Goal: Task Accomplishment & Management: Use online tool/utility

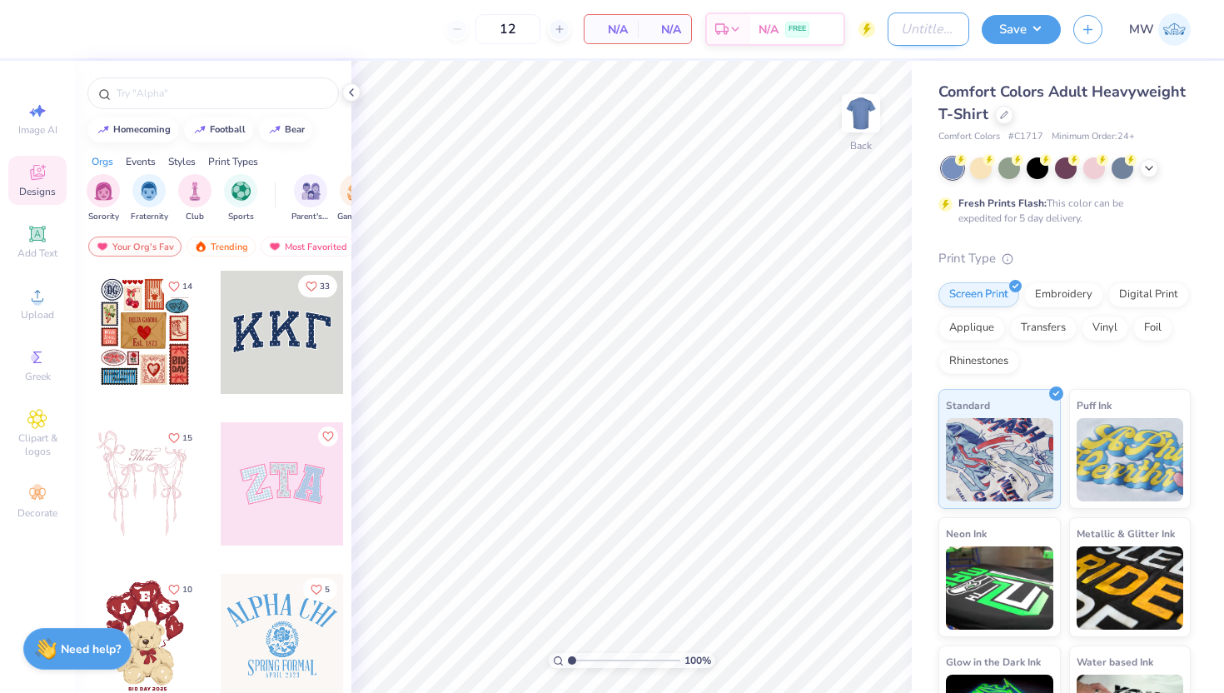
click at [897, 24] on input "Design Title" at bounding box center [928, 28] width 82 height 33
type input "Cheese Club"
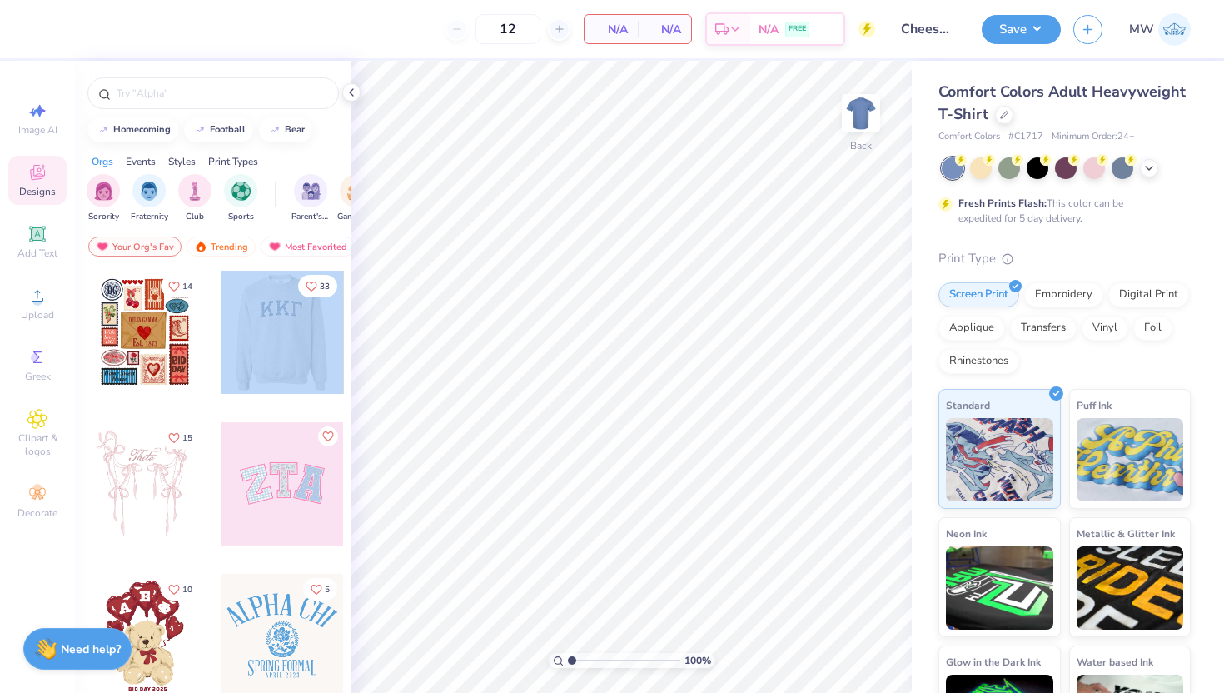
drag, startPoint x: 336, startPoint y: 317, endPoint x: 315, endPoint y: 365, distance: 51.8
click at [315, 365] on div at bounding box center [282, 332] width 370 height 123
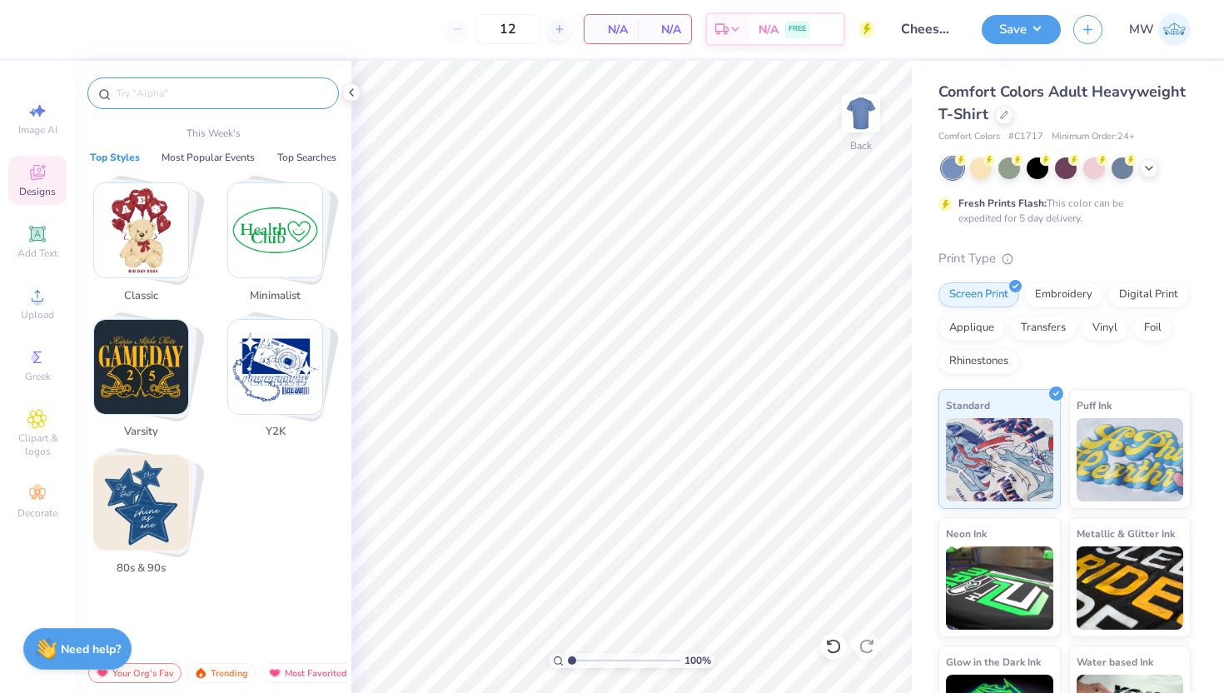
click at [176, 97] on input "text" at bounding box center [221, 93] width 213 height 17
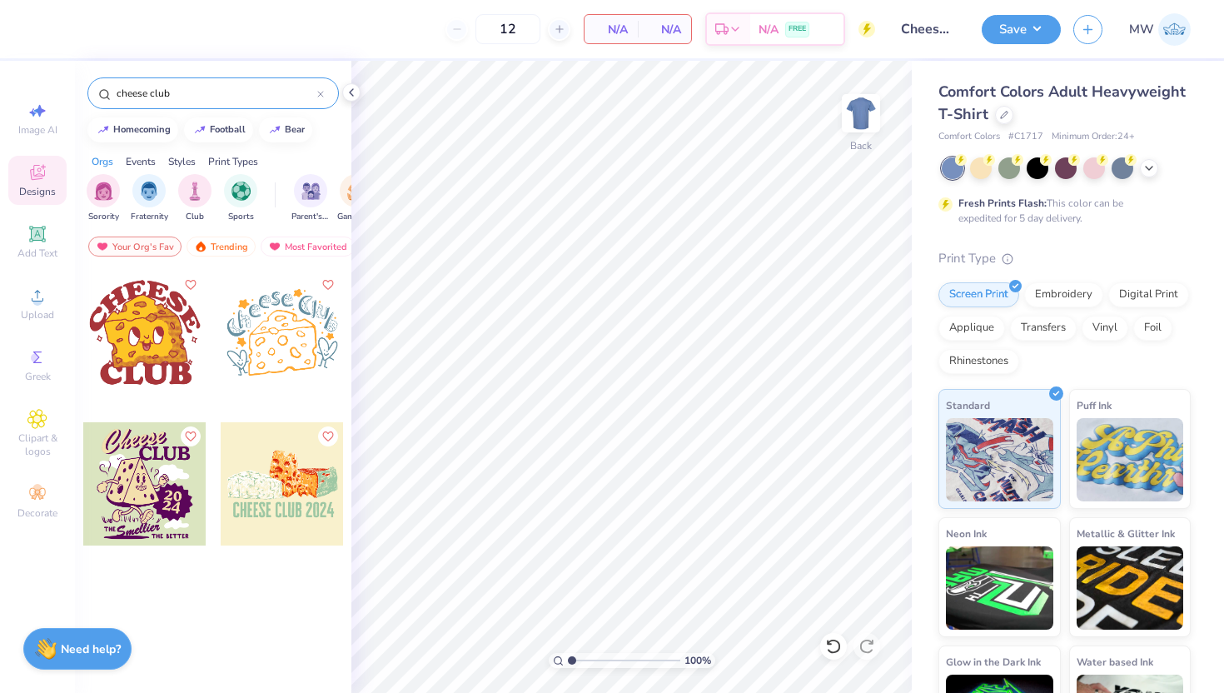
type input "cheese club"
click at [989, 180] on div "Fresh Prints Flash: This color can be expedited for 5 day delivery." at bounding box center [1064, 191] width 252 height 68
click at [980, 172] on div at bounding box center [981, 167] width 22 height 22
drag, startPoint x: 161, startPoint y: 339, endPoint x: 140, endPoint y: 340, distance: 21.7
click at [140, 340] on div at bounding box center [144, 332] width 123 height 123
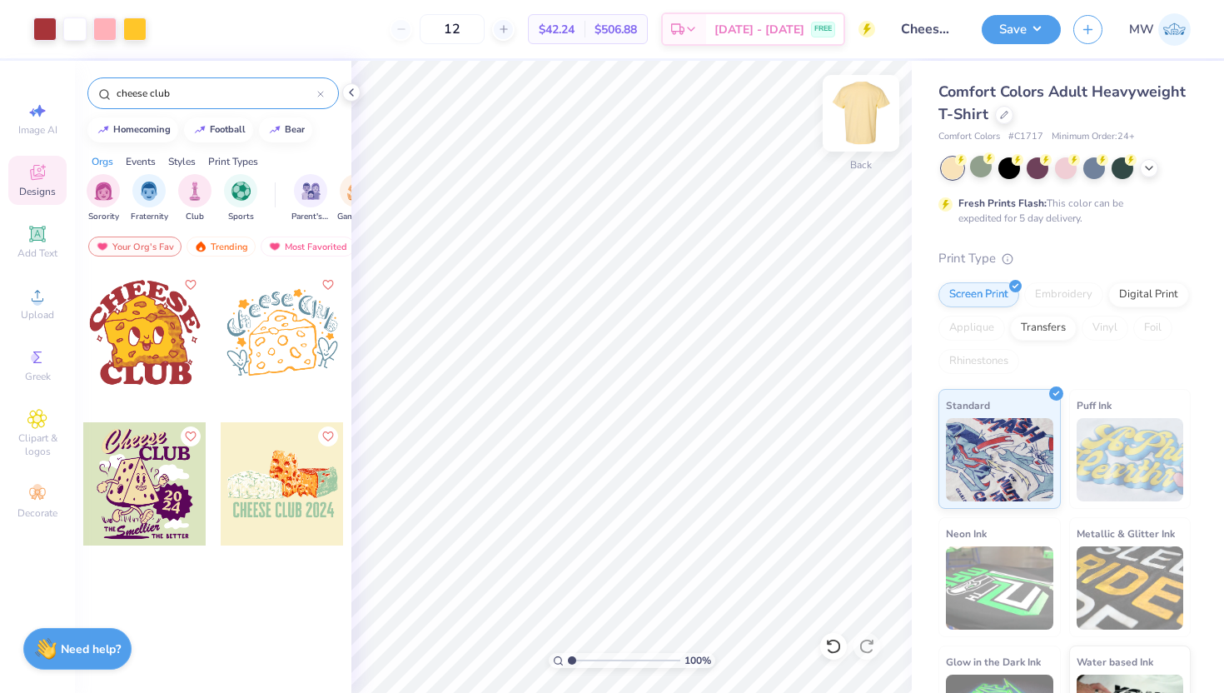
click at [873, 106] on img at bounding box center [860, 113] width 67 height 67
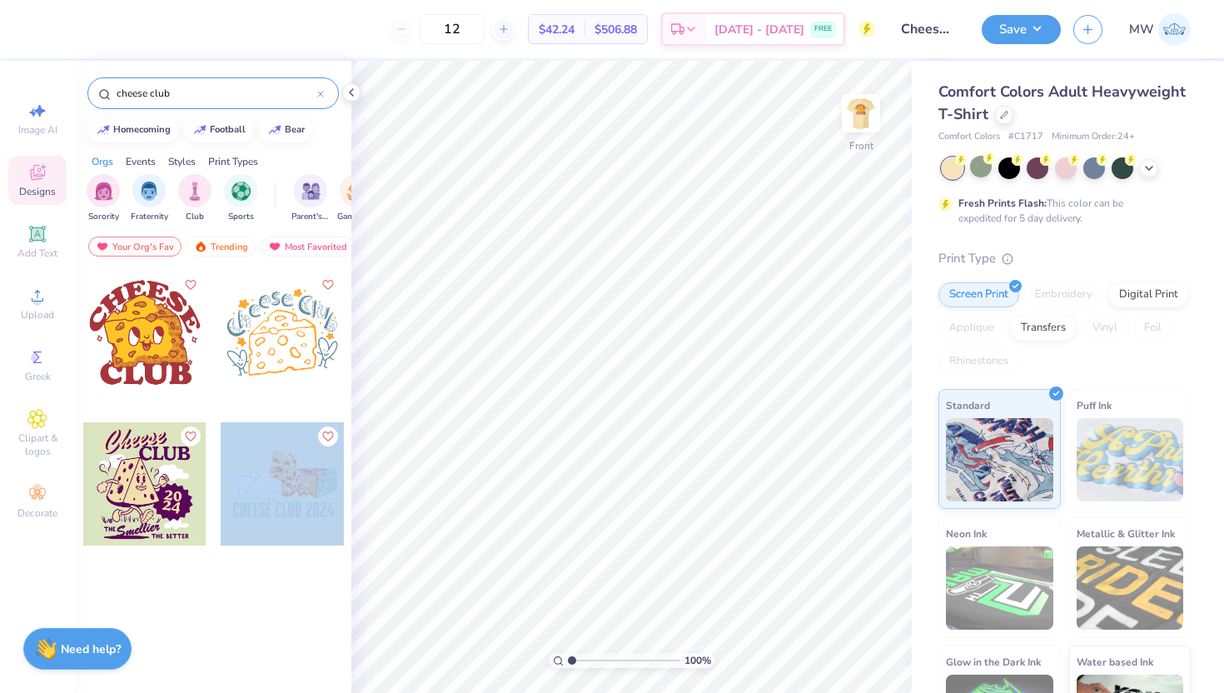
click at [652, 221] on div "12 $42.24 Per Item $506.88 Total Est. Delivery Sep 17 - 20 FREE Design Title Ch…" at bounding box center [612, 346] width 1224 height 693
click at [316, 484] on div at bounding box center [282, 483] width 123 height 123
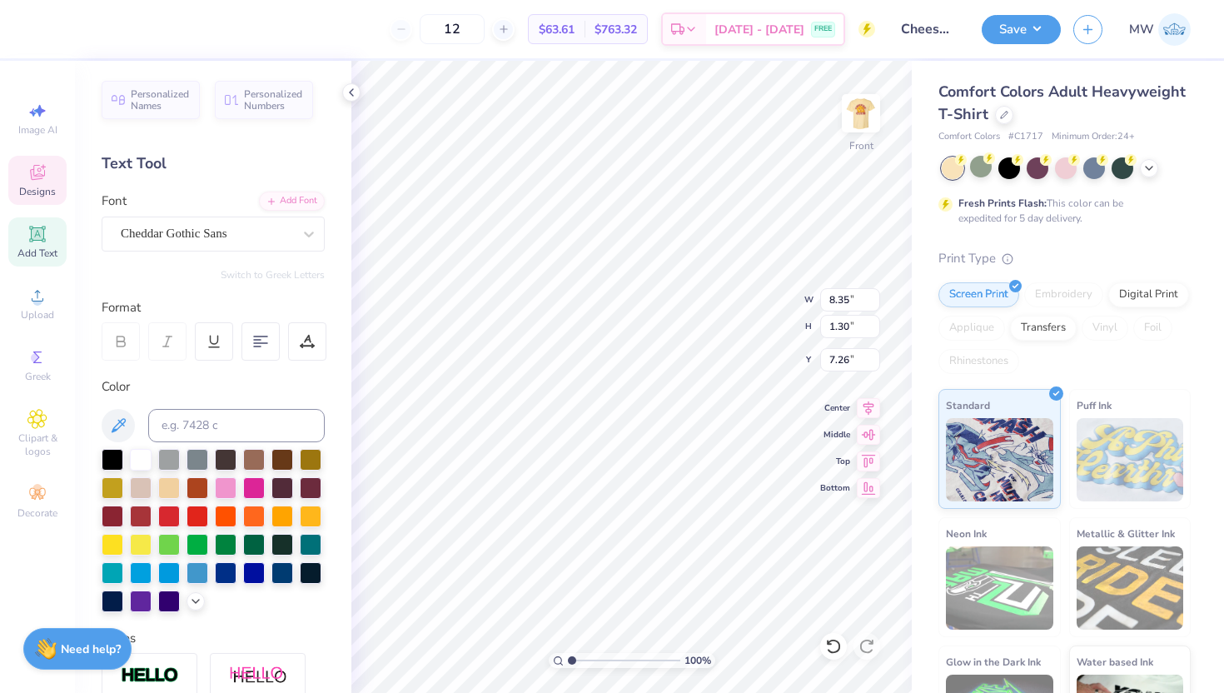
scroll to position [13, 8]
type textarea "cheese club 2025-2026"
type input "9.07"
type input "2.69"
type input "4.57"
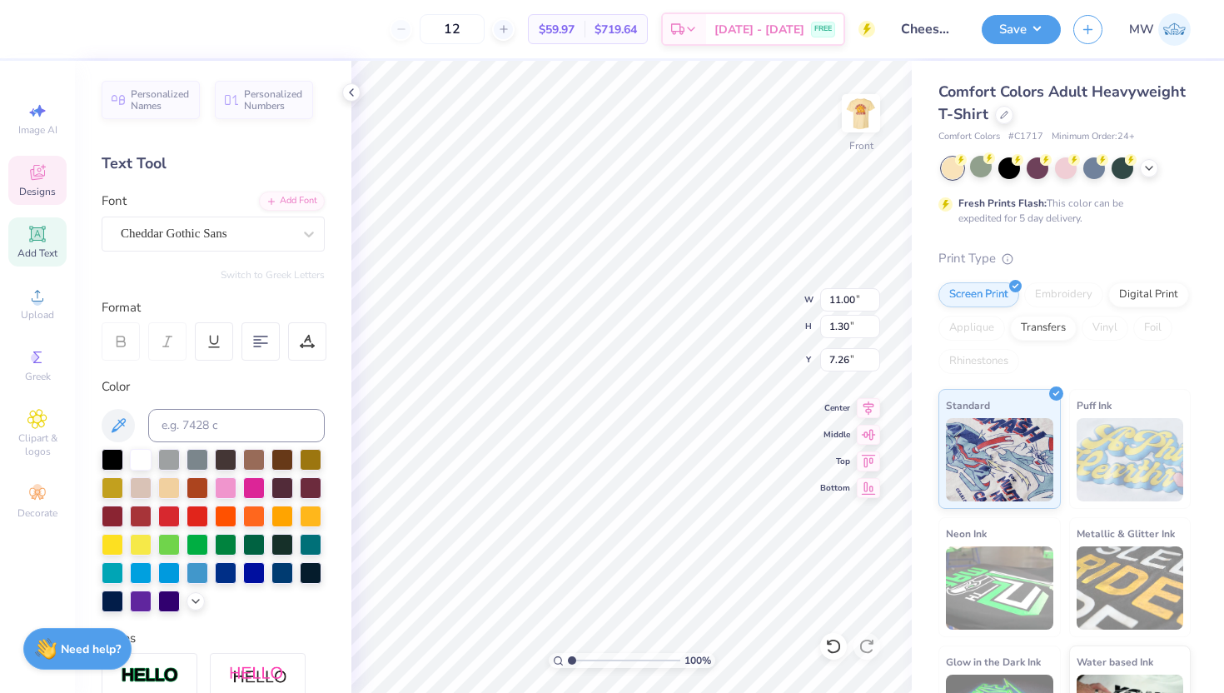
type input "8.51"
type input "4.02"
type input "3.00"
type input "1.70"
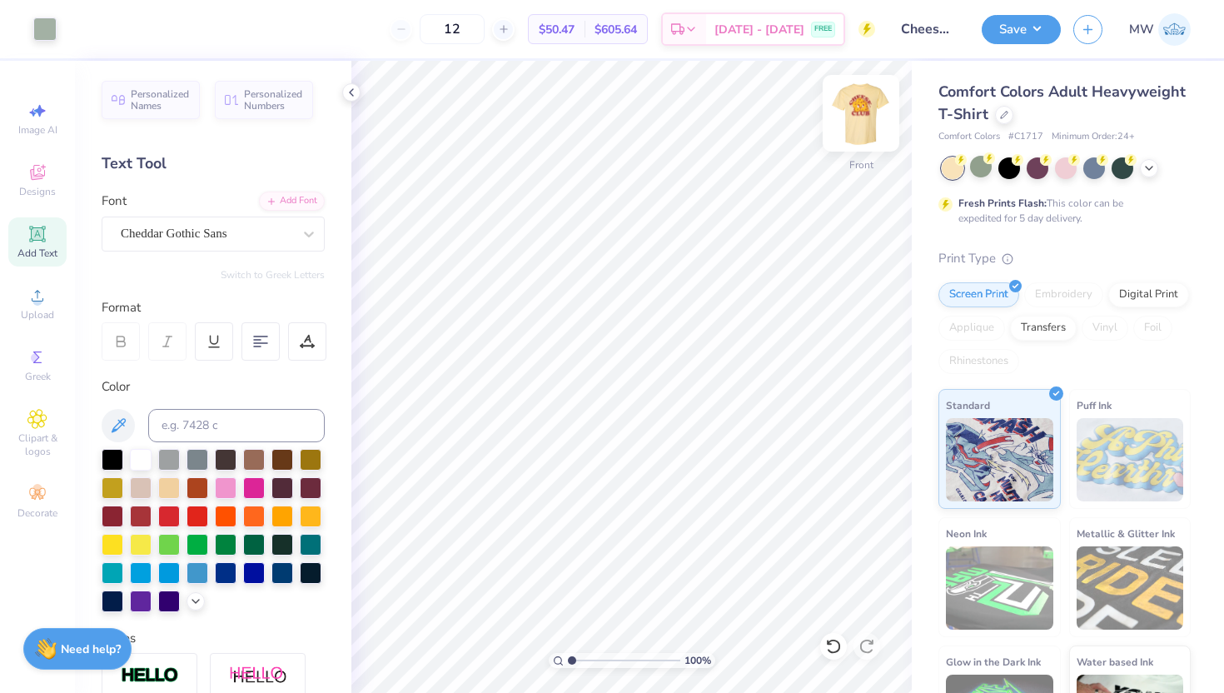
click at [857, 120] on img at bounding box center [860, 113] width 67 height 67
click at [1046, 38] on button "Save" at bounding box center [1020, 26] width 79 height 29
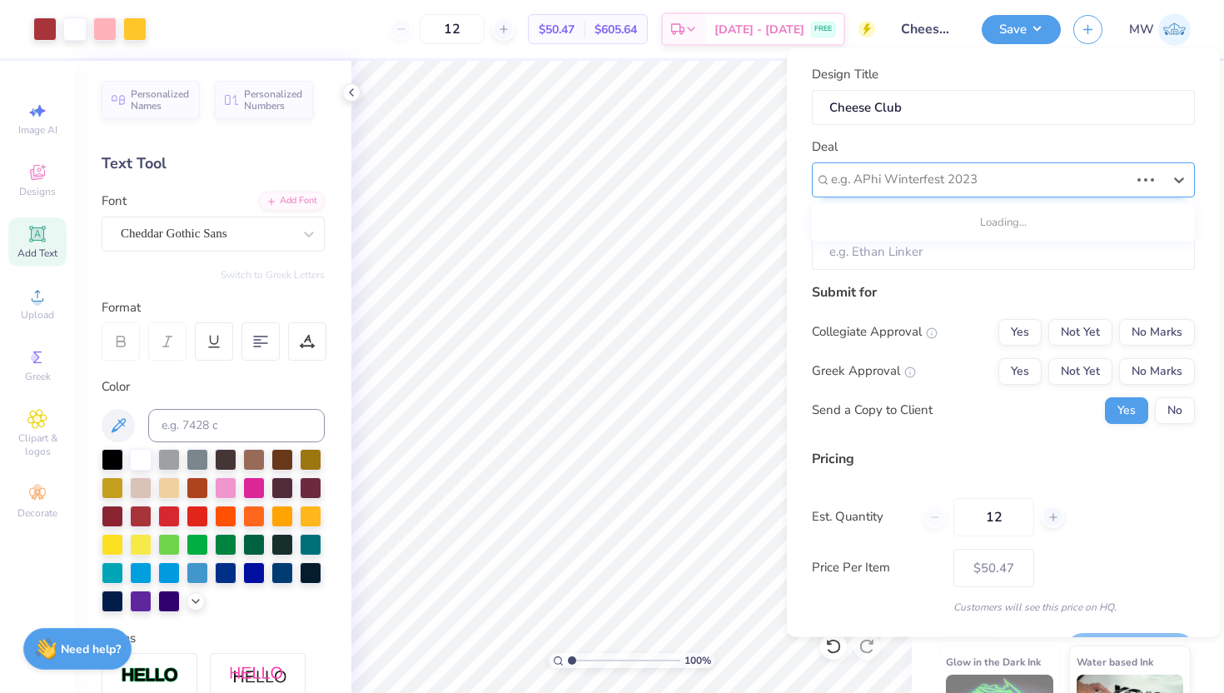
click at [1000, 179] on div at bounding box center [980, 179] width 298 height 22
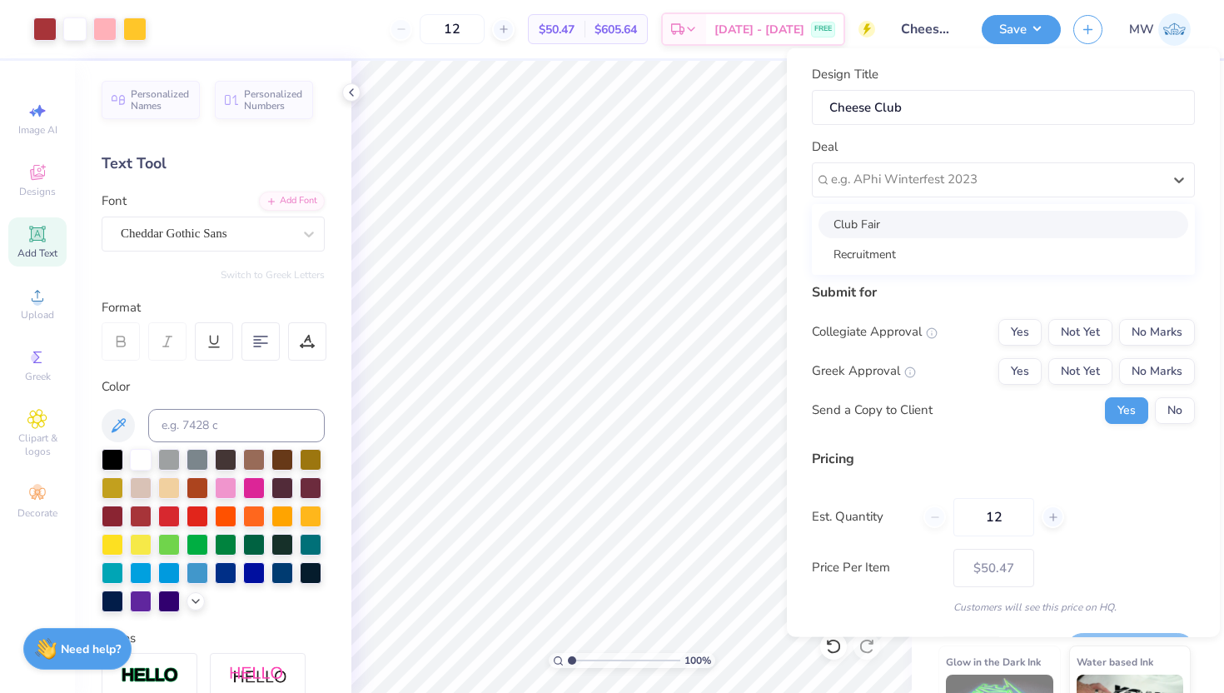
click at [972, 226] on div "Club Fair" at bounding box center [1003, 223] width 370 height 27
type input "Maya Williams"
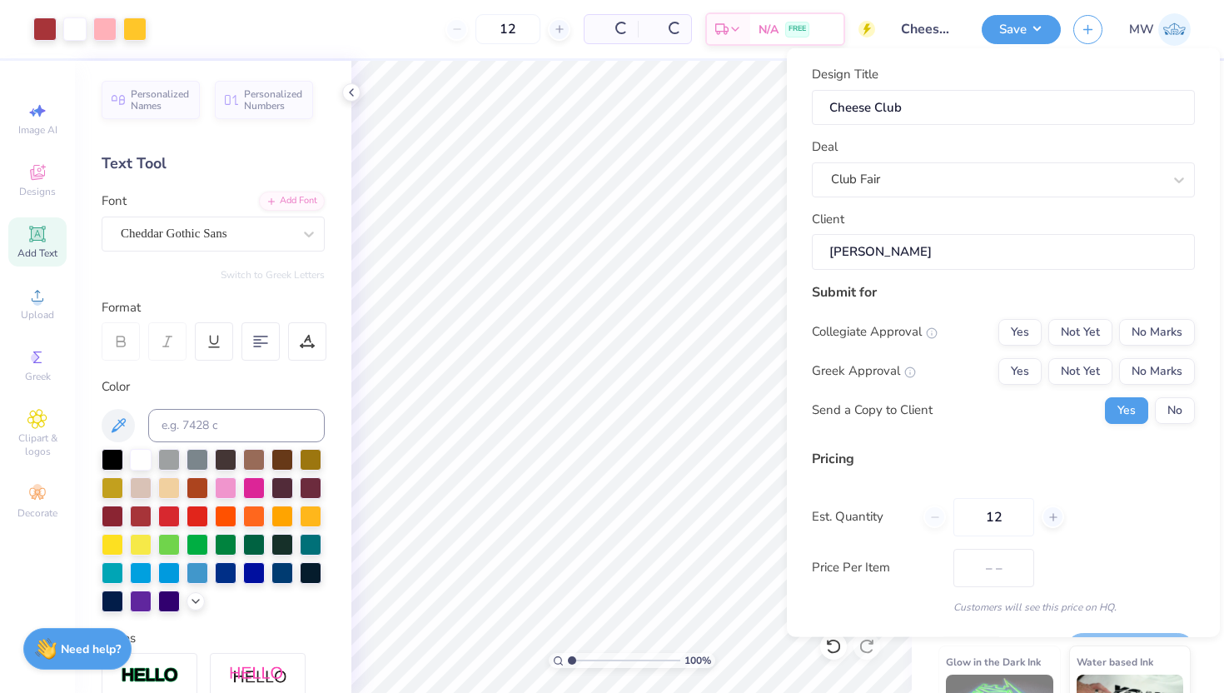
type input "$50.47"
click at [966, 243] on input "Maya Williams" at bounding box center [1003, 252] width 383 height 36
click at [927, 436] on div "Design Title Cheese Club Deal Club Fair Client Maya Williams Submit for Collegi…" at bounding box center [1003, 339] width 383 height 549
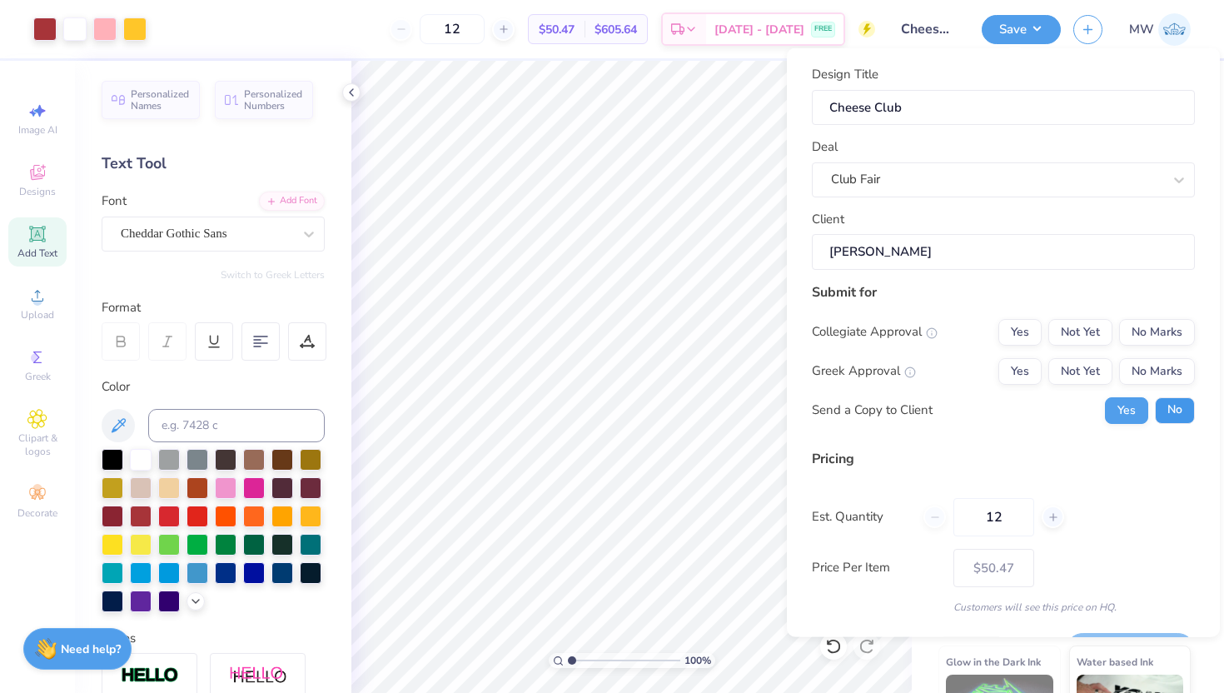
click at [1154, 405] on button "No" at bounding box center [1174, 409] width 40 height 27
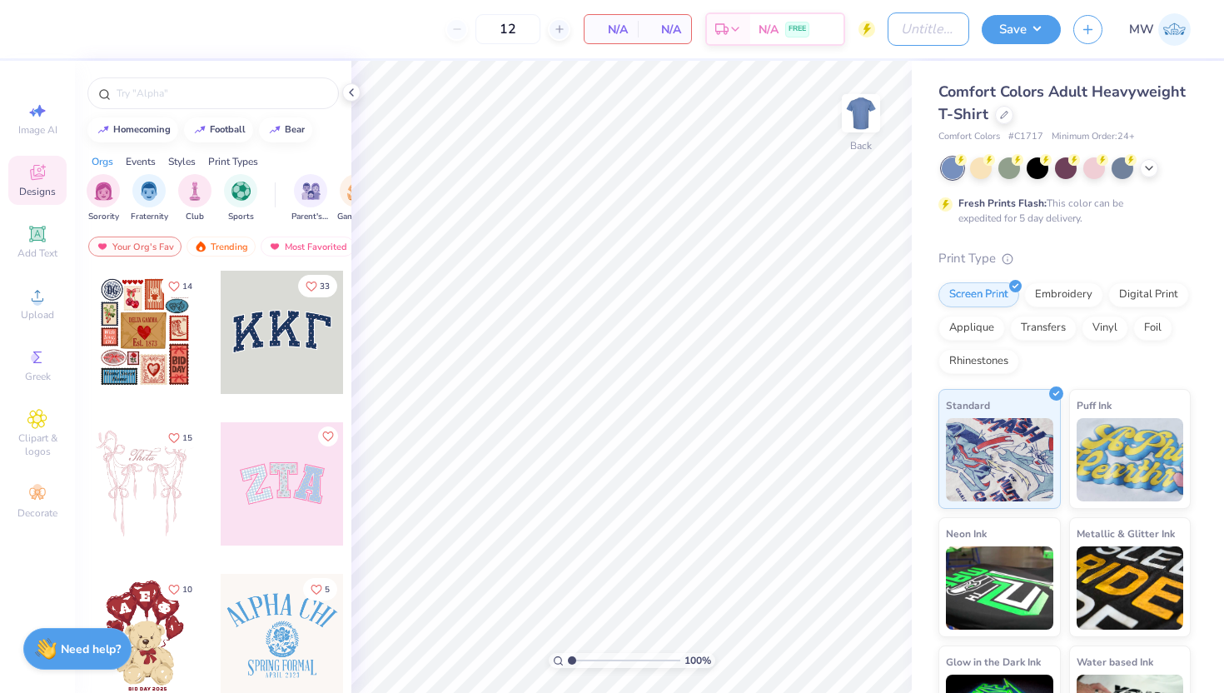
click at [935, 30] on input "Design Title" at bounding box center [928, 28] width 82 height 33
type input "Film Society"
click at [1147, 175] on div at bounding box center [1148, 166] width 18 height 18
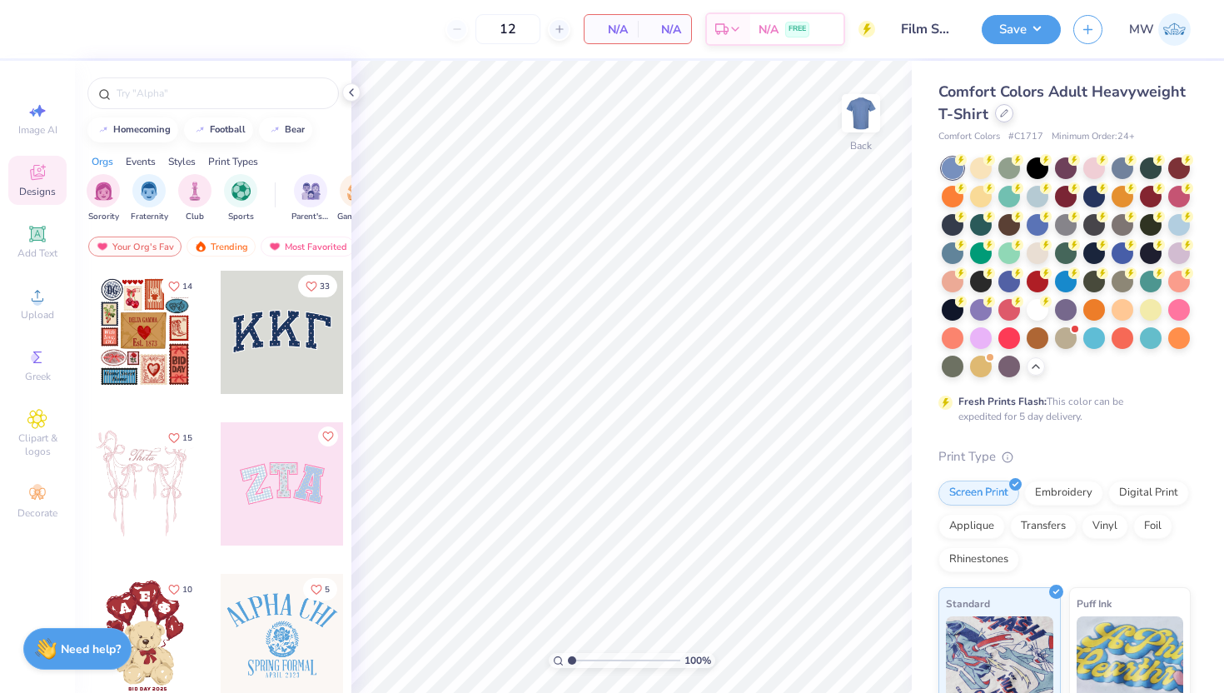
click at [1013, 117] on div at bounding box center [1004, 113] width 18 height 18
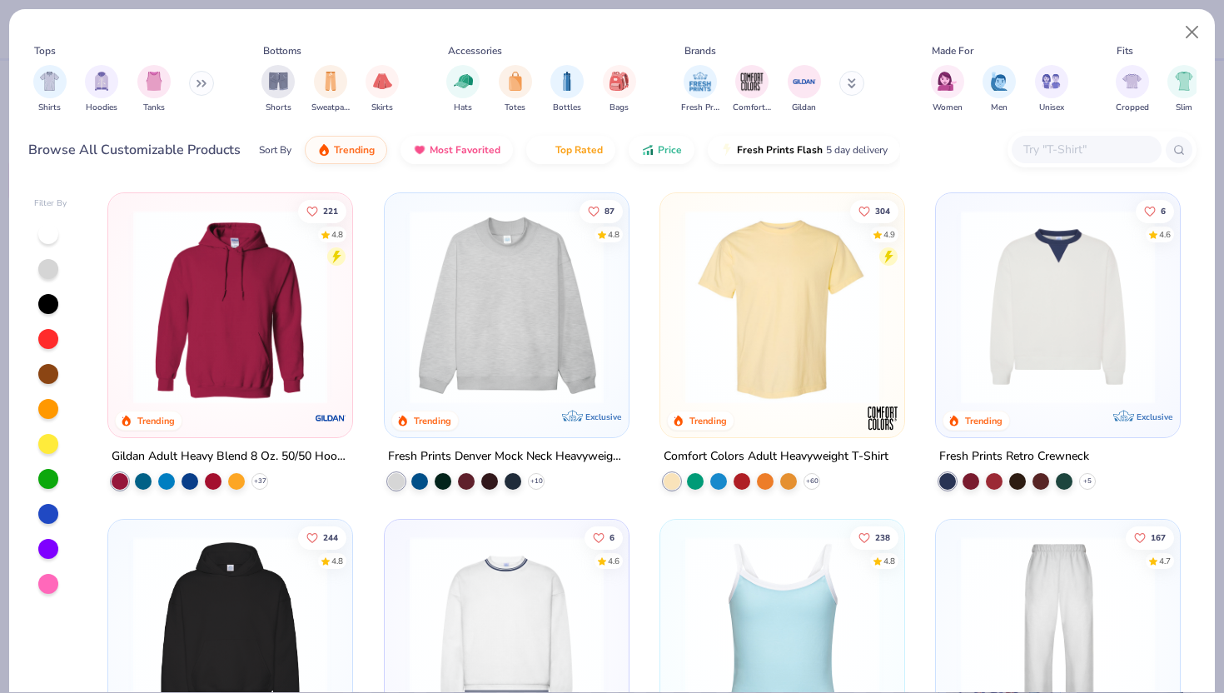
click at [1100, 311] on img at bounding box center [1057, 307] width 211 height 194
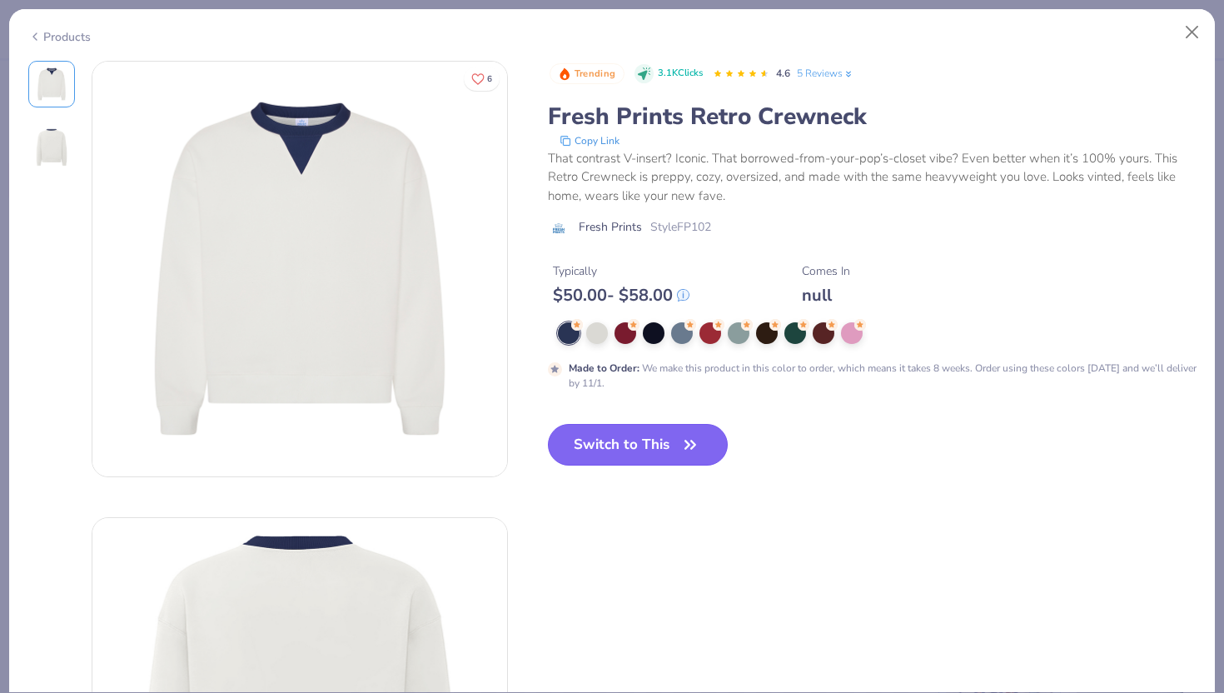
click at [686, 443] on icon "button" at bounding box center [689, 444] width 23 height 23
type input "50"
type textarea "x"
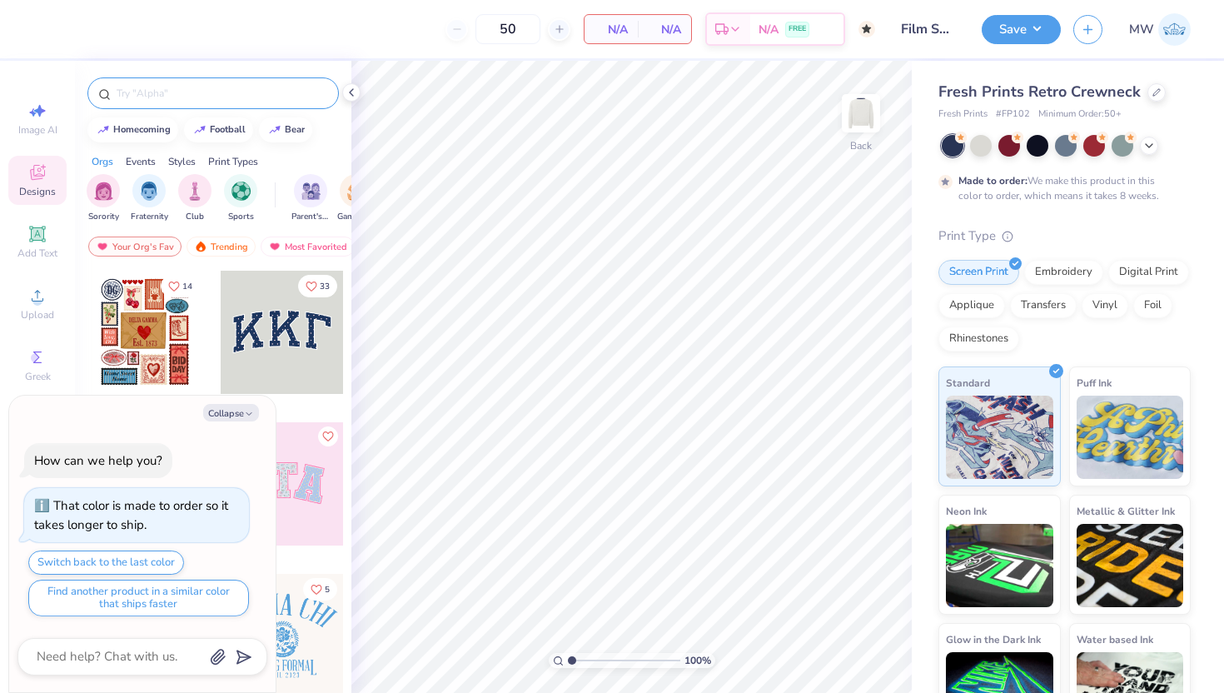
click at [298, 94] on input "text" at bounding box center [221, 93] width 213 height 17
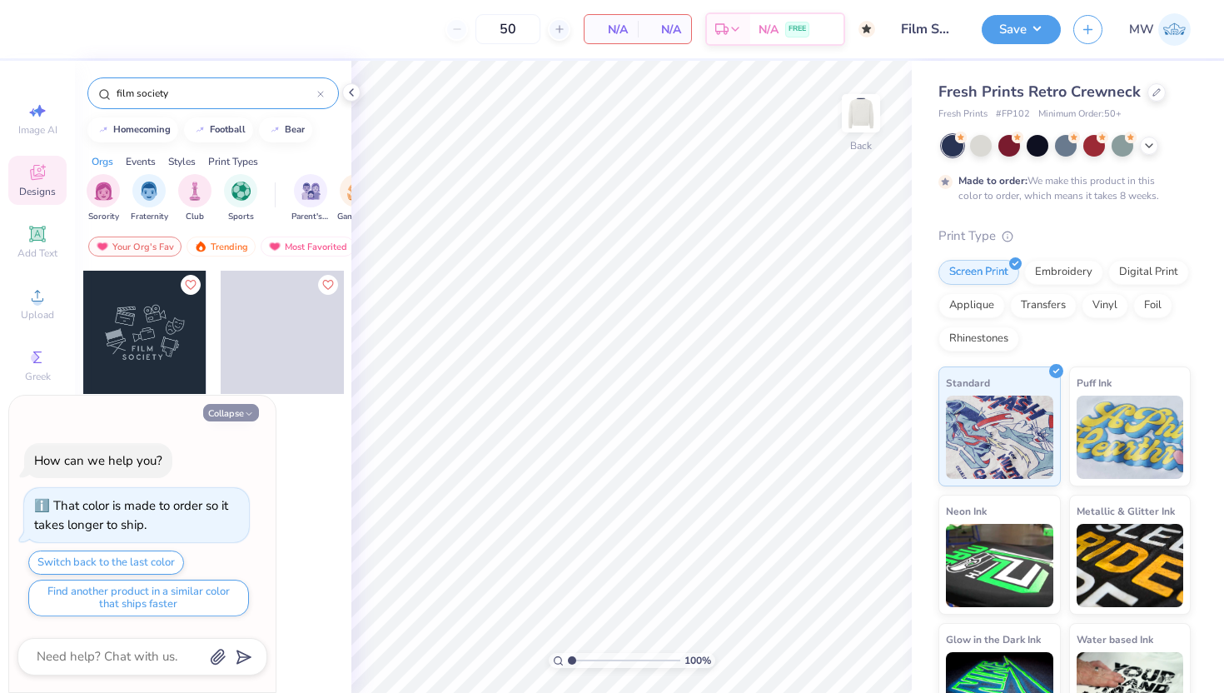
type input "film society"
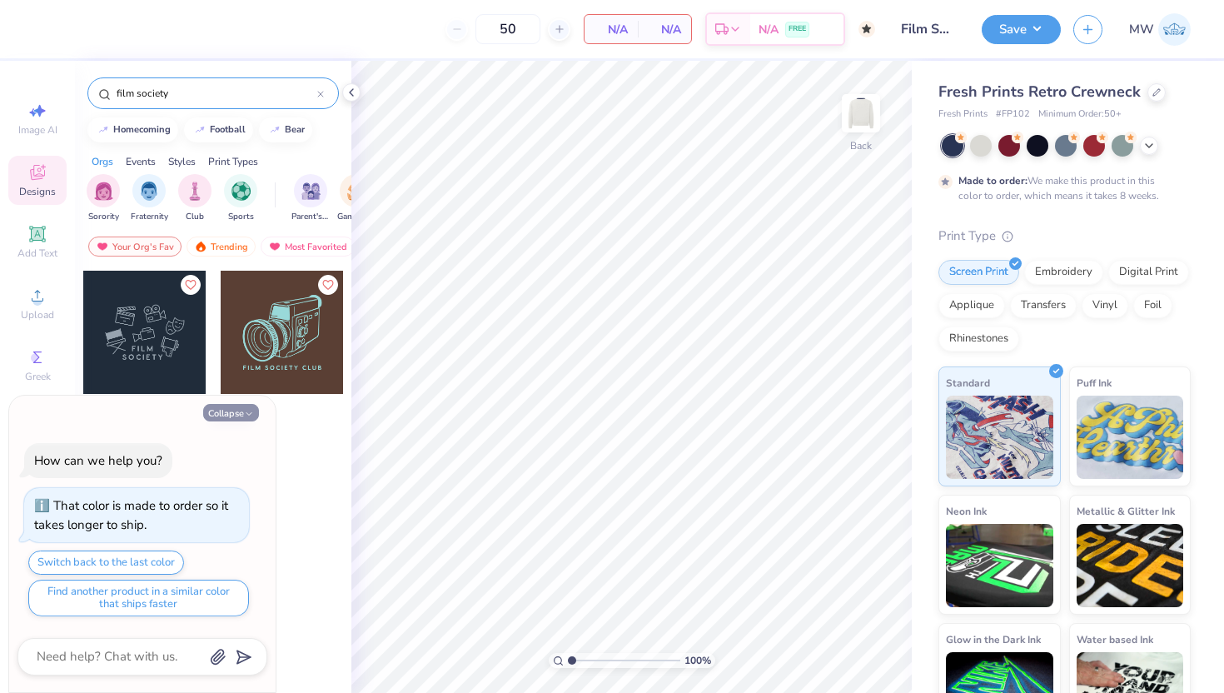
click at [253, 413] on icon "button" at bounding box center [249, 414] width 10 height 10
type textarea "x"
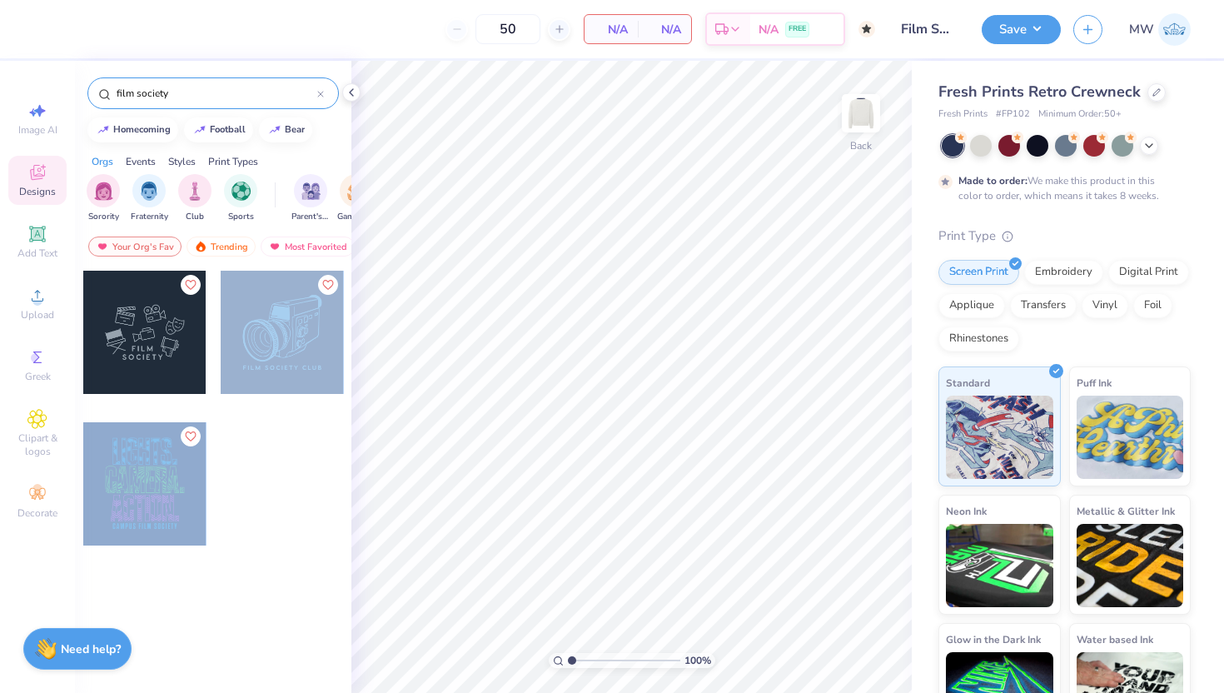
click at [663, 319] on div "50 N/A Per Item N/A Total Est. Delivery N/A FREE Design Title Film Society Save…" at bounding box center [612, 346] width 1224 height 693
click at [307, 345] on div at bounding box center [282, 332] width 123 height 123
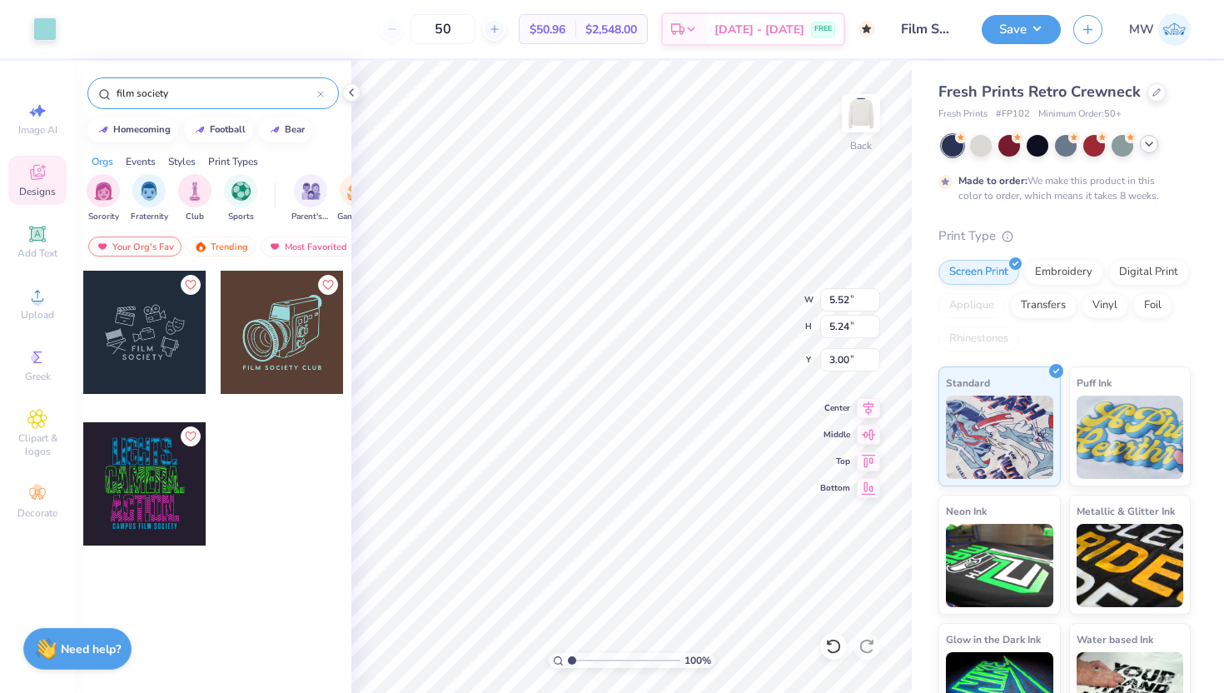
click at [1144, 153] on div at bounding box center [1148, 144] width 18 height 18
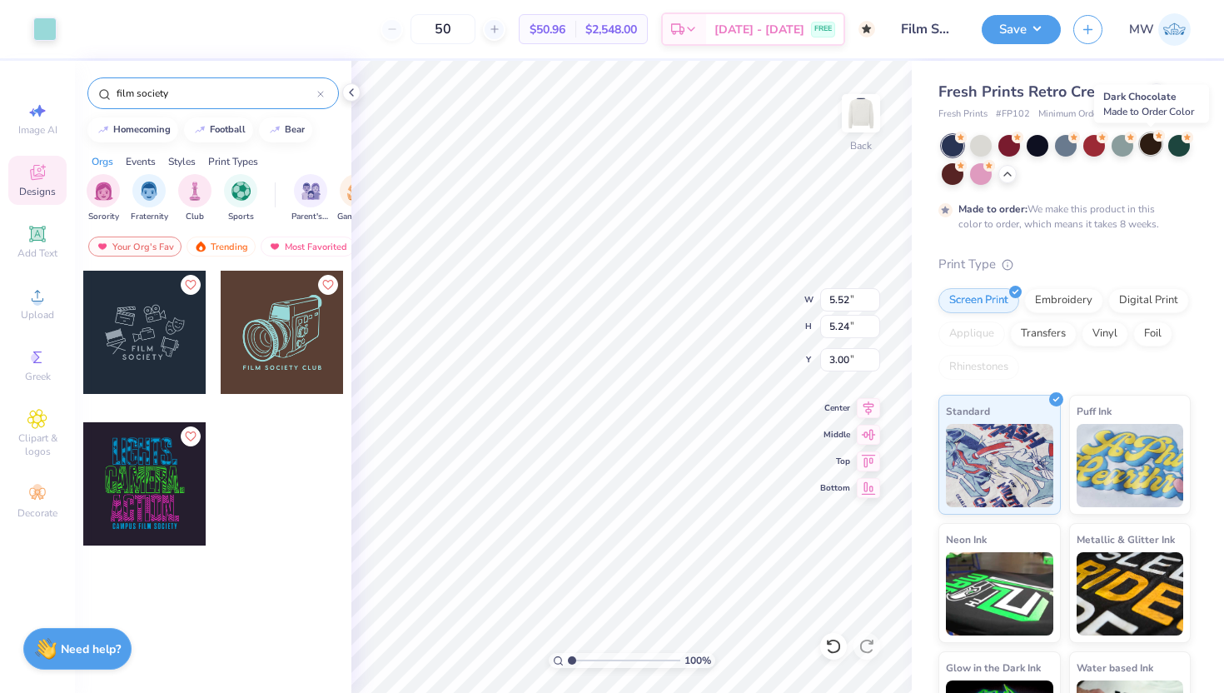
click at [1152, 147] on div at bounding box center [1150, 144] width 22 height 22
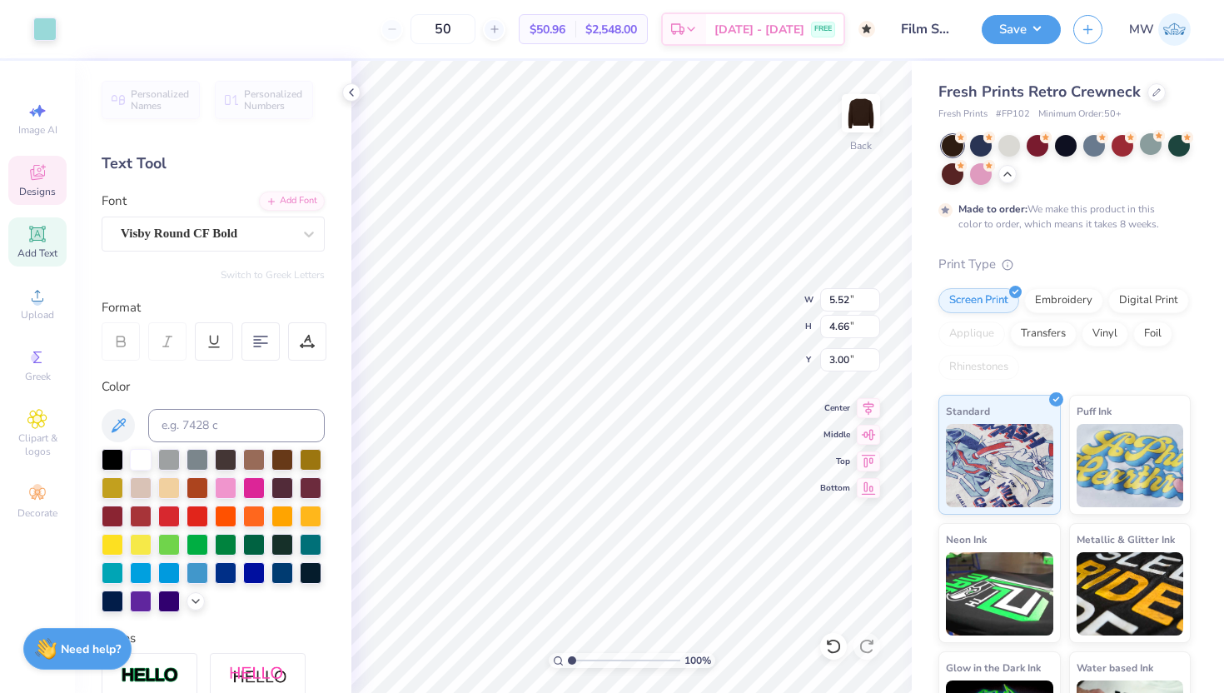
type input "0.67"
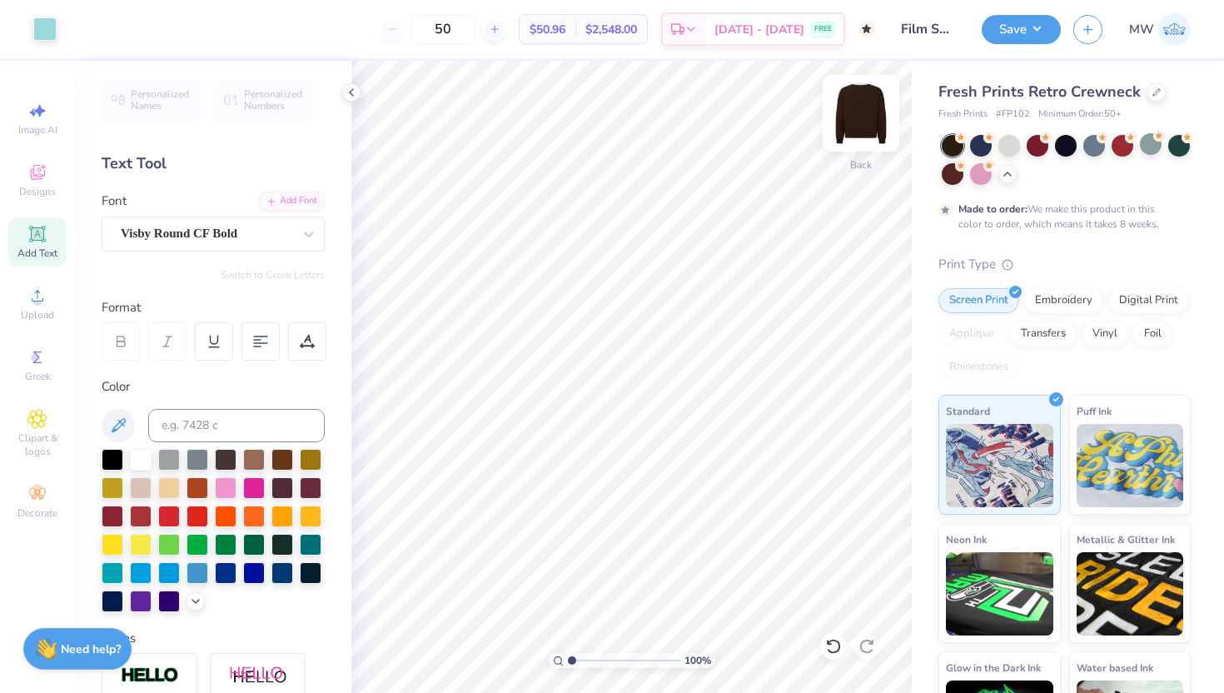
click at [876, 109] on img at bounding box center [860, 113] width 67 height 67
click at [54, 185] on span "Designs" at bounding box center [37, 191] width 37 height 13
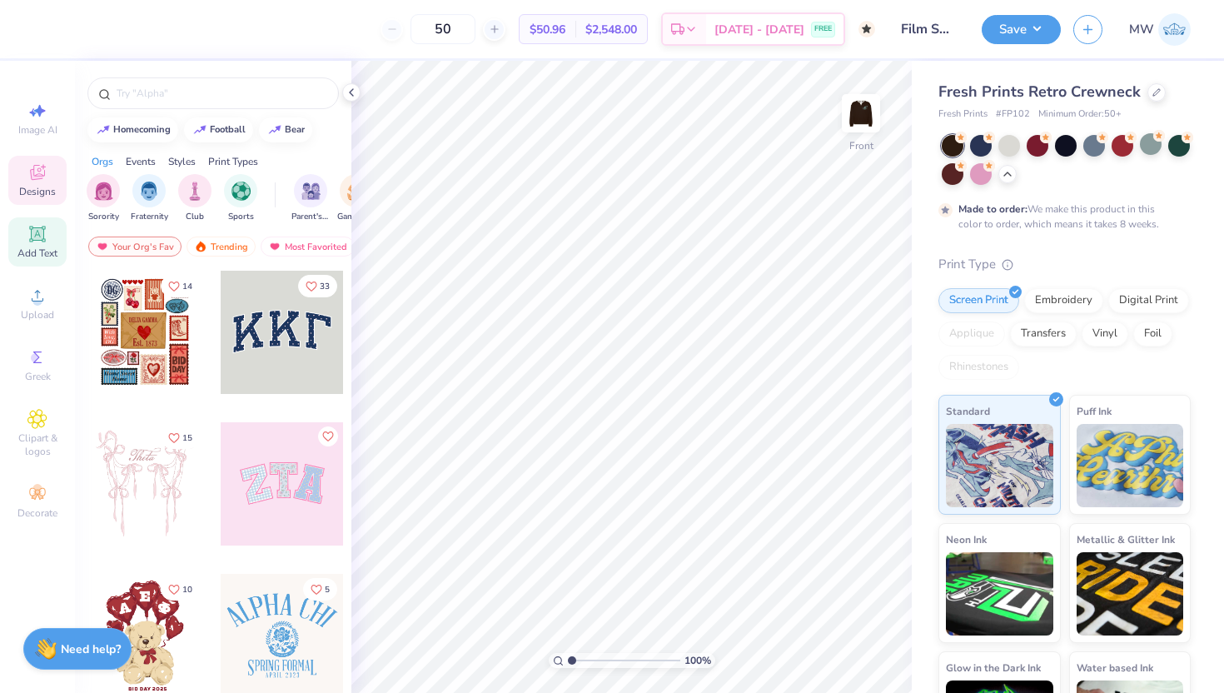
click at [46, 226] on icon at bounding box center [37, 234] width 20 height 20
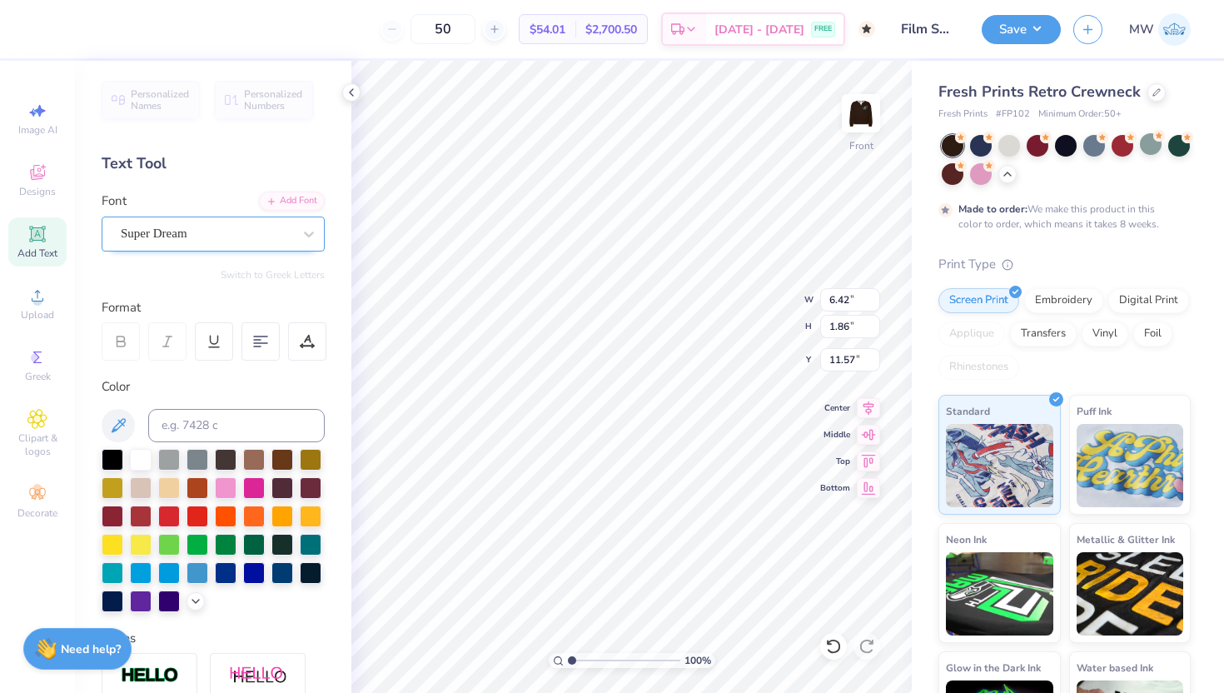
click at [257, 245] on div "Super Dream" at bounding box center [206, 234] width 175 height 26
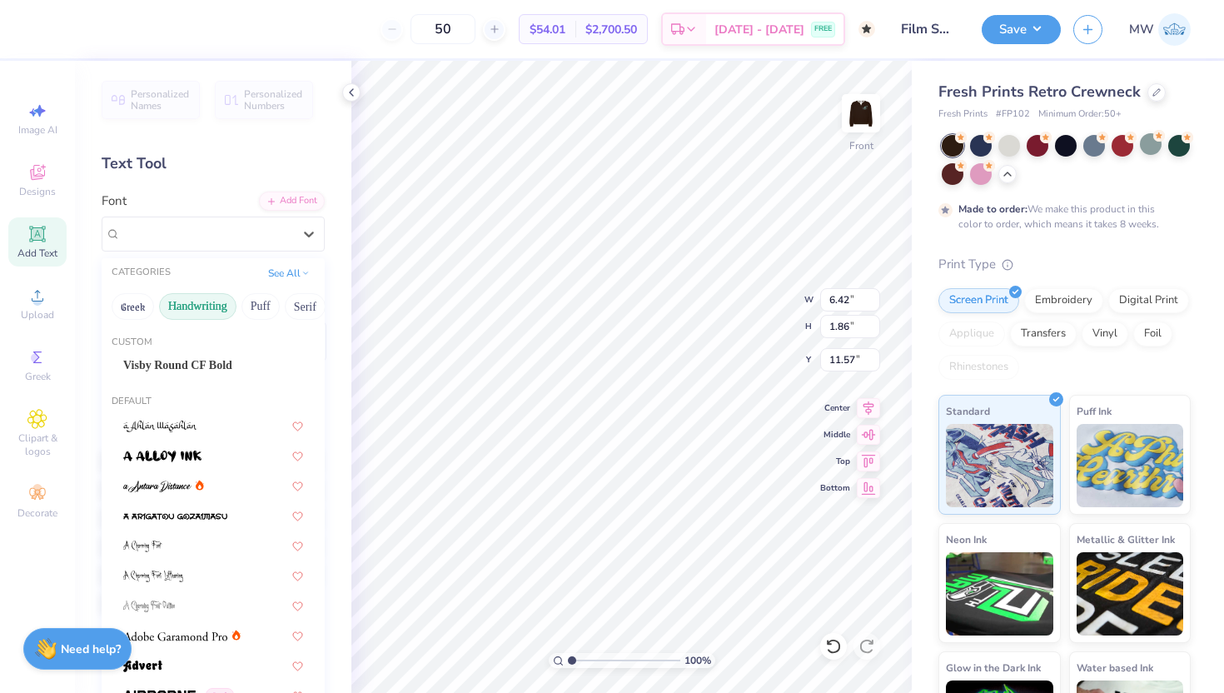
click at [212, 310] on button "Handwriting" at bounding box center [197, 306] width 77 height 27
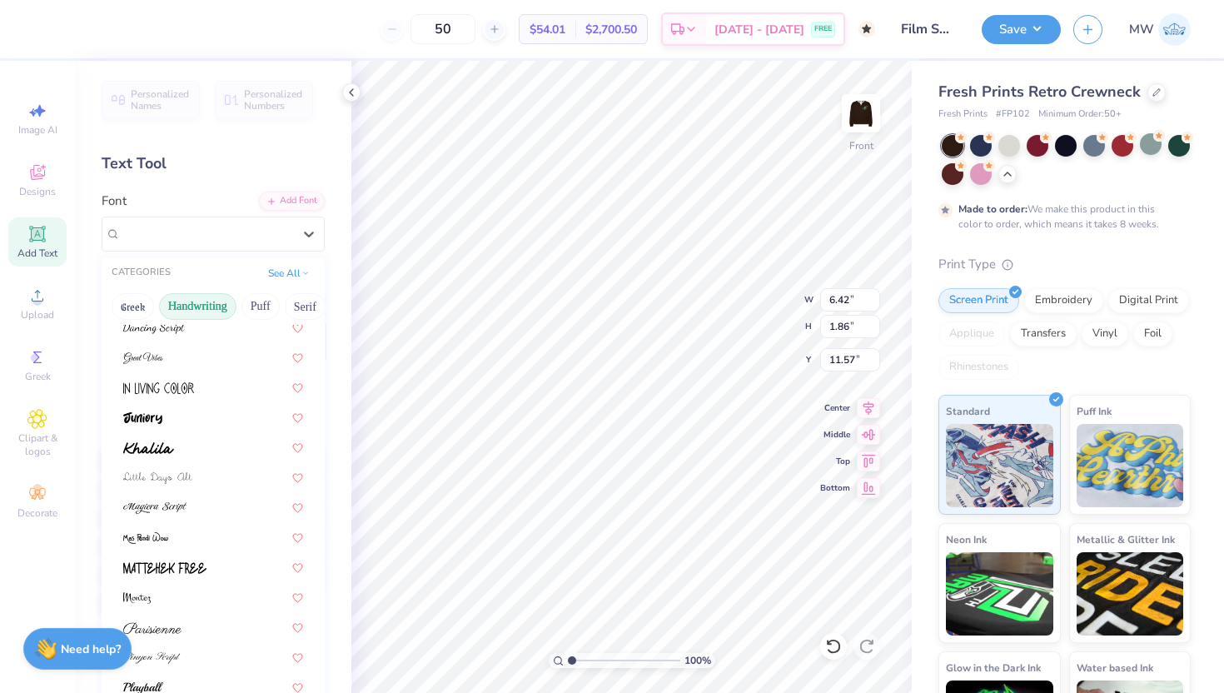
scroll to position [251, 0]
click at [179, 527] on div at bounding box center [213, 533] width 180 height 17
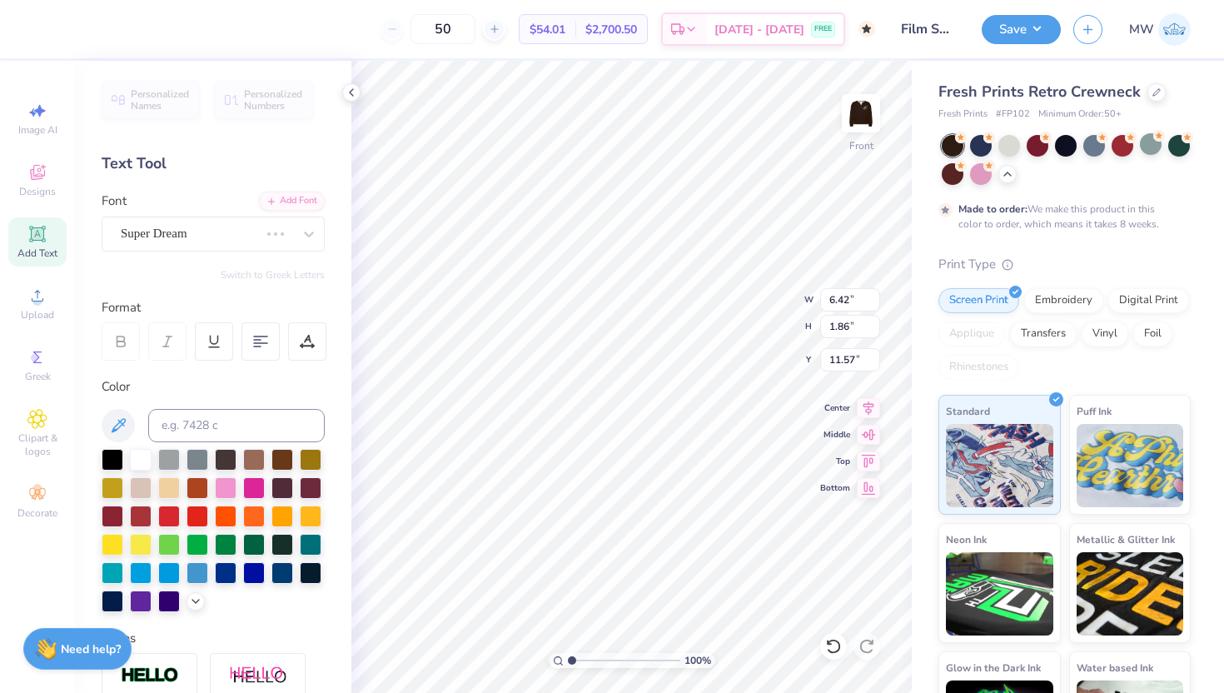
type input "4.88"
type input "1.53"
type input "11.73"
type textarea "nyu"
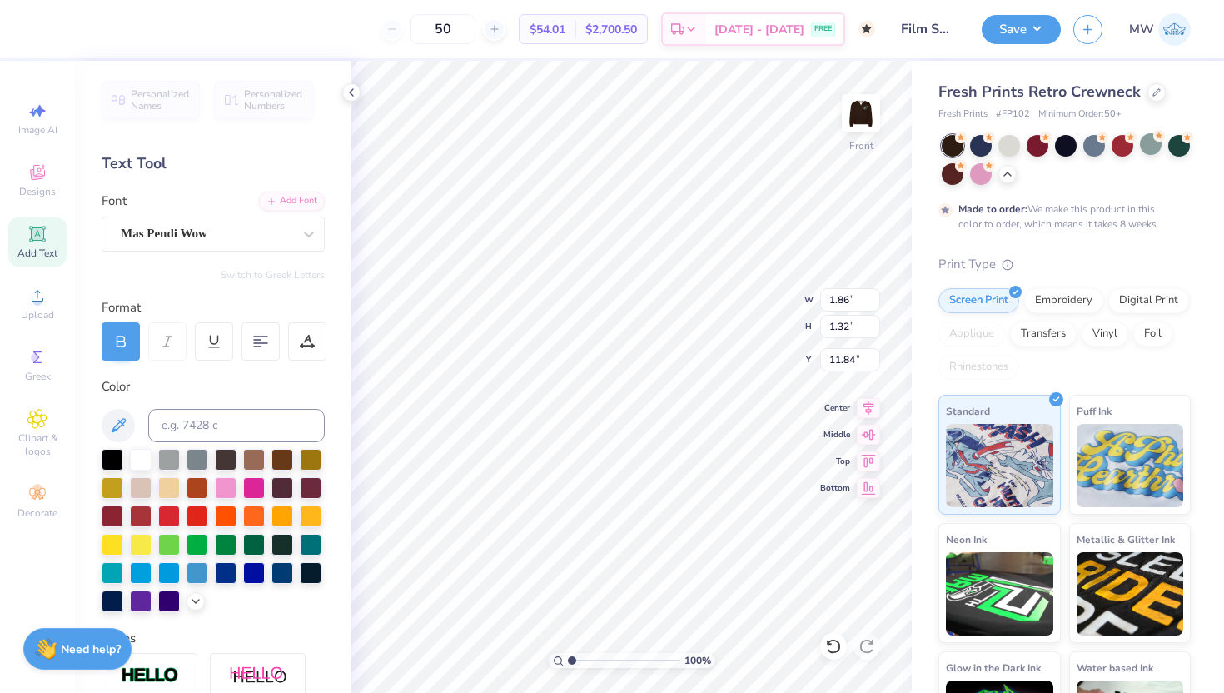
scroll to position [13, 7]
type textarea "Delta Kappa Alpha Dash"
type input "0.69"
type input "11.43"
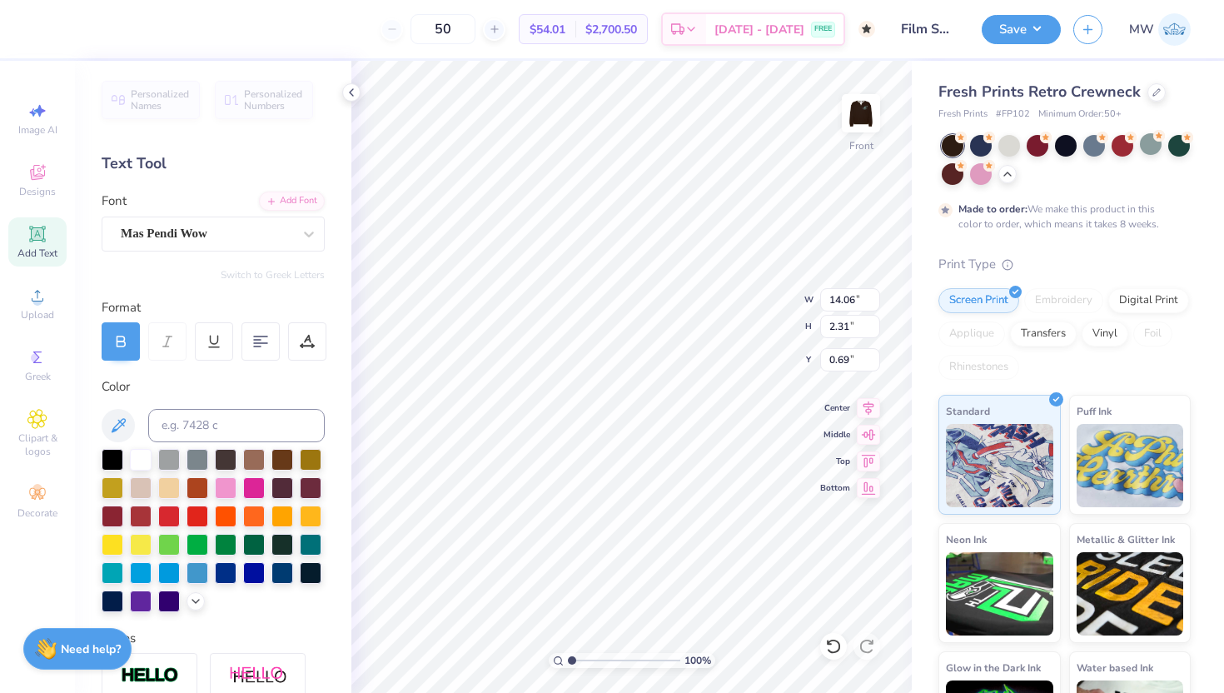
type input "1.88"
type input "2.06"
click at [856, 105] on img at bounding box center [860, 113] width 67 height 67
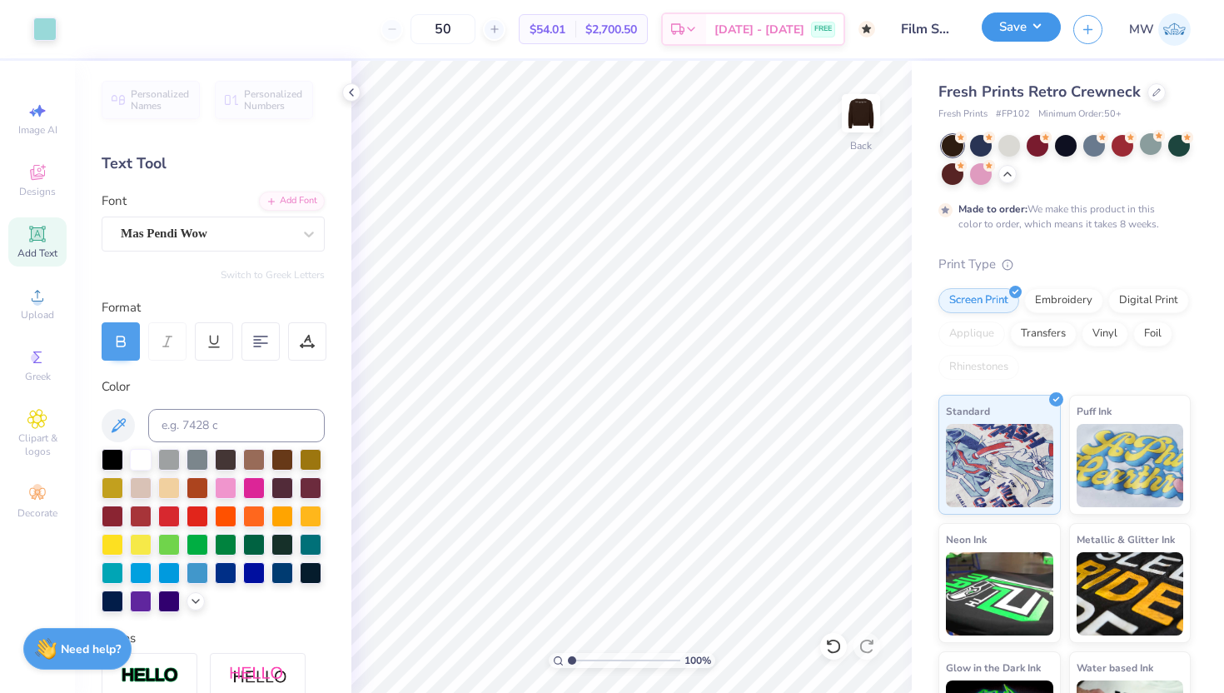
click at [1039, 21] on button "Save" at bounding box center [1020, 26] width 79 height 29
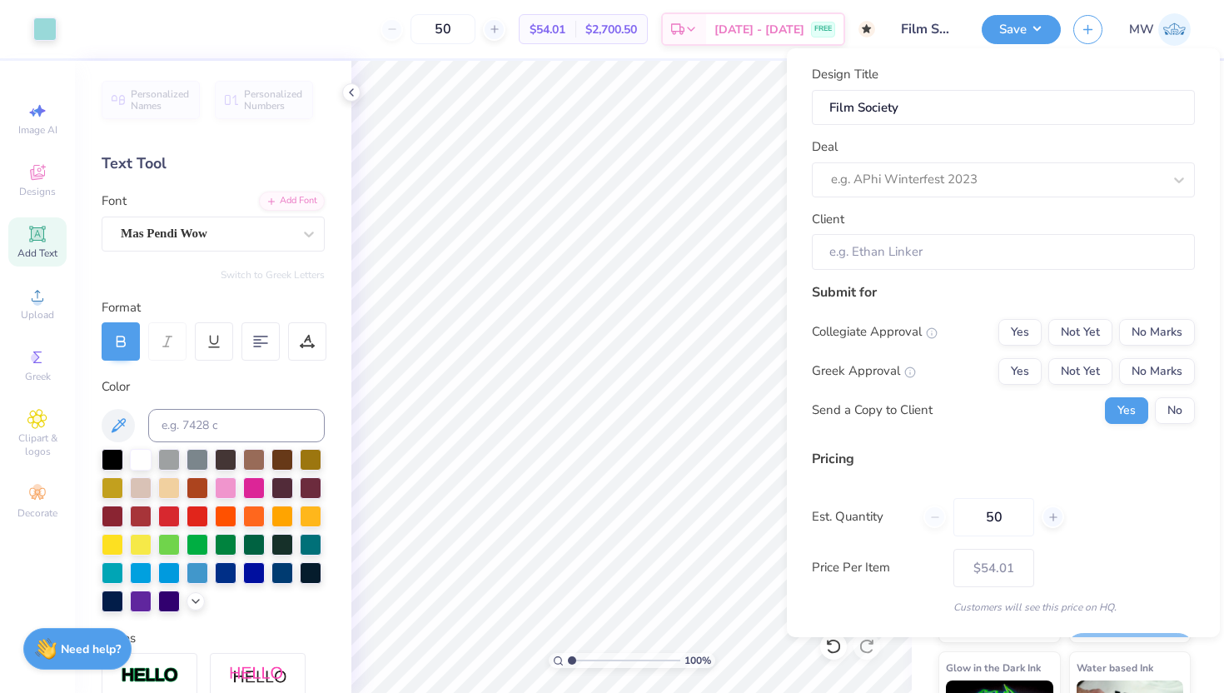
click at [931, 208] on div "Design Title Film Society Deal e.g. APhi Winterfest 2023 Client" at bounding box center [1003, 167] width 383 height 205
click at [931, 197] on div "Design Title Film Society Deal e.g. APhi Winterfest 2023 Client" at bounding box center [1003, 167] width 383 height 205
click at [931, 188] on div at bounding box center [980, 179] width 298 height 22
click at [917, 217] on div "Film Society" at bounding box center [1003, 224] width 370 height 27
type input "Kristina Miller"
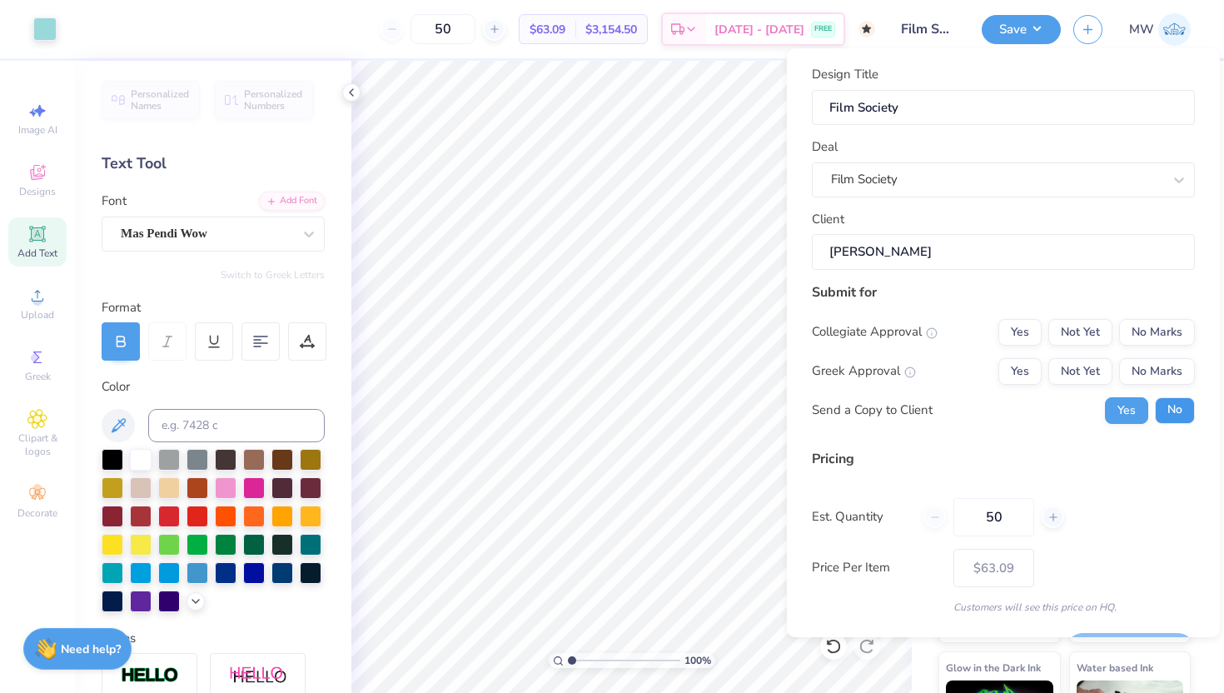
click at [1154, 400] on button "No" at bounding box center [1174, 410] width 40 height 27
click at [1139, 338] on button "No Marks" at bounding box center [1157, 332] width 76 height 27
click at [1139, 361] on button "No Marks" at bounding box center [1157, 371] width 76 height 27
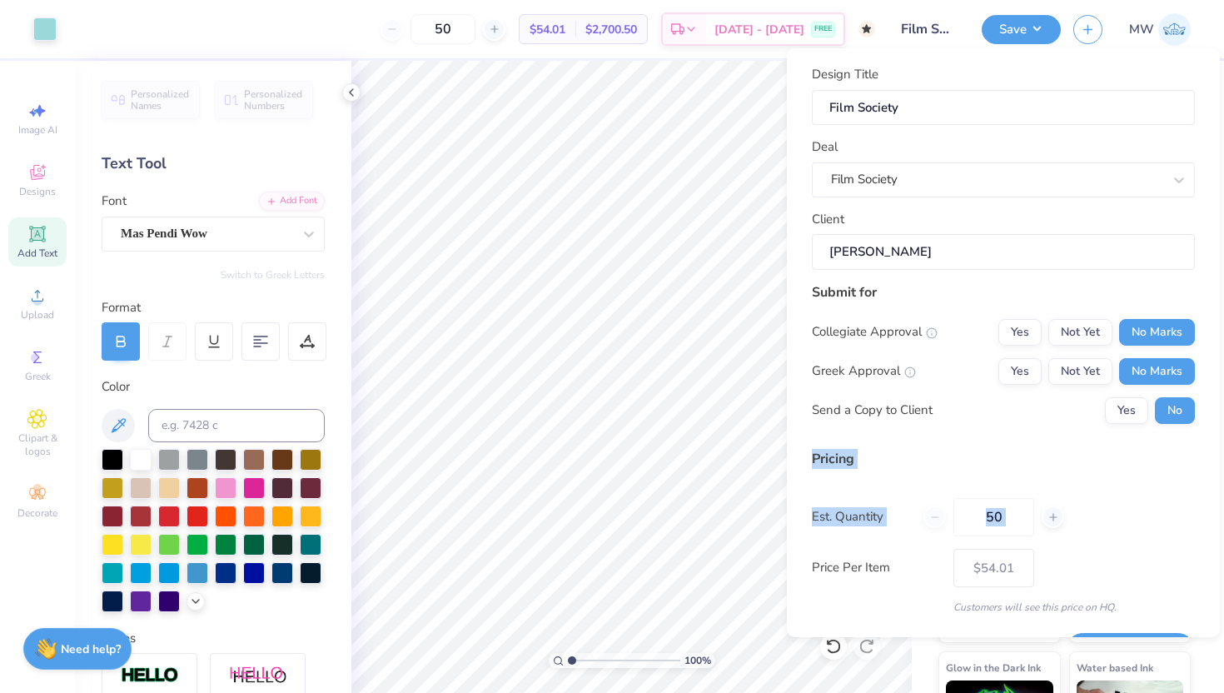
drag, startPoint x: 1204, startPoint y: 428, endPoint x: 1200, endPoint y: 486, distance: 58.4
click at [1201, 487] on div "Design Title Film Society Deal Film Society Client Kristina Miller Submit for C…" at bounding box center [1003, 342] width 433 height 588
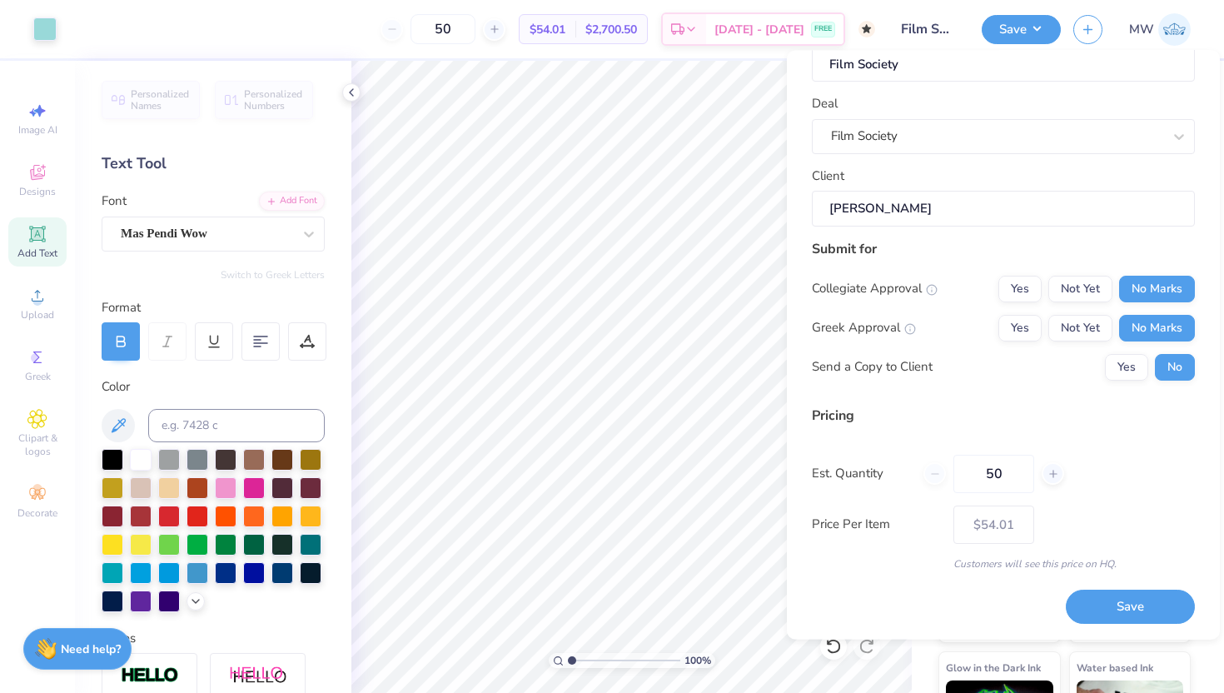
click at [1165, 586] on div "Save" at bounding box center [1129, 596] width 129 height 52
click at [1159, 599] on button "Save" at bounding box center [1129, 606] width 129 height 34
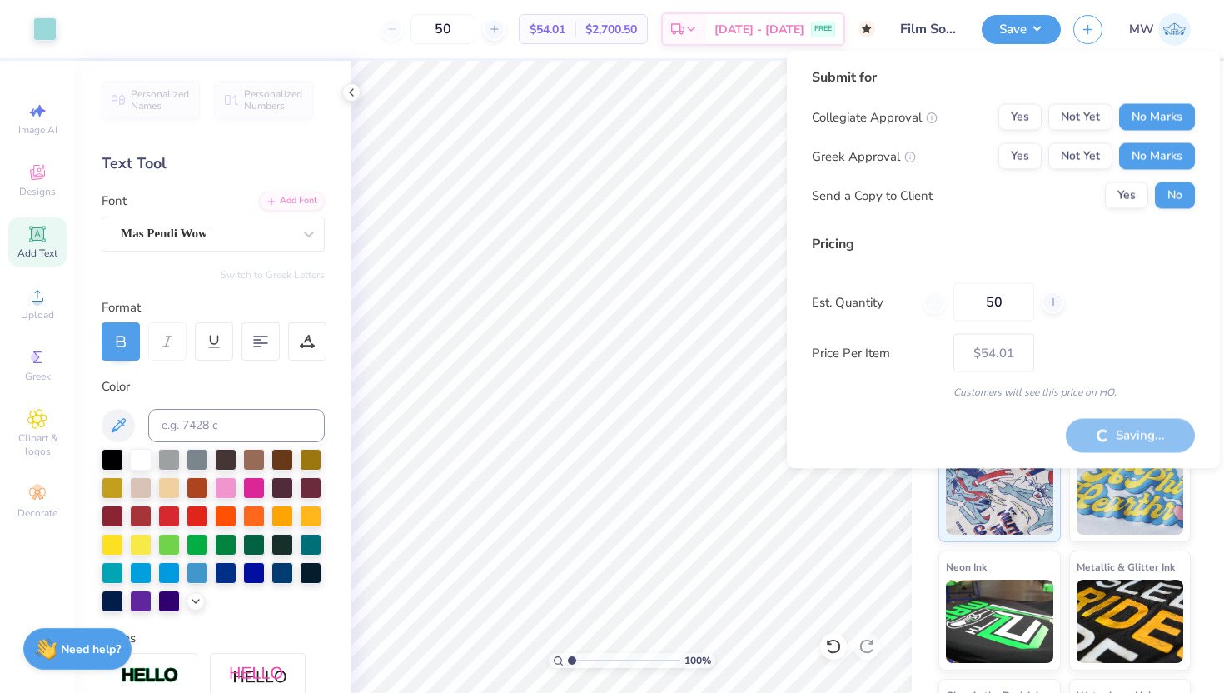
type input "– –"
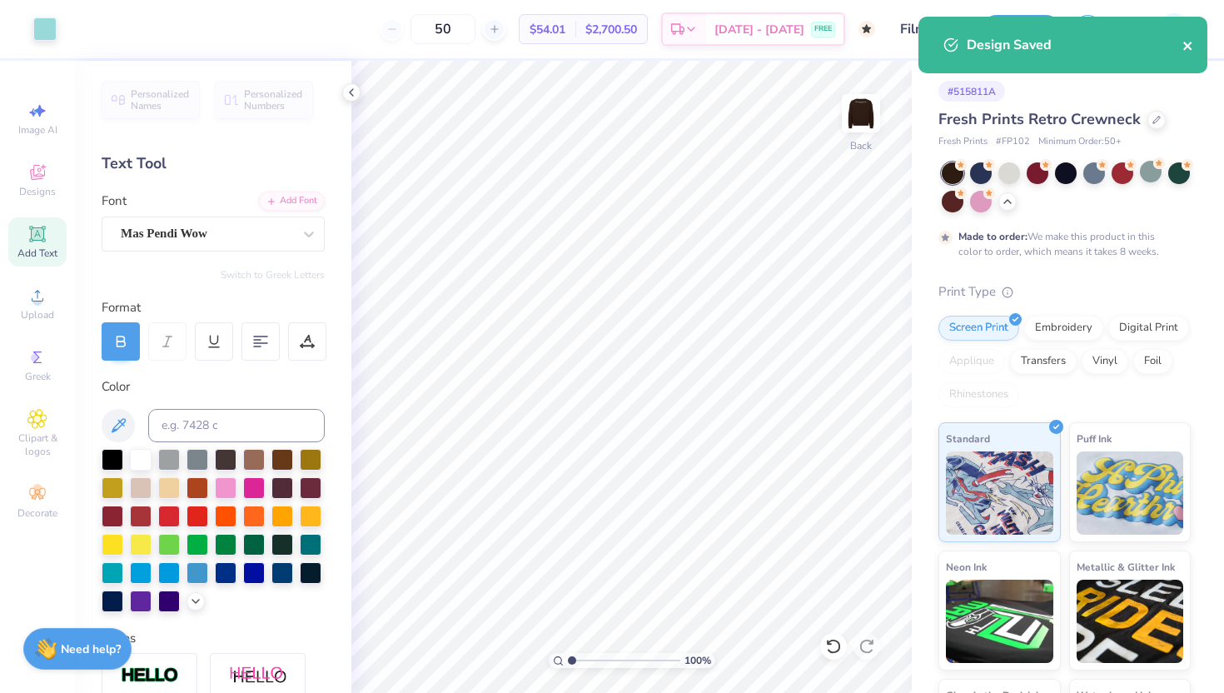
click at [1191, 42] on icon "close" at bounding box center [1187, 46] width 8 height 8
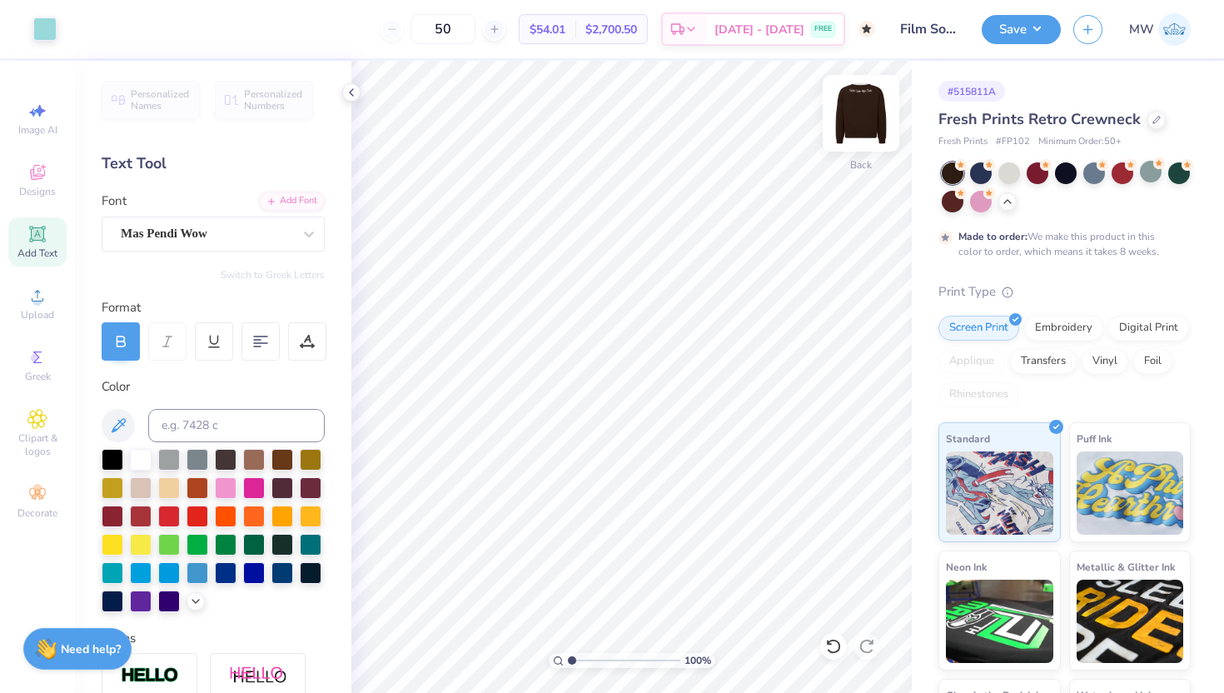
click at [852, 134] on img at bounding box center [860, 113] width 67 height 67
click at [1025, 37] on button "Save" at bounding box center [1020, 26] width 79 height 29
click at [880, 97] on img at bounding box center [860, 113] width 67 height 67
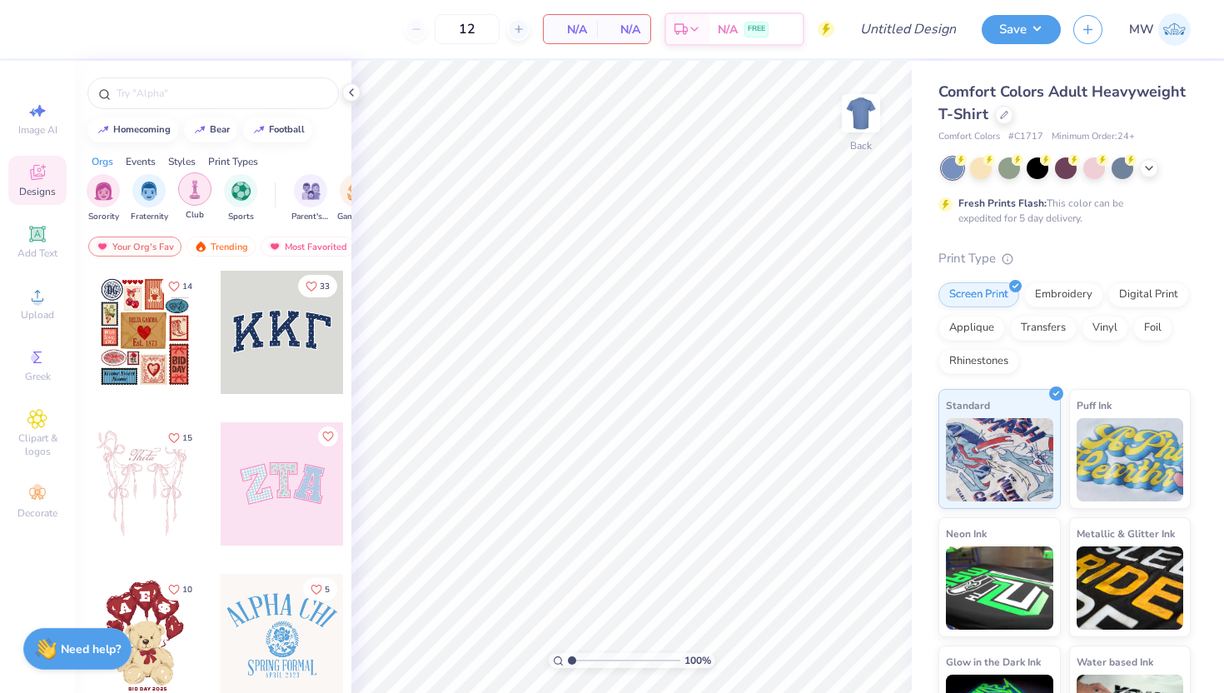
click at [200, 194] on img "filter for Club" at bounding box center [195, 189] width 18 height 19
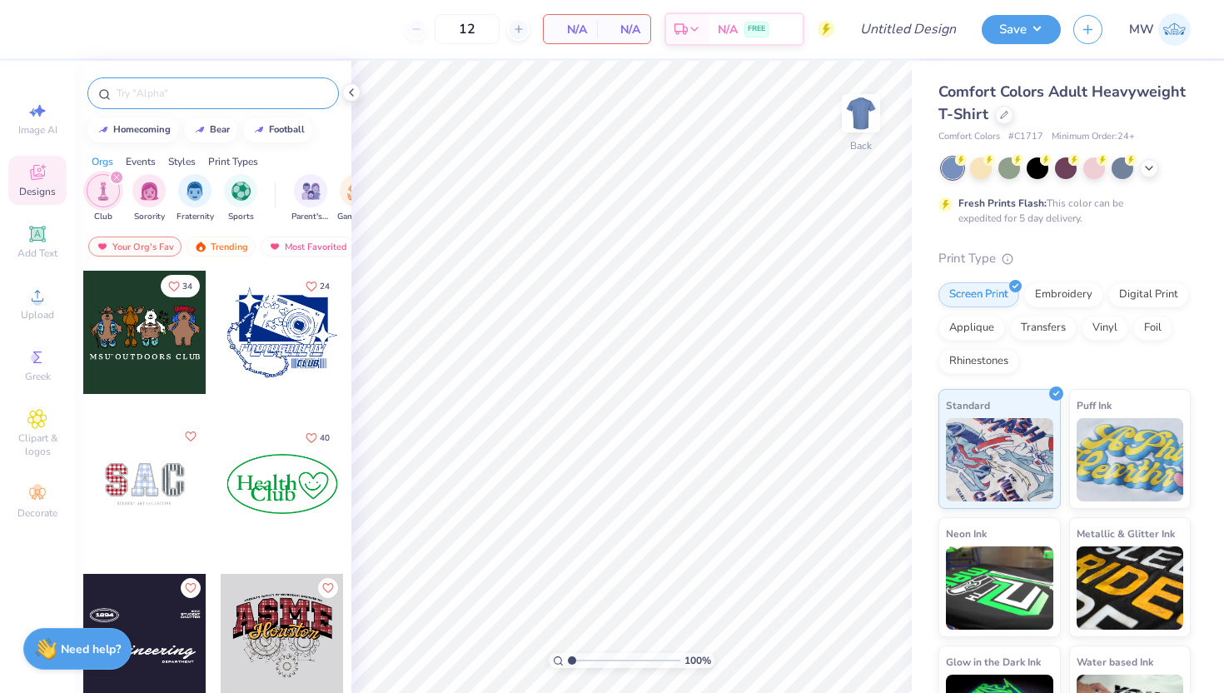
click at [254, 98] on input "text" at bounding box center [221, 93] width 213 height 17
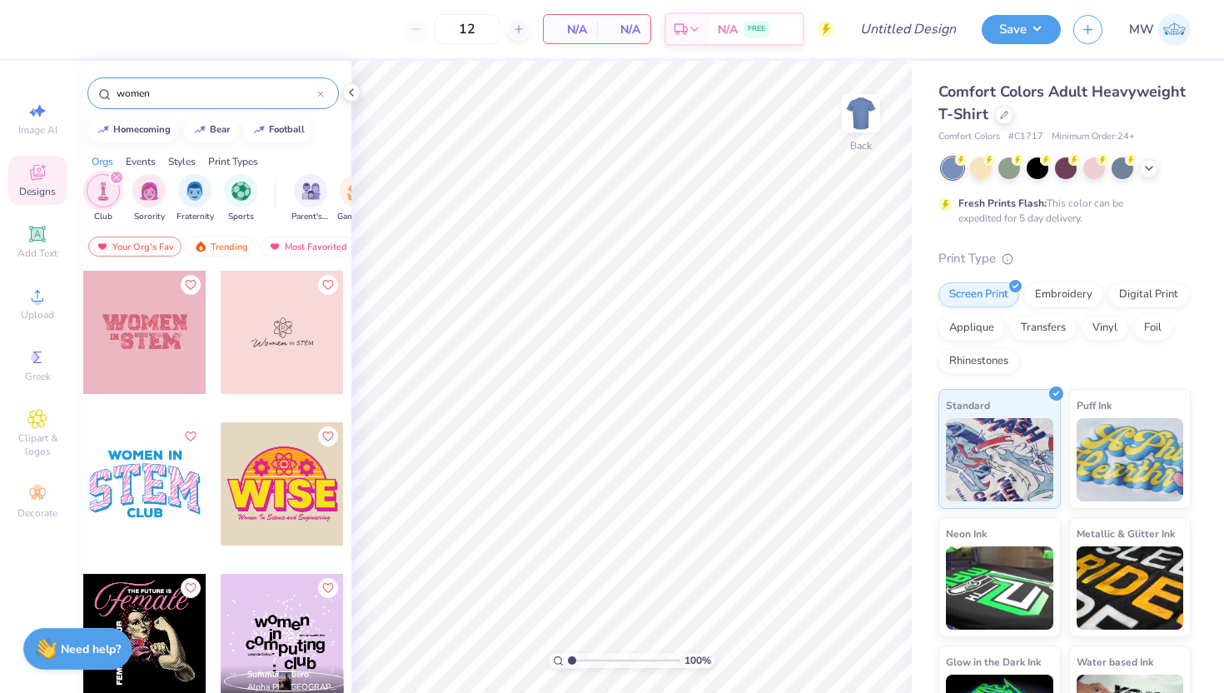
click at [261, 87] on input "women" at bounding box center [216, 93] width 202 height 17
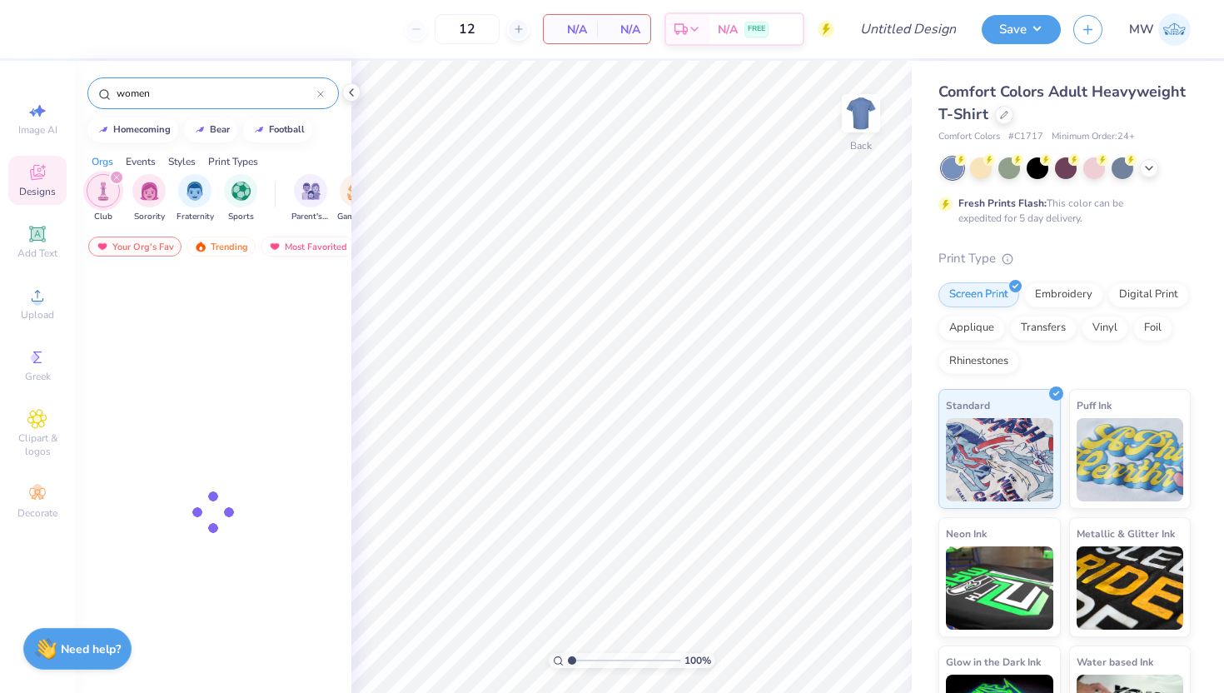
click at [261, 87] on input "women" at bounding box center [216, 93] width 202 height 17
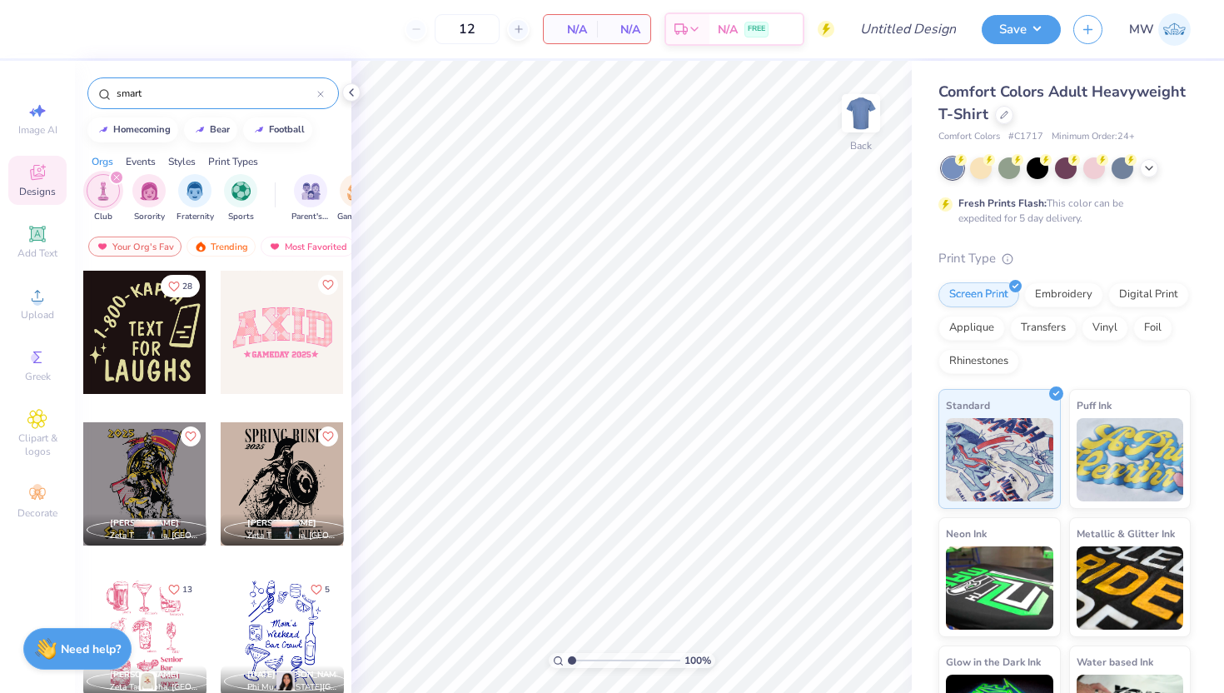
type input "smart"
click at [118, 176] on icon "filter for Club" at bounding box center [116, 177] width 7 height 7
click at [196, 80] on div "smart" at bounding box center [212, 93] width 251 height 32
click at [179, 106] on div "smart" at bounding box center [212, 93] width 251 height 32
click at [179, 92] on input "smart" at bounding box center [216, 93] width 202 height 17
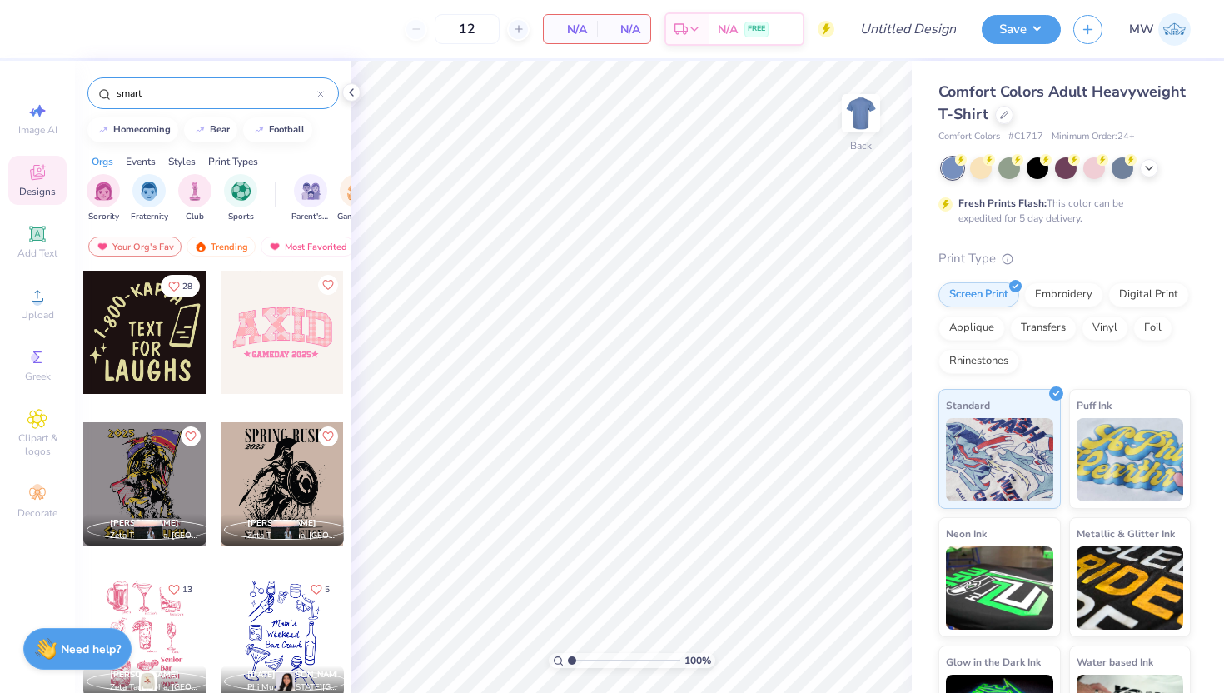
scroll to position [121, 0]
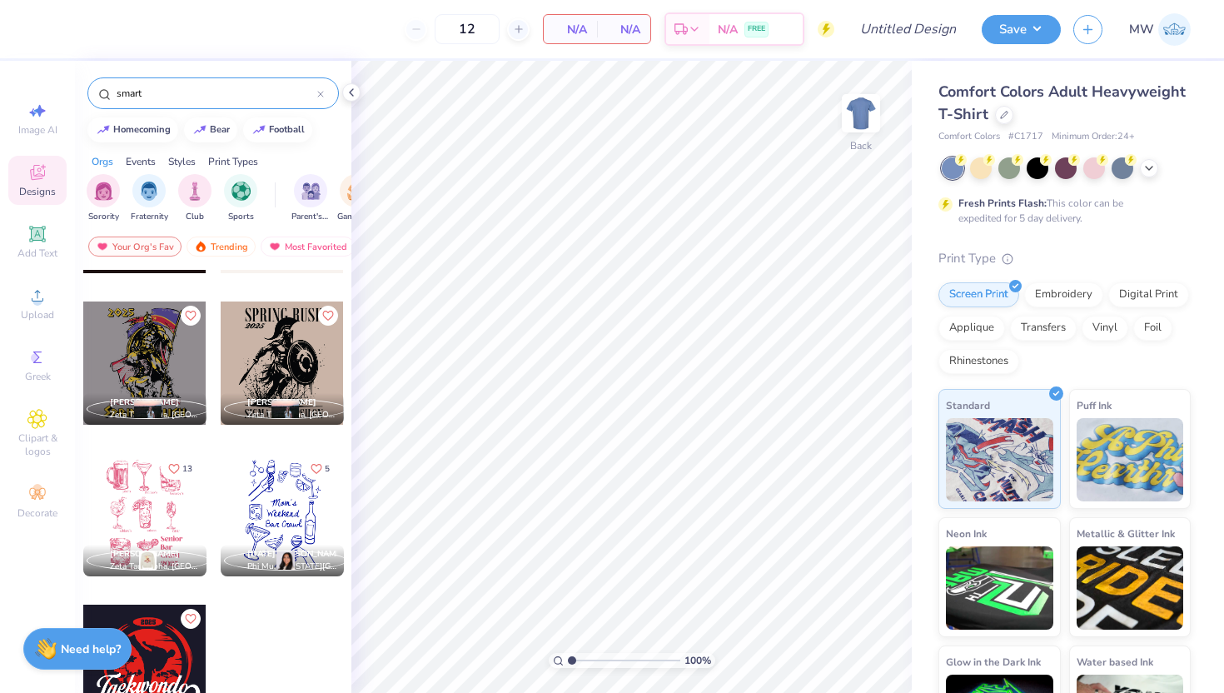
click at [278, 200] on div "Sorority Fraternity Club Sports Parent's Weekend Game Day PR & General Rush & B…" at bounding box center [213, 200] width 276 height 62
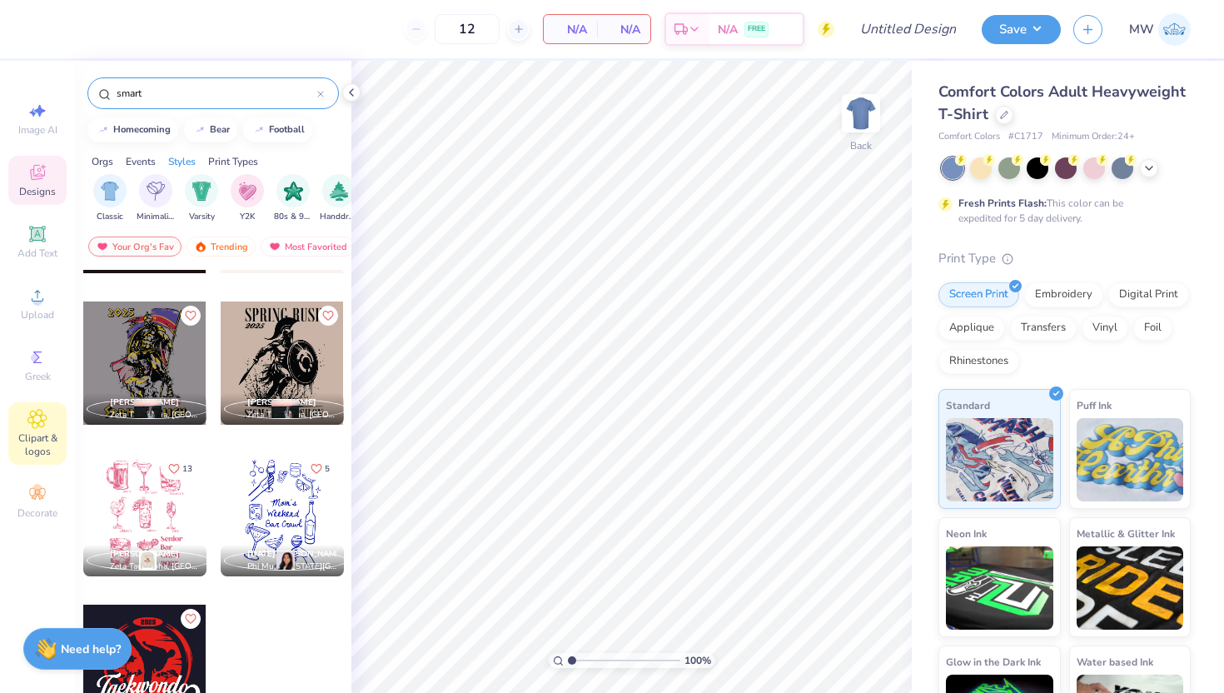
click at [55, 425] on div "Clipart & logos" at bounding box center [37, 433] width 58 height 62
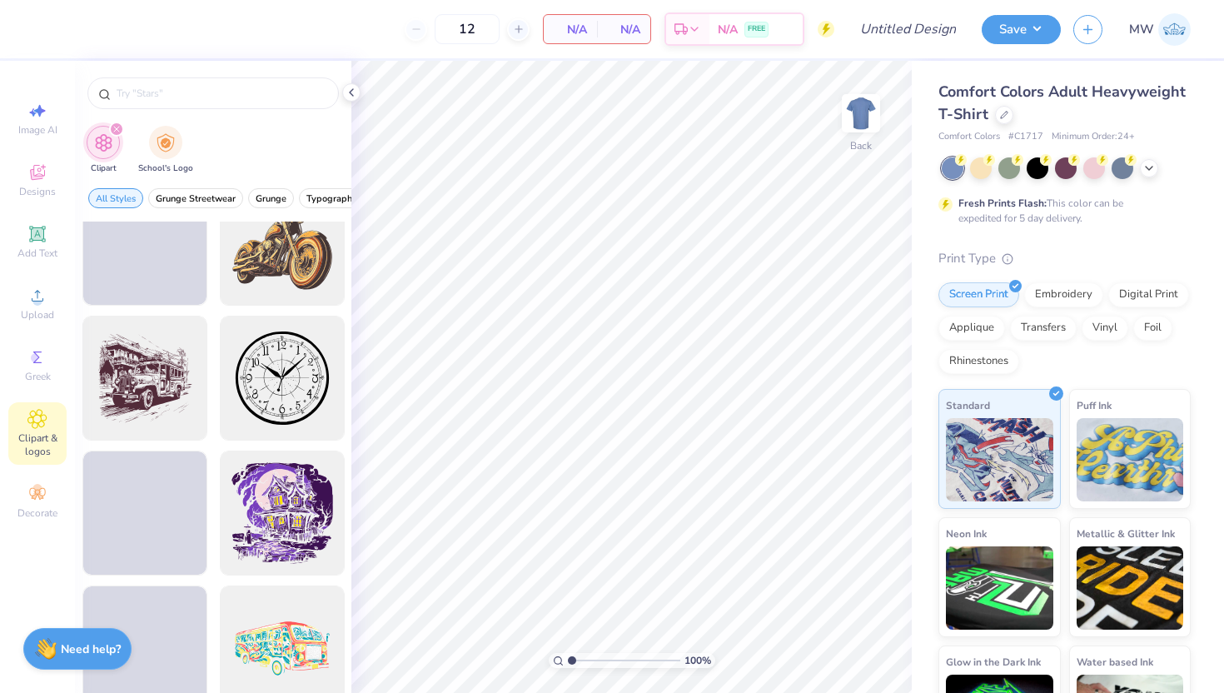
scroll to position [719, 0]
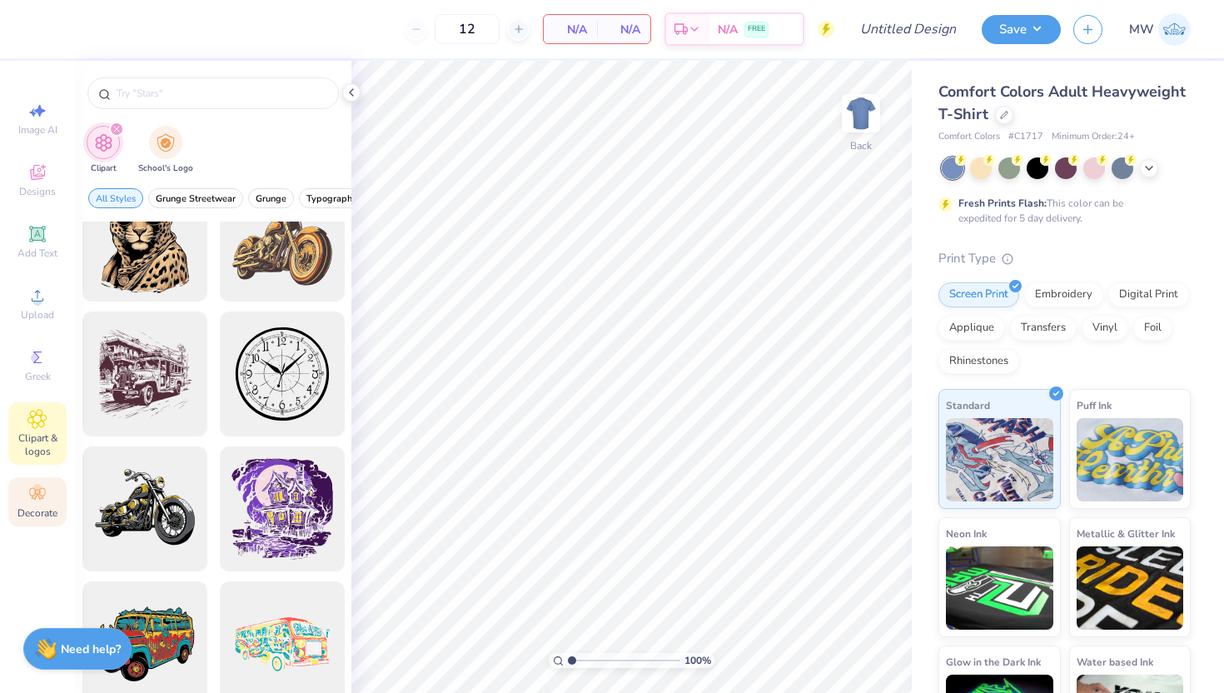
click at [44, 494] on icon at bounding box center [37, 494] width 16 height 12
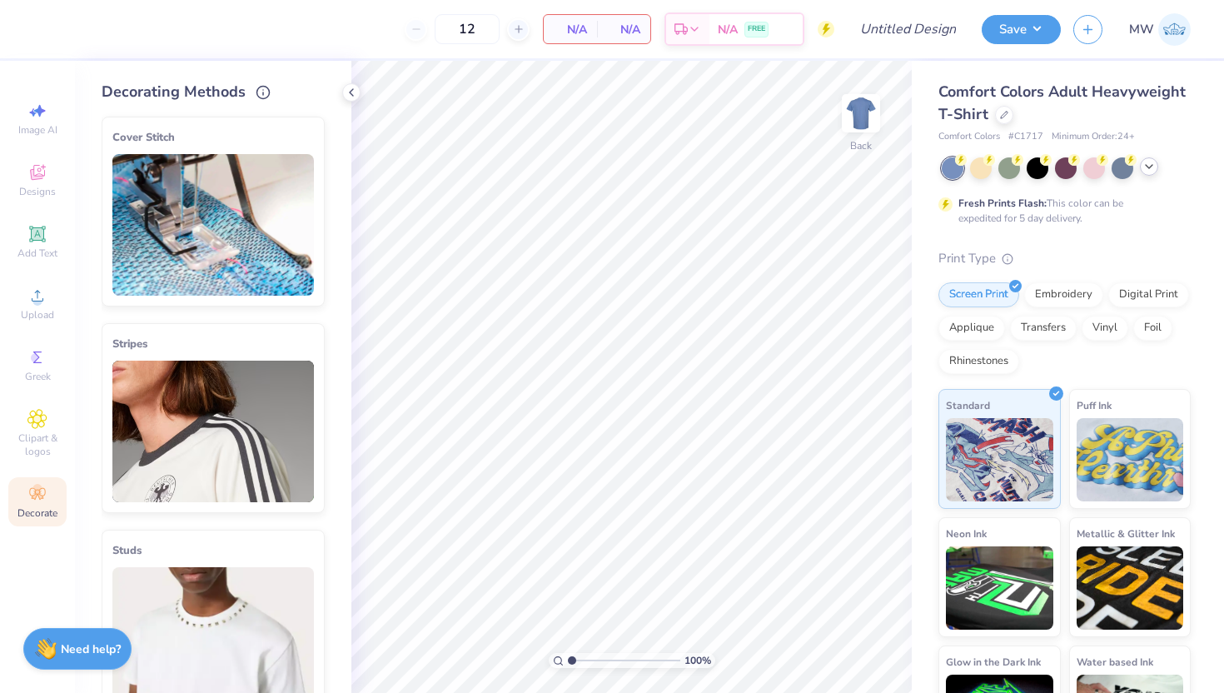
click at [1151, 161] on icon at bounding box center [1148, 166] width 13 height 13
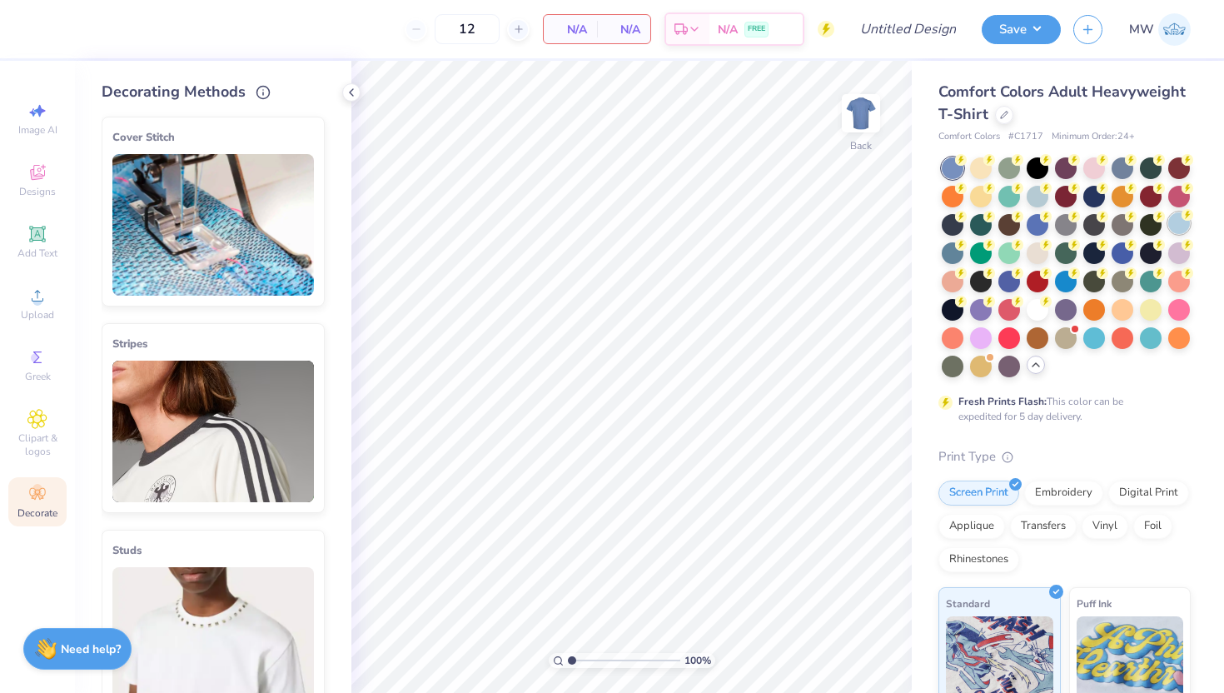
click at [1168, 234] on div at bounding box center [1179, 223] width 22 height 22
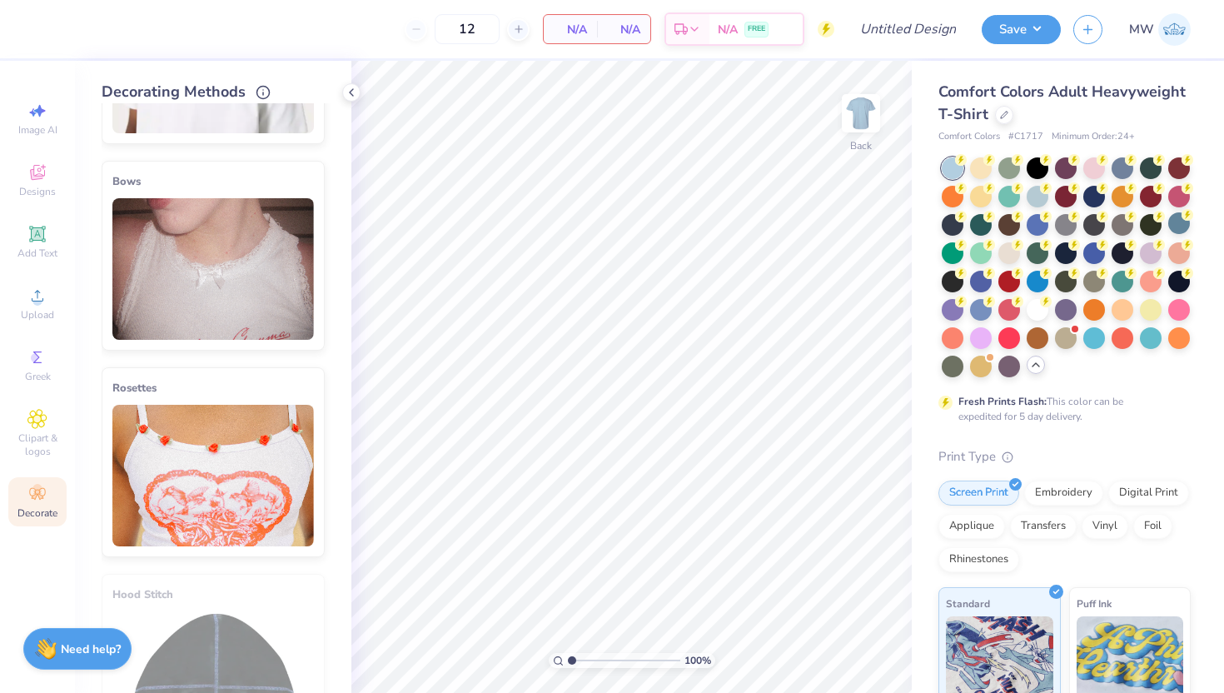
scroll to position [869, 0]
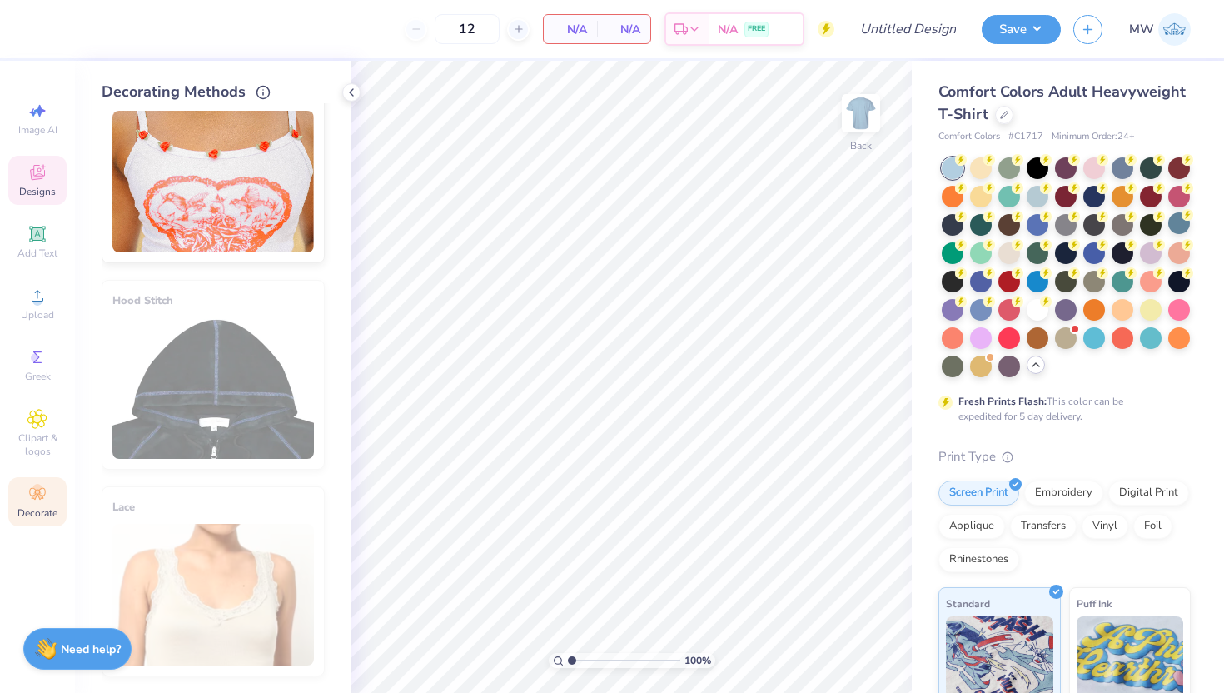
click at [32, 171] on icon at bounding box center [37, 174] width 13 height 11
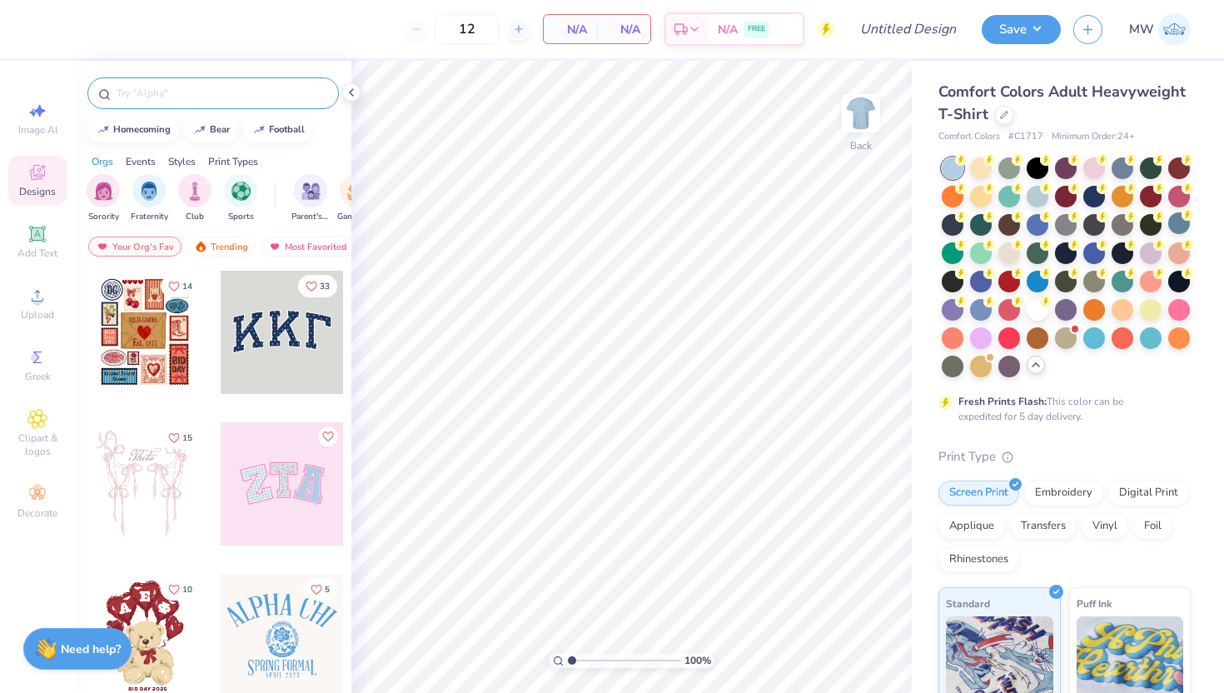
click at [258, 94] on input "text" at bounding box center [221, 93] width 213 height 17
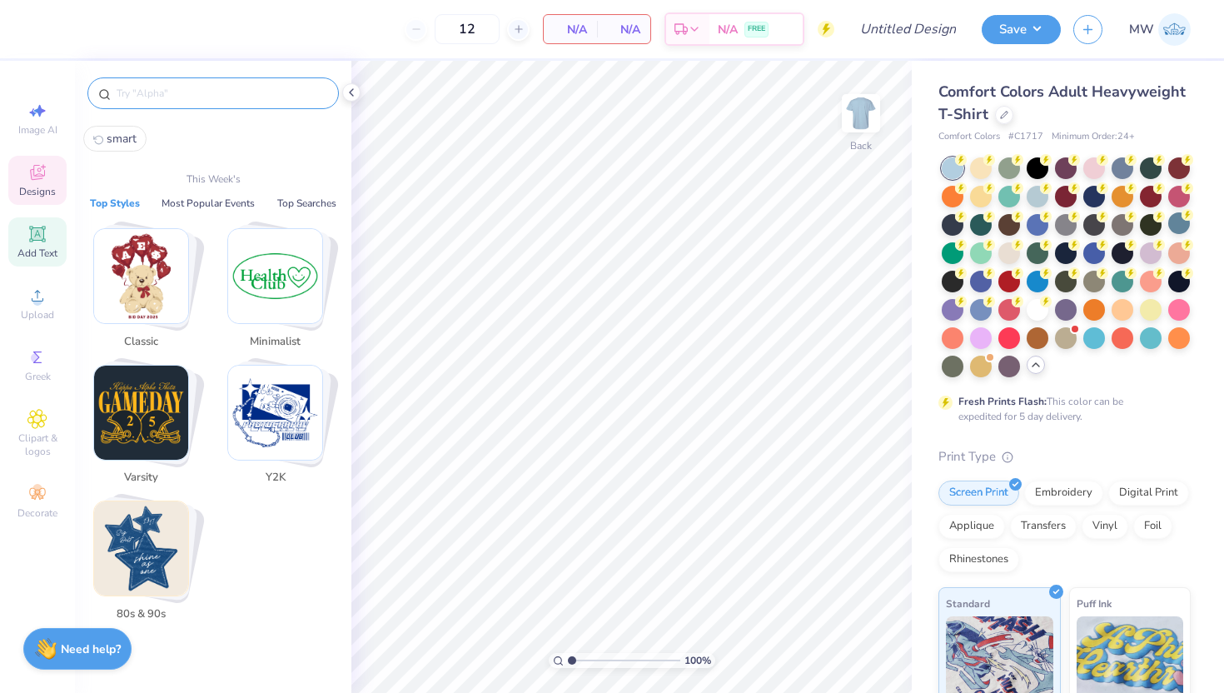
click at [40, 252] on span "Add Text" at bounding box center [37, 252] width 40 height 13
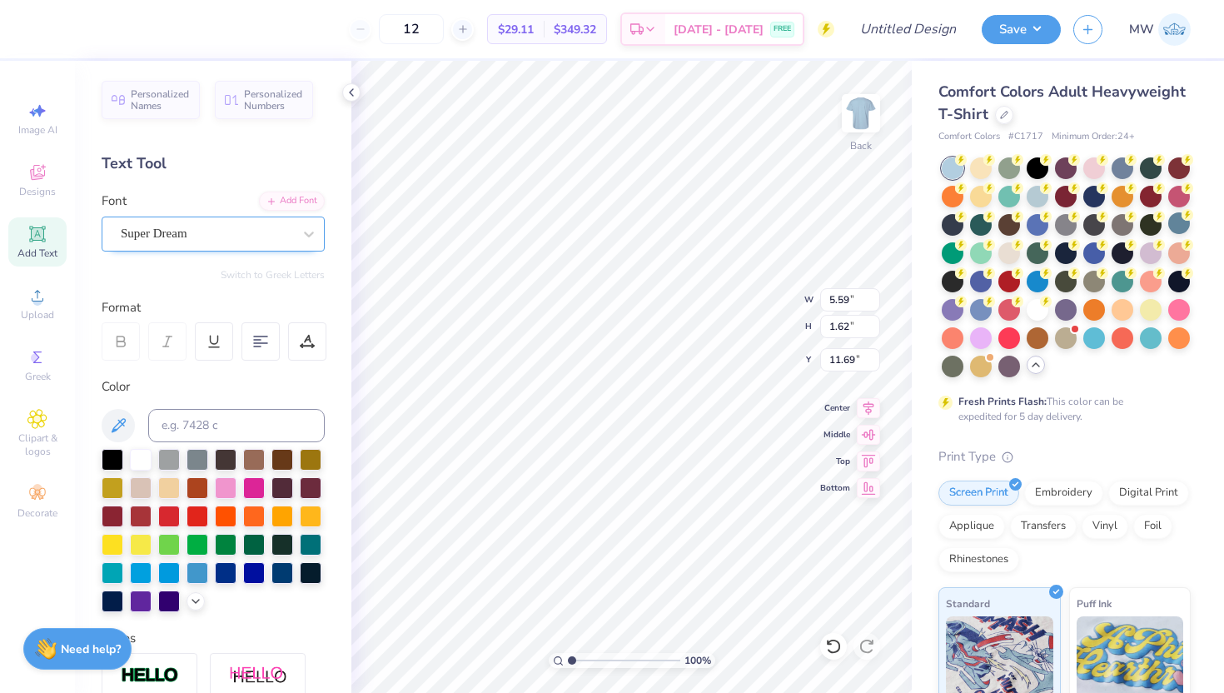
click at [274, 229] on div "Super Dream" at bounding box center [206, 234] width 175 height 26
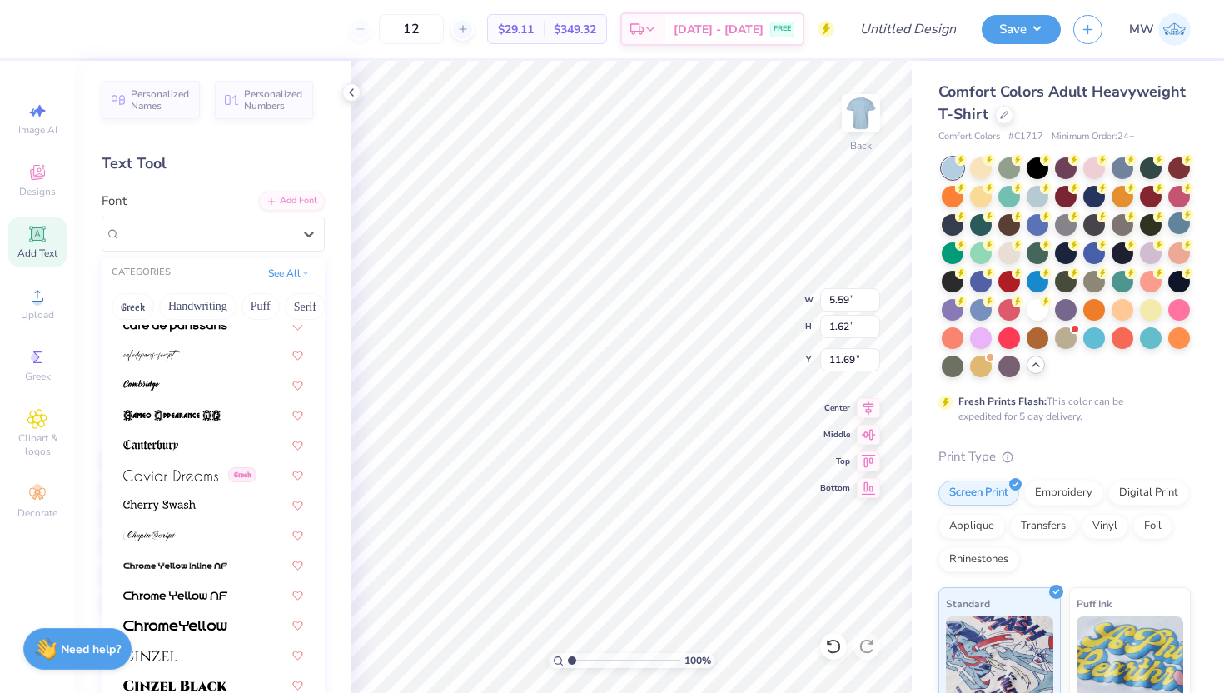
scroll to position [1705, 0]
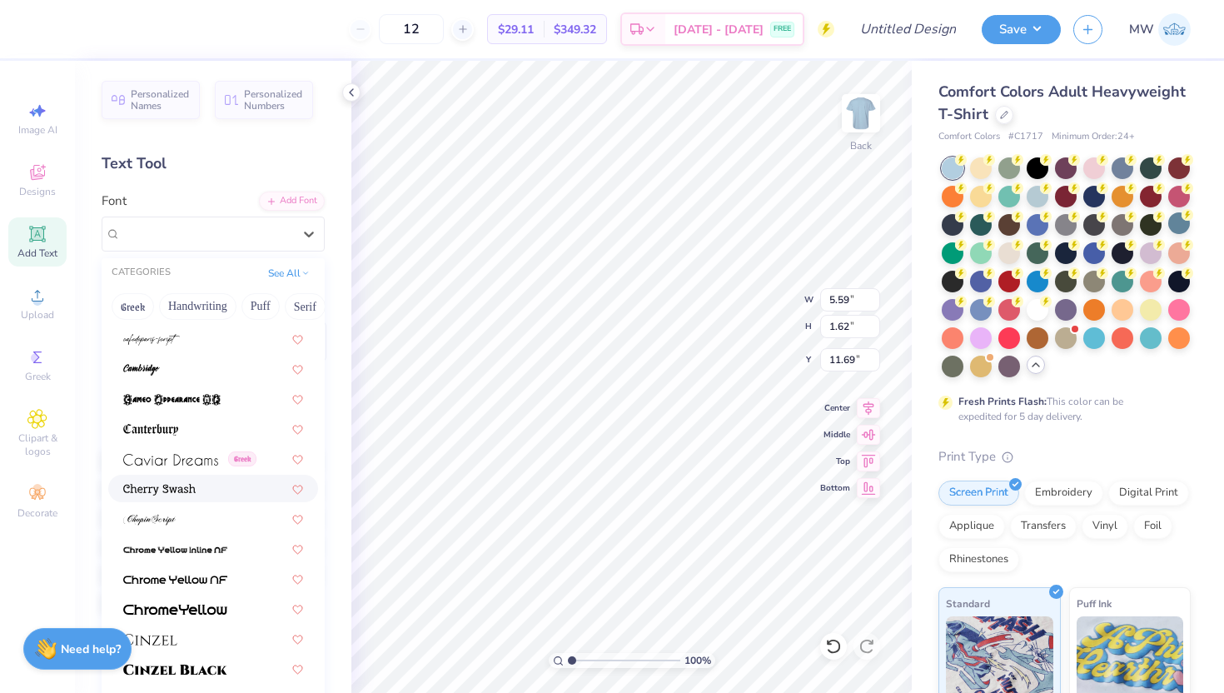
click at [205, 481] on div at bounding box center [213, 487] width 180 height 17
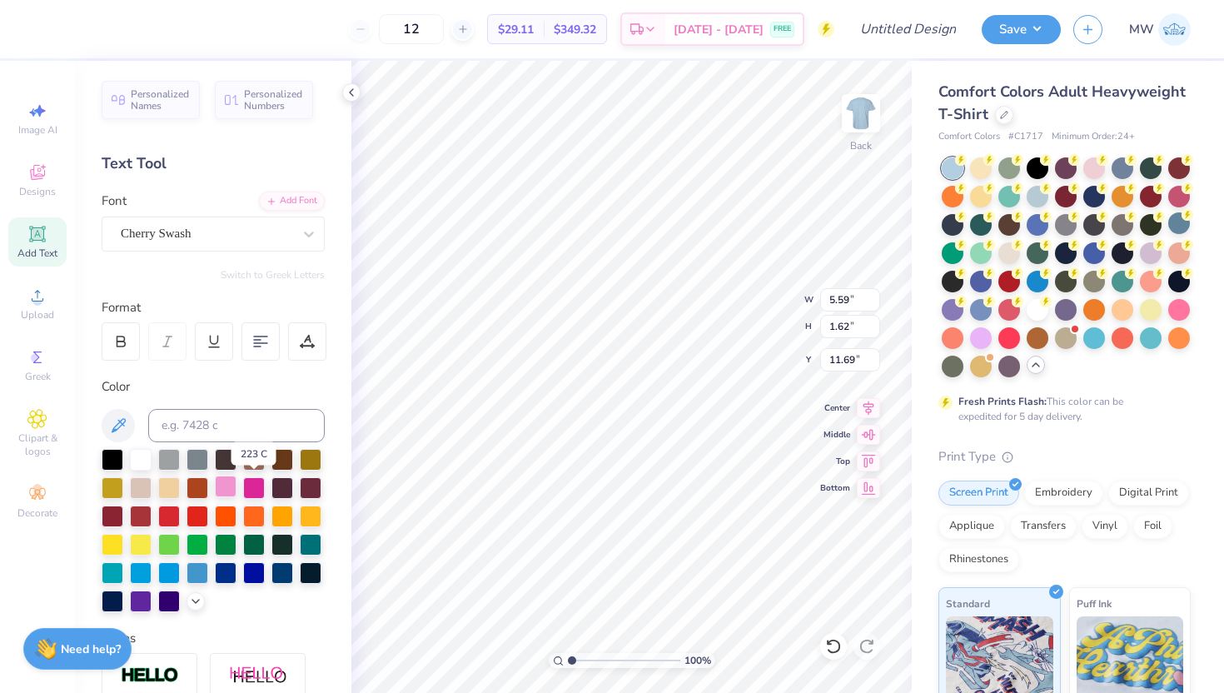
type input "6.75"
type input "1.63"
click at [102, 456] on div at bounding box center [113, 458] width 22 height 22
type textarea "SWS"
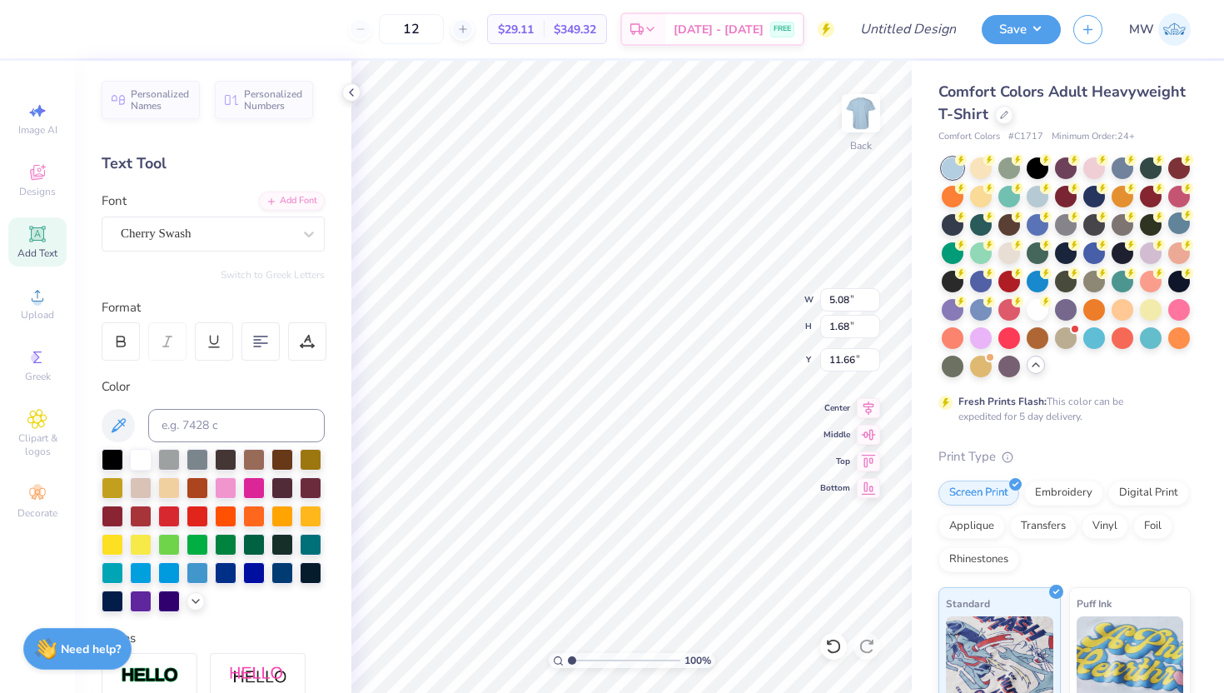
type input "0.50"
type input "3.80"
type input "1.25"
type input "2.37"
click at [50, 154] on div "Image AI Designs Add Text Upload Greek Clipart & logos Decorate" at bounding box center [37, 310] width 58 height 432
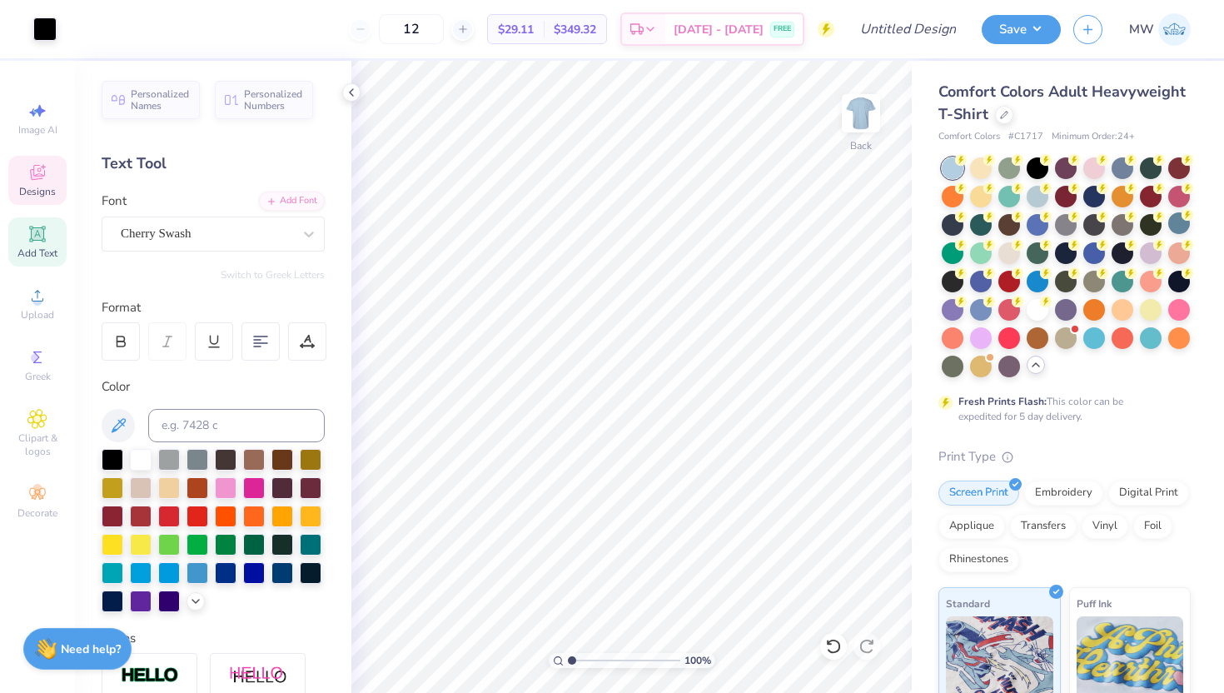
click at [50, 166] on div "Designs" at bounding box center [37, 180] width 58 height 49
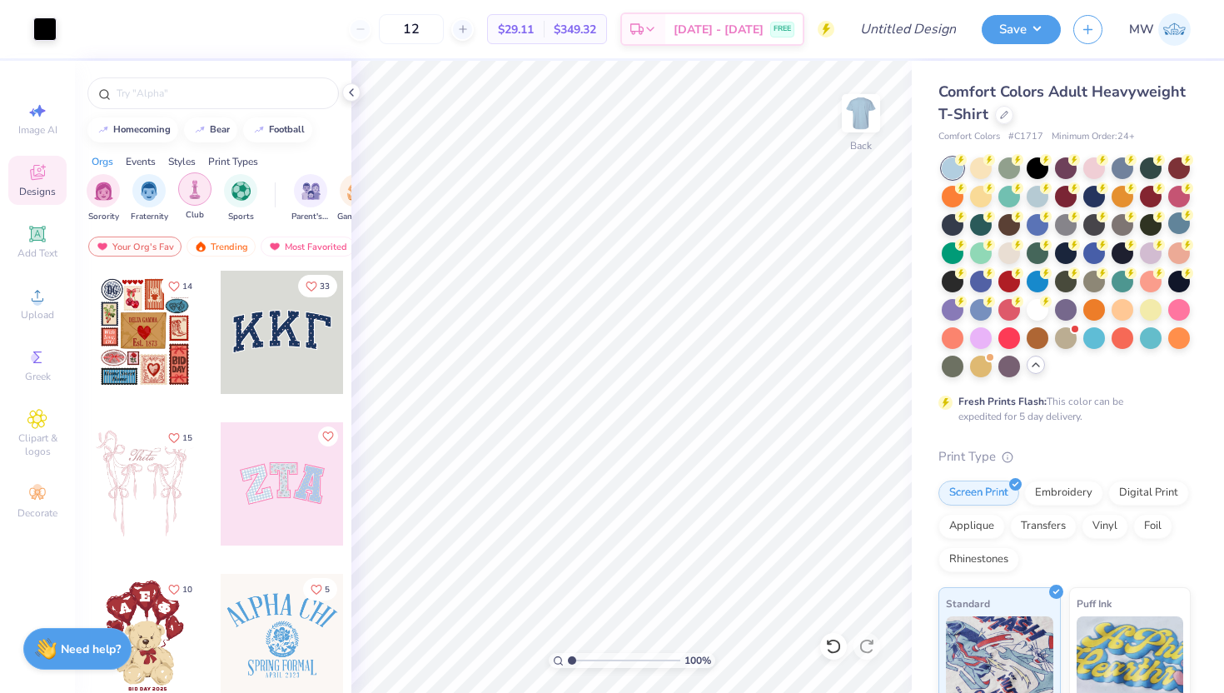
click at [205, 201] on div "filter for Club" at bounding box center [194, 188] width 33 height 33
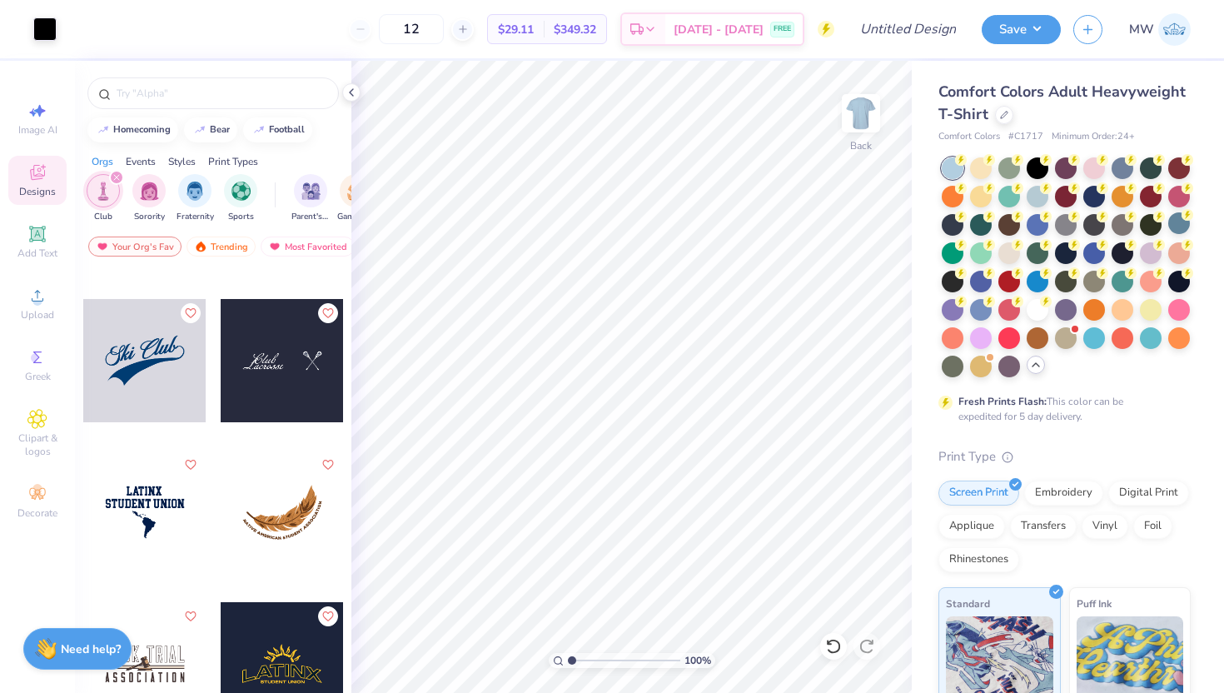
scroll to position [5976, 0]
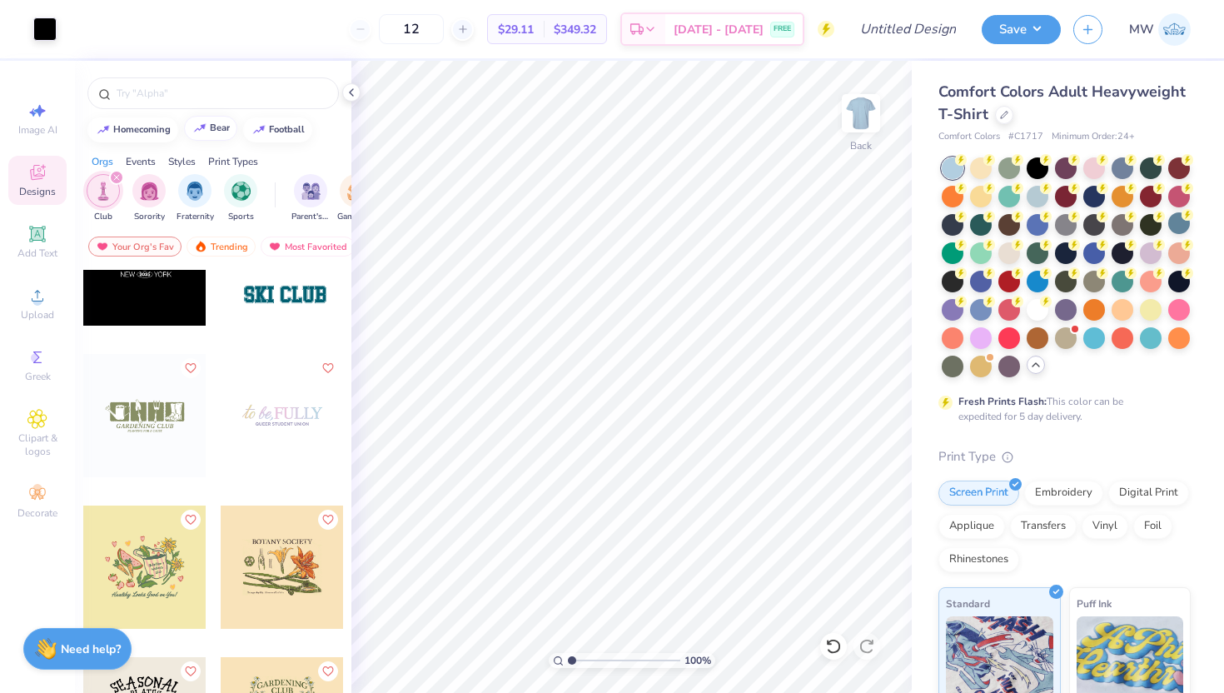
click at [188, 133] on button "bear" at bounding box center [210, 128] width 53 height 25
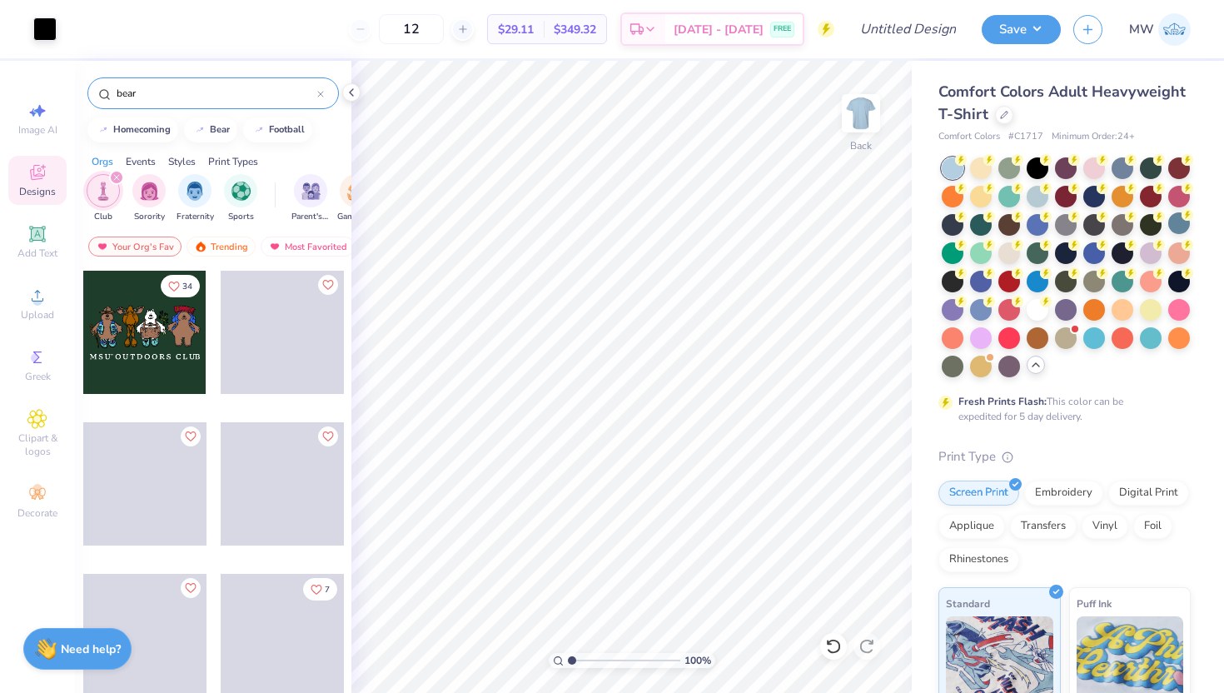
click at [215, 99] on input "bear" at bounding box center [216, 93] width 202 height 17
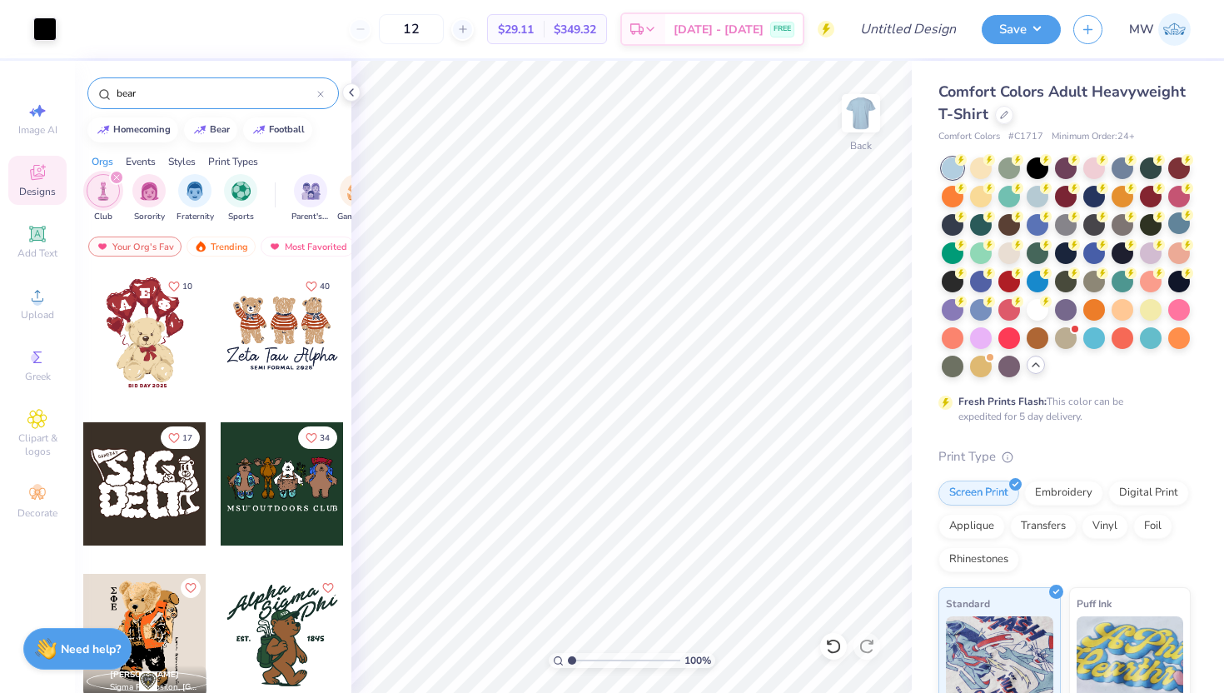
click at [215, 99] on input "bear" at bounding box center [216, 93] width 202 height 17
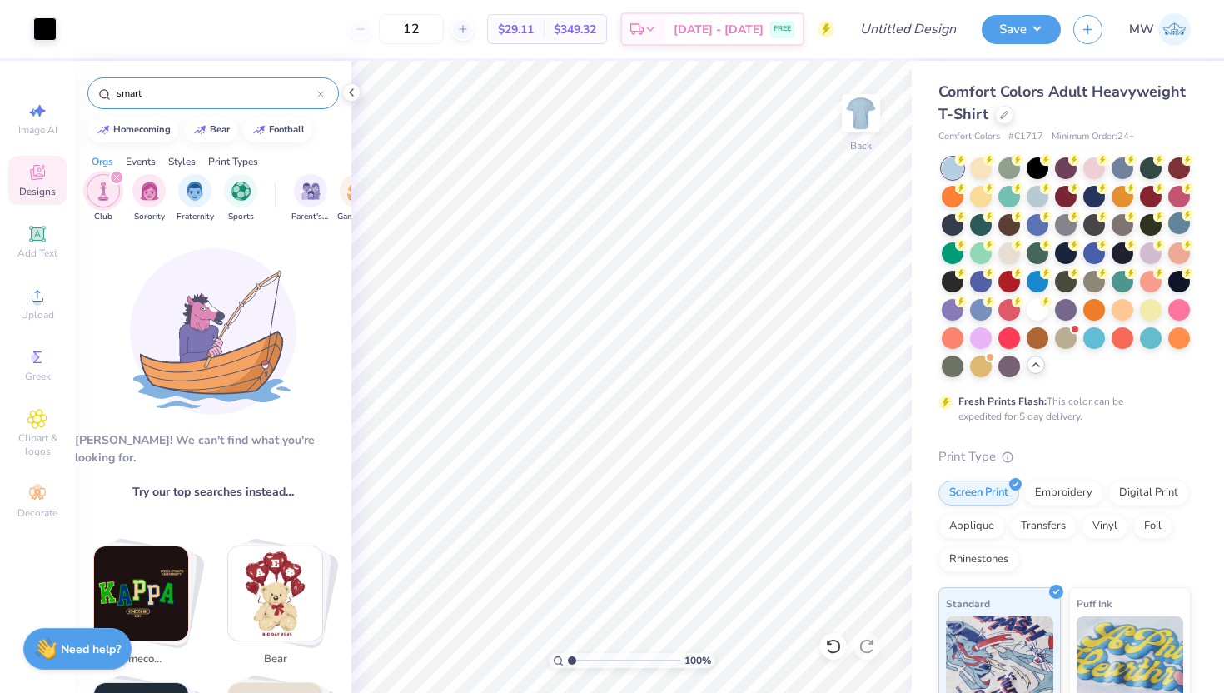
click at [296, 467] on div "Aw fish! We can't find what you're looking for. Try our top searches instead… s…" at bounding box center [213, 473] width 276 height 484
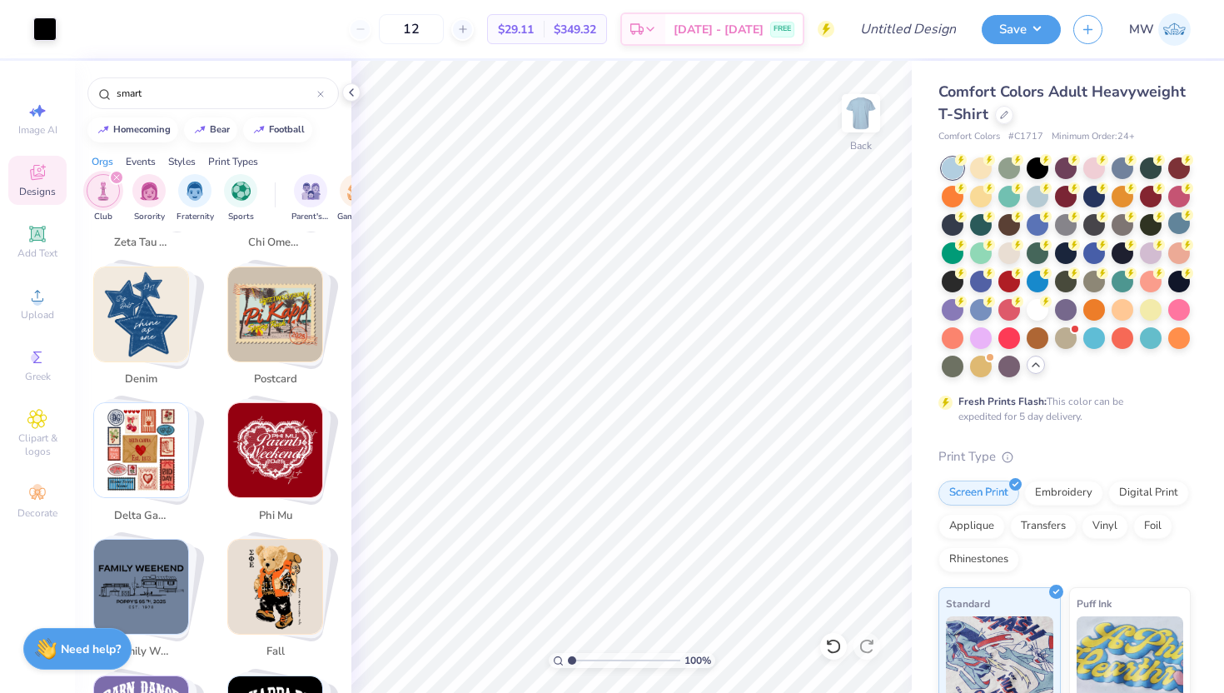
scroll to position [1398, 0]
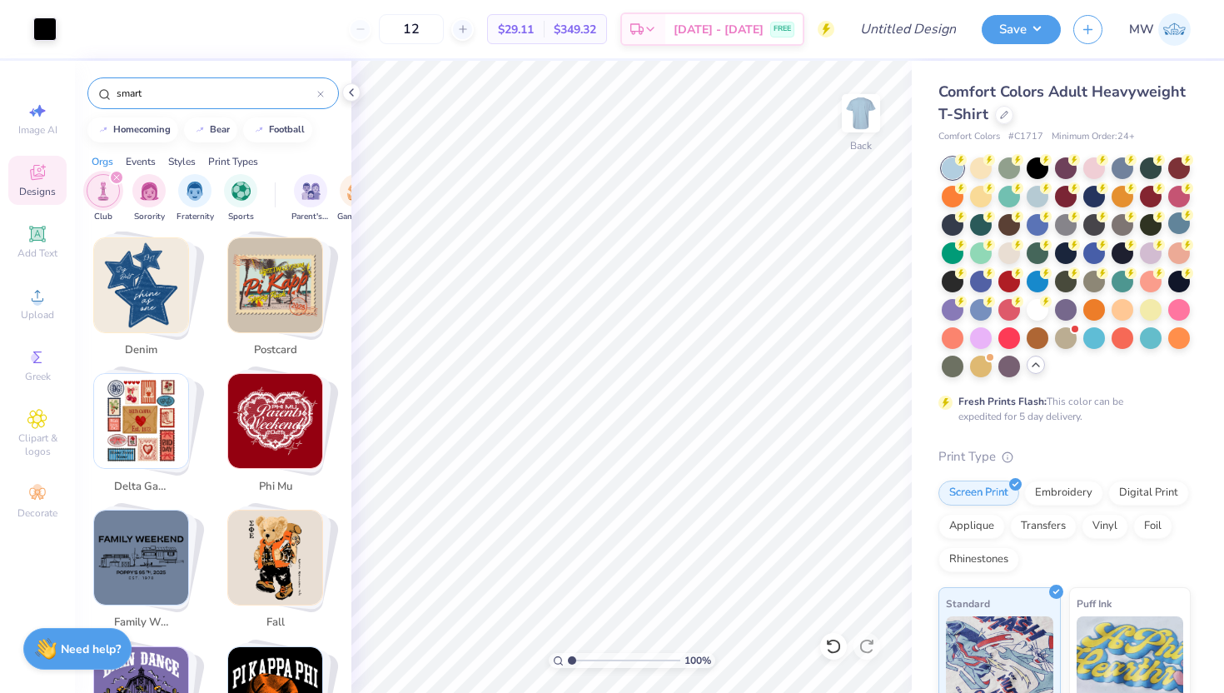
click at [179, 101] on input "smart" at bounding box center [216, 93] width 202 height 17
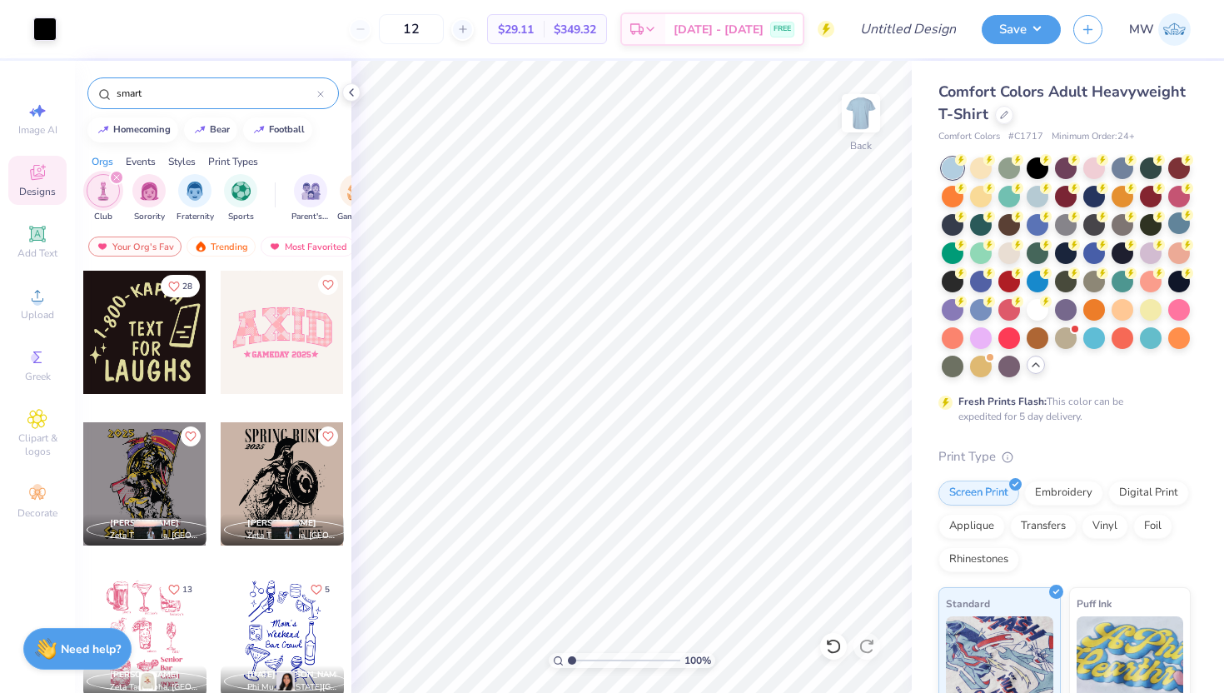
click at [179, 101] on input "smart" at bounding box center [216, 93] width 202 height 17
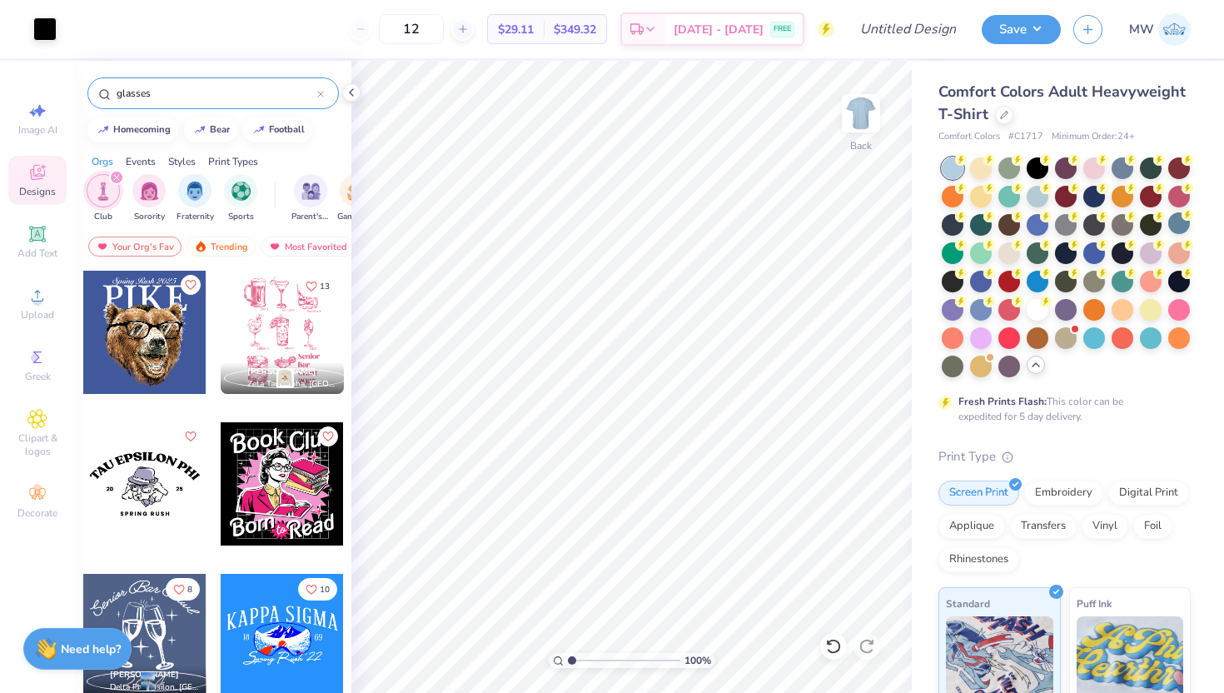
type input "glasses"
click at [345, 389] on div "13 Kara Attardi Zeta Tau Alpha, West Chester University 8 Olivia Nixon Delta Ph…" at bounding box center [213, 512] width 276 height 484
click at [193, 412] on div at bounding box center [144, 345] width 125 height 151
click at [172, 405] on div at bounding box center [144, 345] width 125 height 151
click at [190, 164] on div "Styles" at bounding box center [181, 161] width 27 height 15
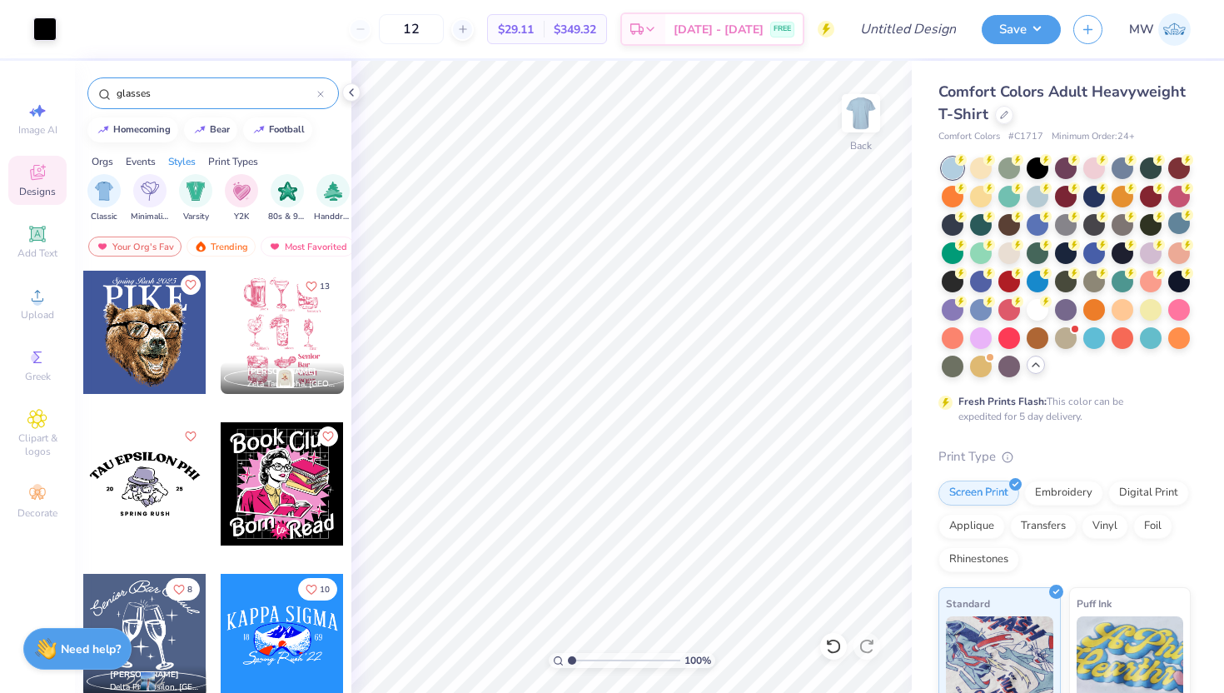
scroll to position [0, 872]
click at [153, 205] on div "Minimalist" at bounding box center [149, 196] width 38 height 49
click at [224, 79] on div "glasses" at bounding box center [212, 93] width 251 height 32
click at [216, 92] on input "glasses" at bounding box center [216, 93] width 202 height 17
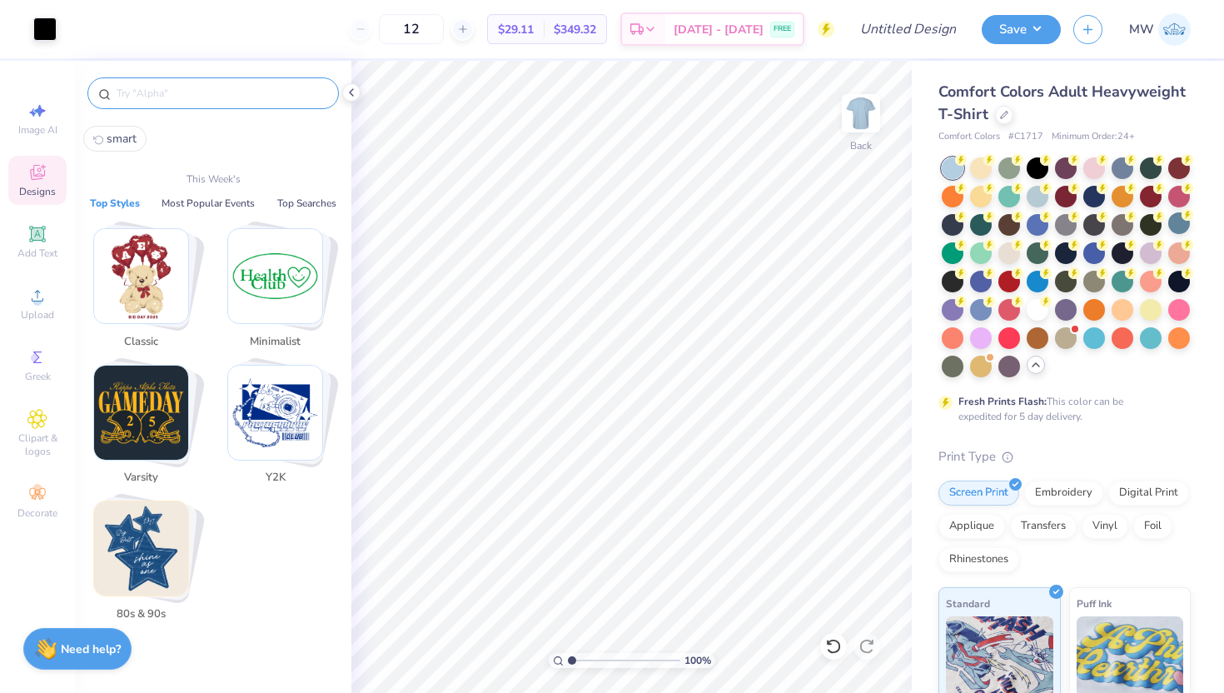
click at [140, 132] on button "smart" at bounding box center [114, 139] width 63 height 26
type input "smart"
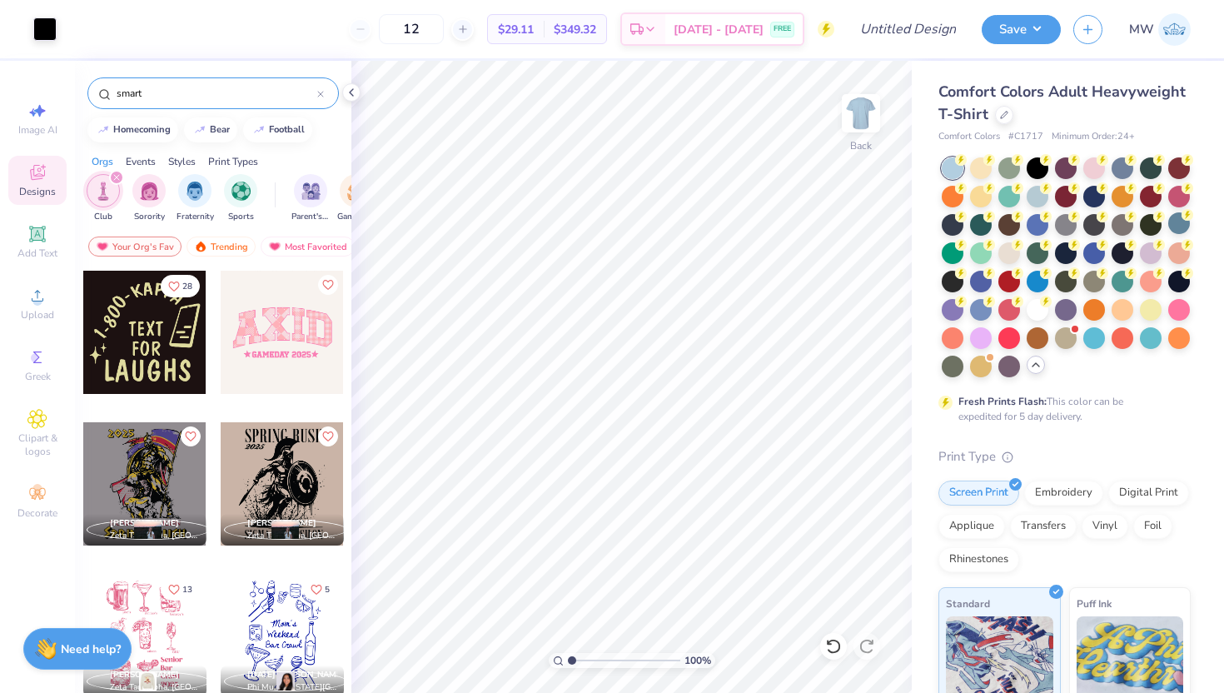
click at [117, 174] on icon "filter for Club" at bounding box center [116, 177] width 7 height 7
click at [272, 219] on div "Sorority Fraternity Club Sports" at bounding box center [181, 198] width 189 height 49
click at [166, 204] on div "filter for Minimalist" at bounding box center [176, 190] width 33 height 33
click at [166, 204] on div "Classic" at bounding box center [176, 196] width 33 height 49
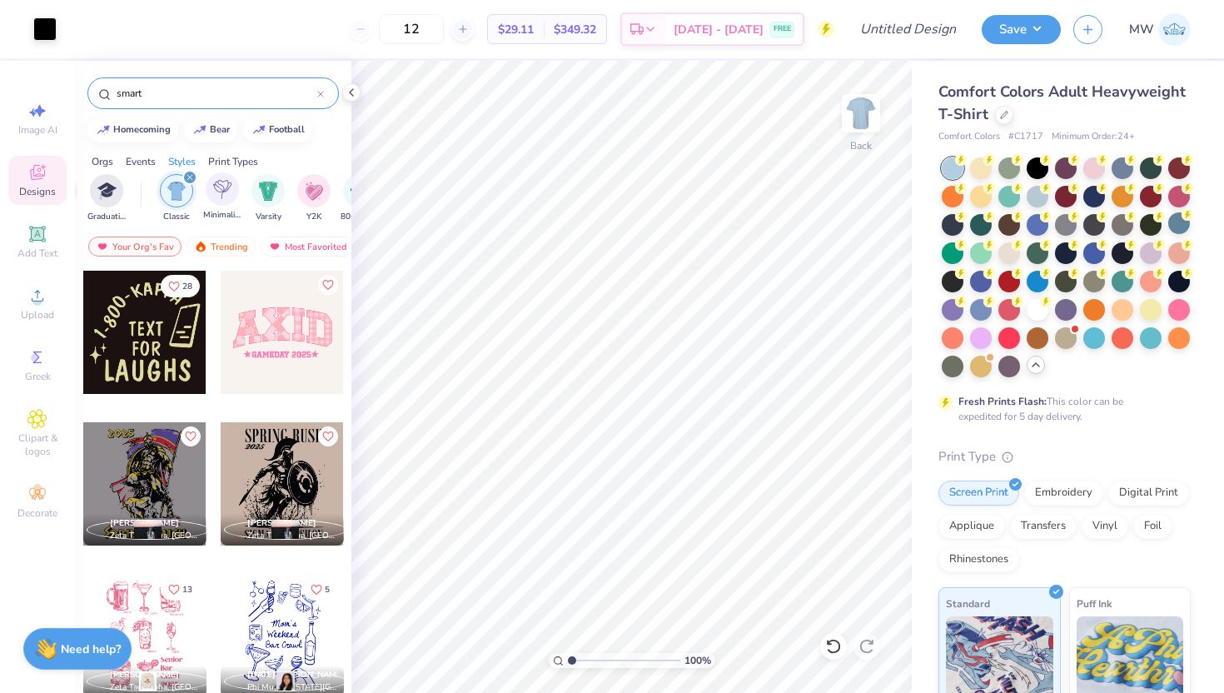
click at [221, 215] on span "Minimalist" at bounding box center [222, 215] width 38 height 12
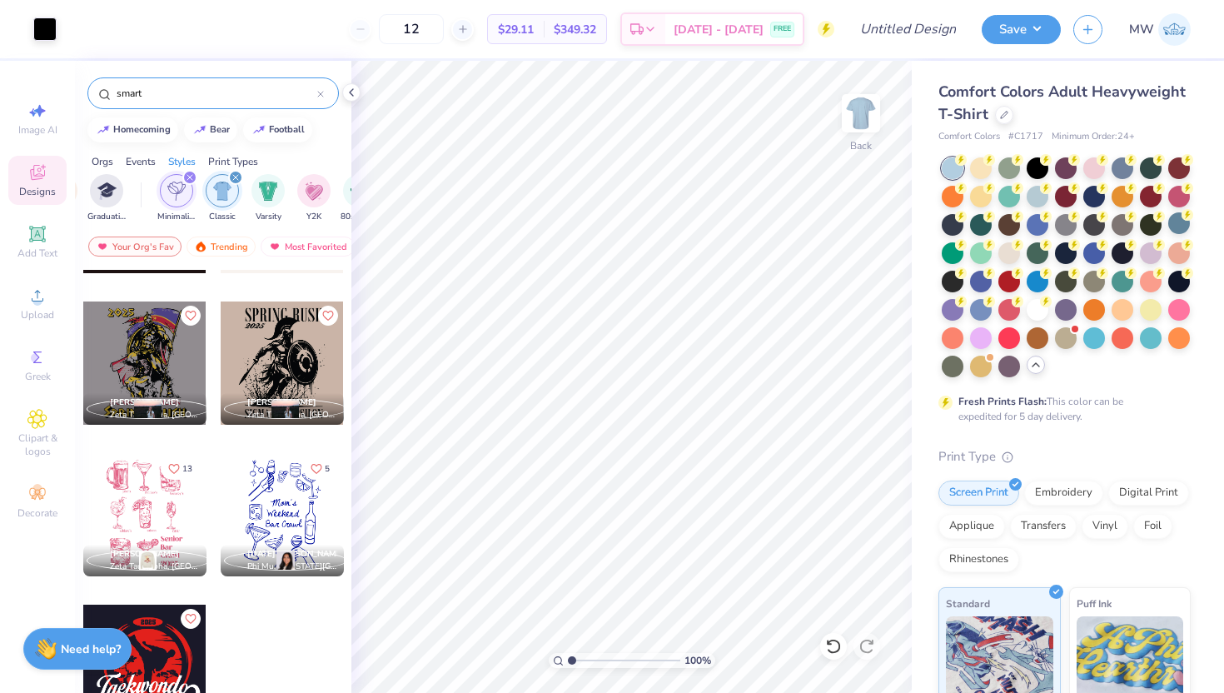
scroll to position [0, 0]
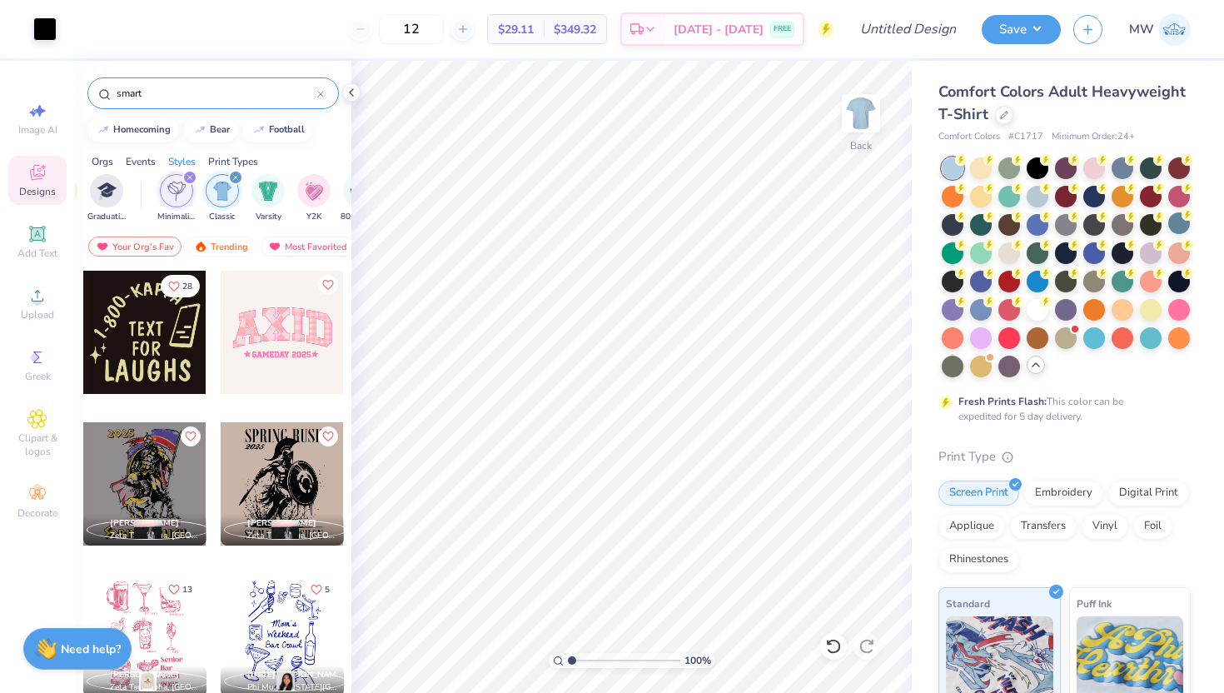
click at [408, 223] on div "Art colors 12 $29.11 Per Item $349.32 Total Est. Delivery Sep 18 - 21 FREE Desi…" at bounding box center [612, 346] width 1224 height 693
click at [107, 168] on div "Orgs" at bounding box center [103, 161] width 22 height 15
click at [194, 196] on img "filter for Club" at bounding box center [195, 189] width 18 height 19
click at [273, 101] on input "smart" at bounding box center [216, 93] width 202 height 17
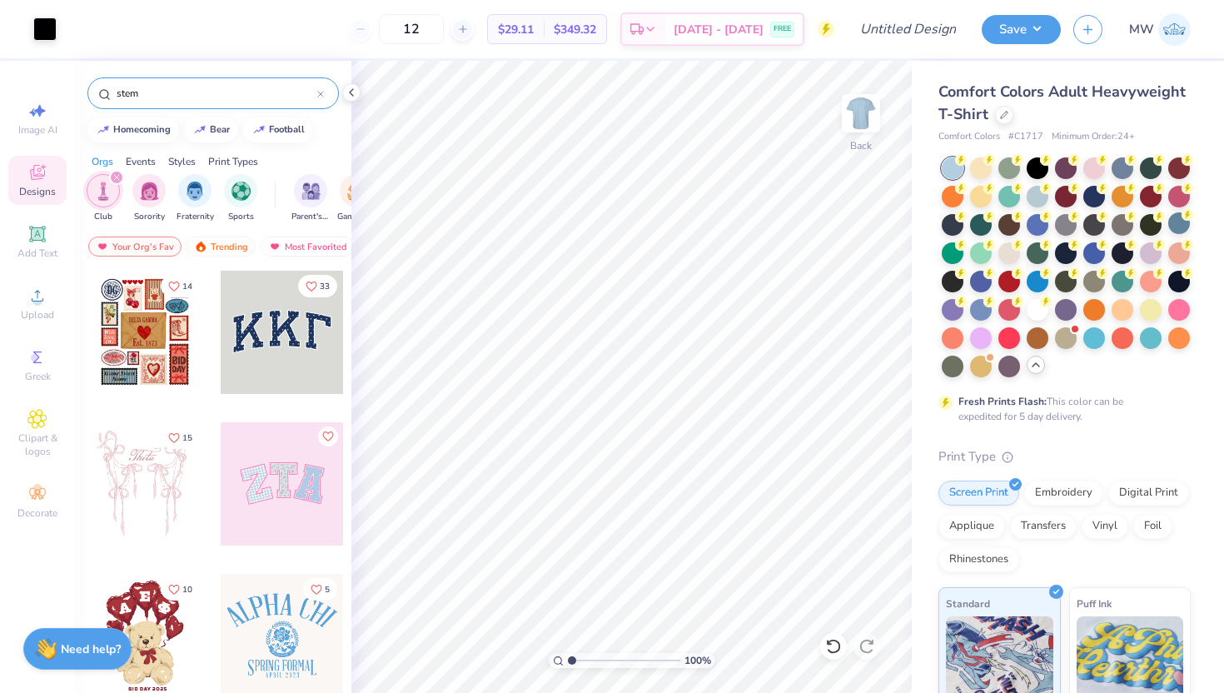
type input "stem"
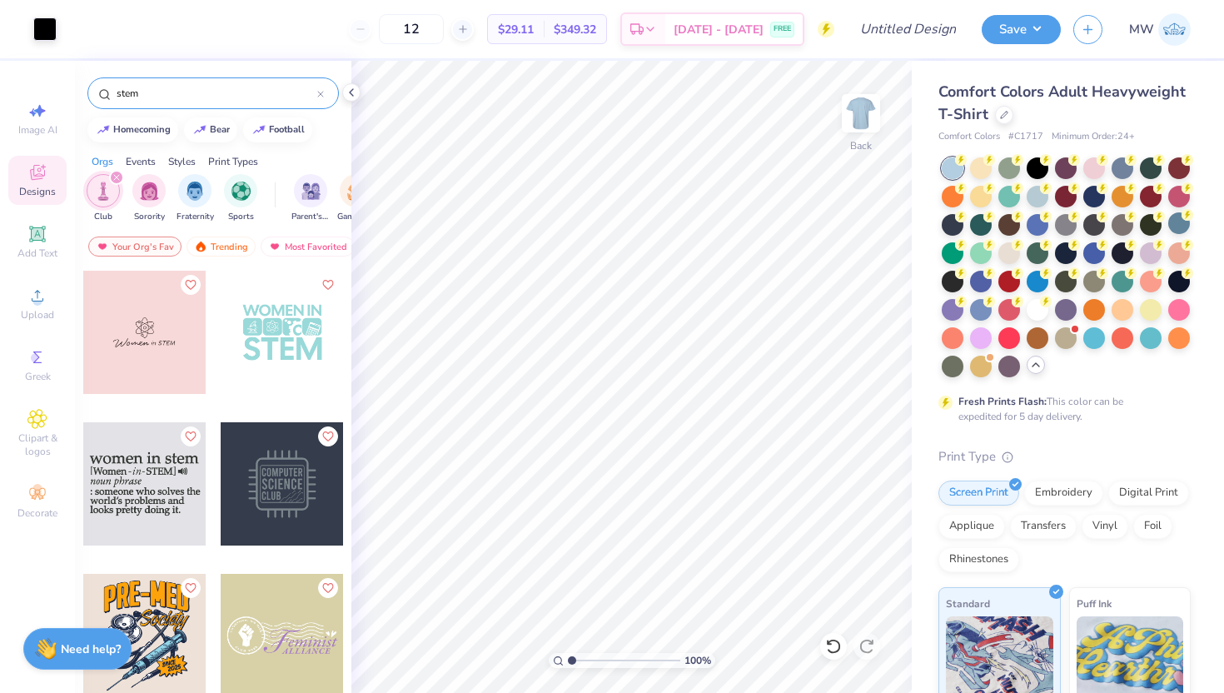
click at [82, 331] on div at bounding box center [20, 332] width 123 height 123
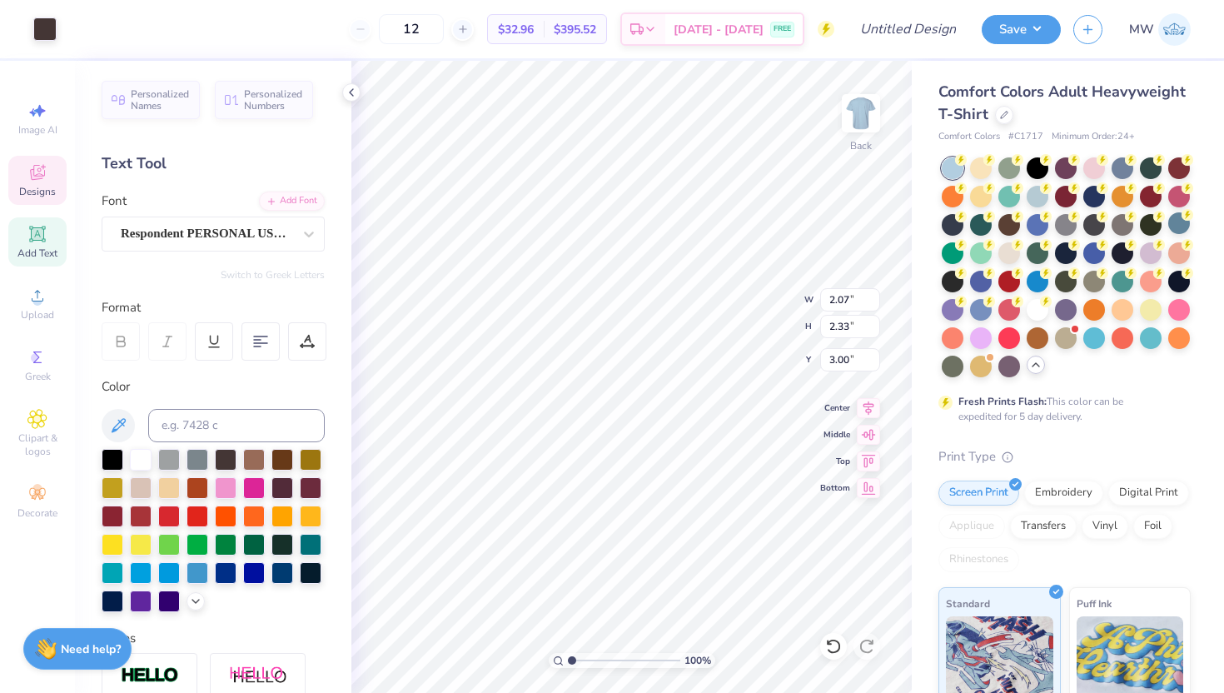
type input "3.63"
type input "1.53"
type input "1.72"
type input "4.49"
type input "2.77"
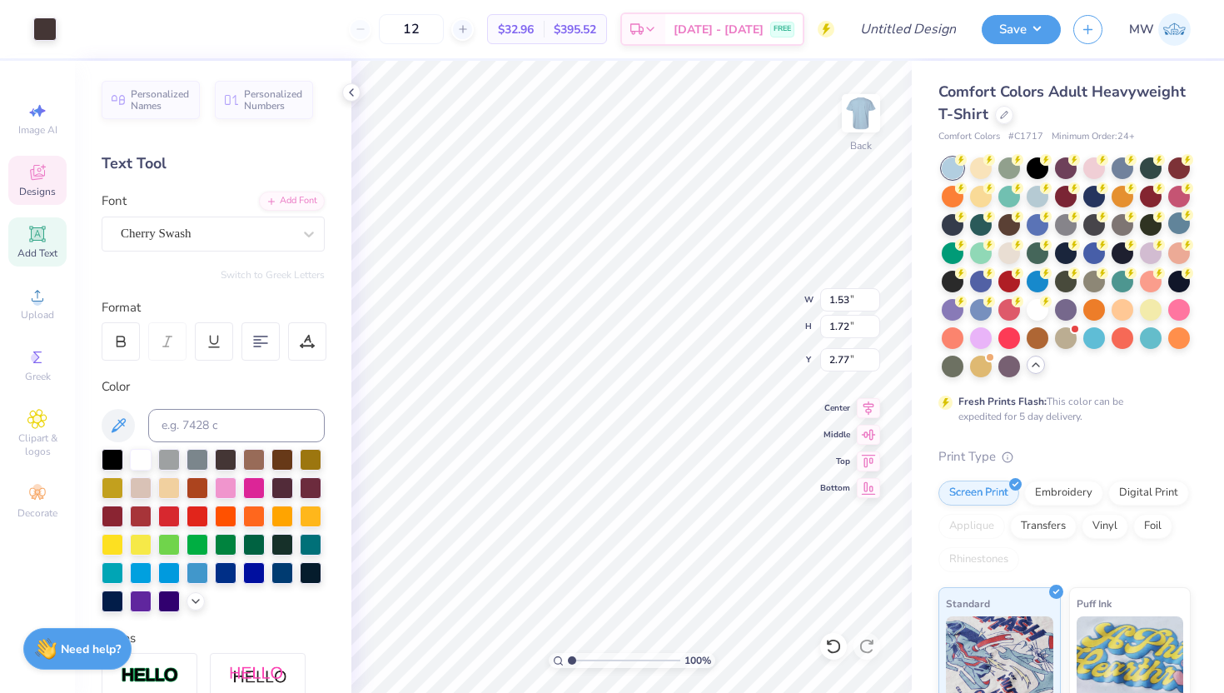
type input "2.08"
type input "2.35"
type input "1.62"
click at [847, 120] on img at bounding box center [860, 113] width 67 height 67
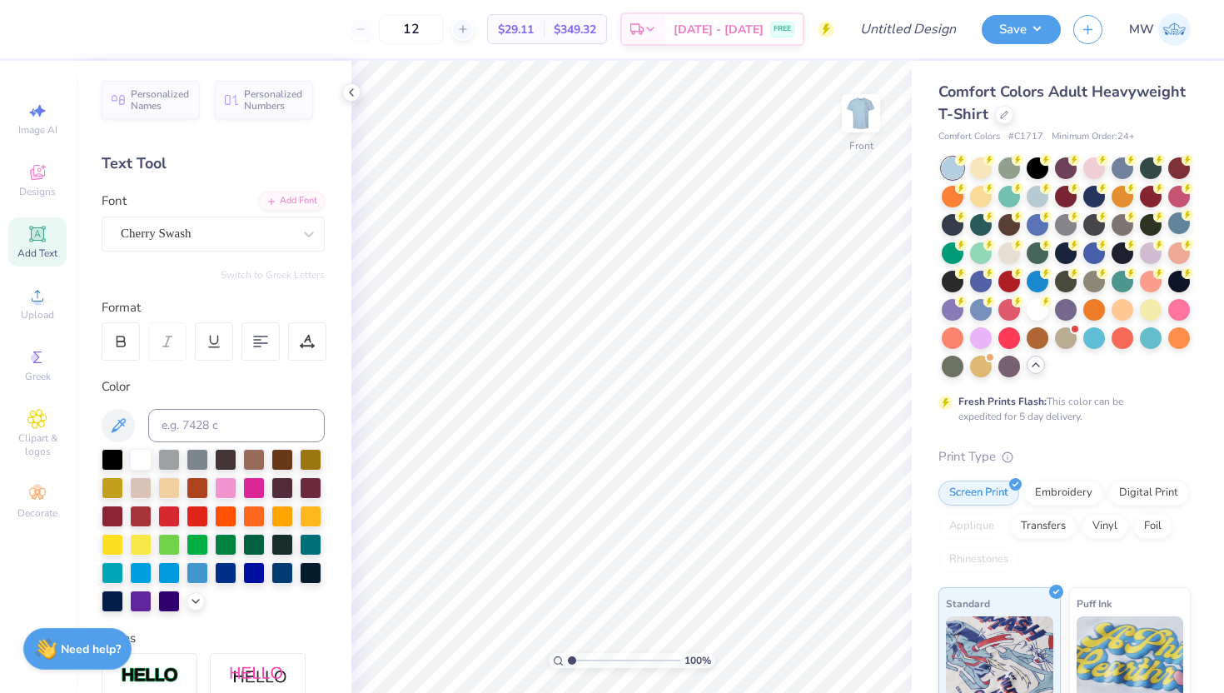
click at [33, 248] on span "Add Text" at bounding box center [37, 252] width 40 height 13
type textarea "SWS"
click at [271, 241] on div "Super Dream" at bounding box center [206, 234] width 175 height 26
type input "4.79"
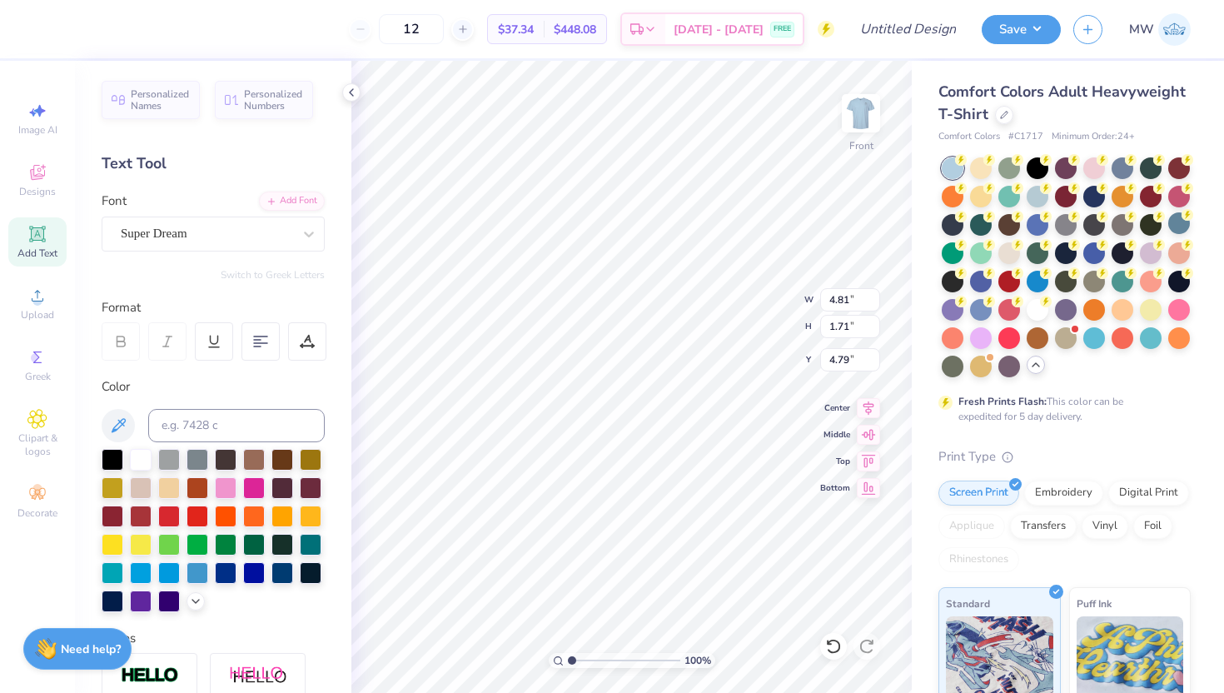
click at [285, 255] on div "Personalized Names Personalized Numbers Text Tool Add Font Font Super Dream Swi…" at bounding box center [213, 377] width 276 height 632
click at [944, 35] on input "Design Title" at bounding box center [928, 28] width 82 height 33
type input "sws"
click at [1042, 32] on button "Save" at bounding box center [1020, 26] width 79 height 29
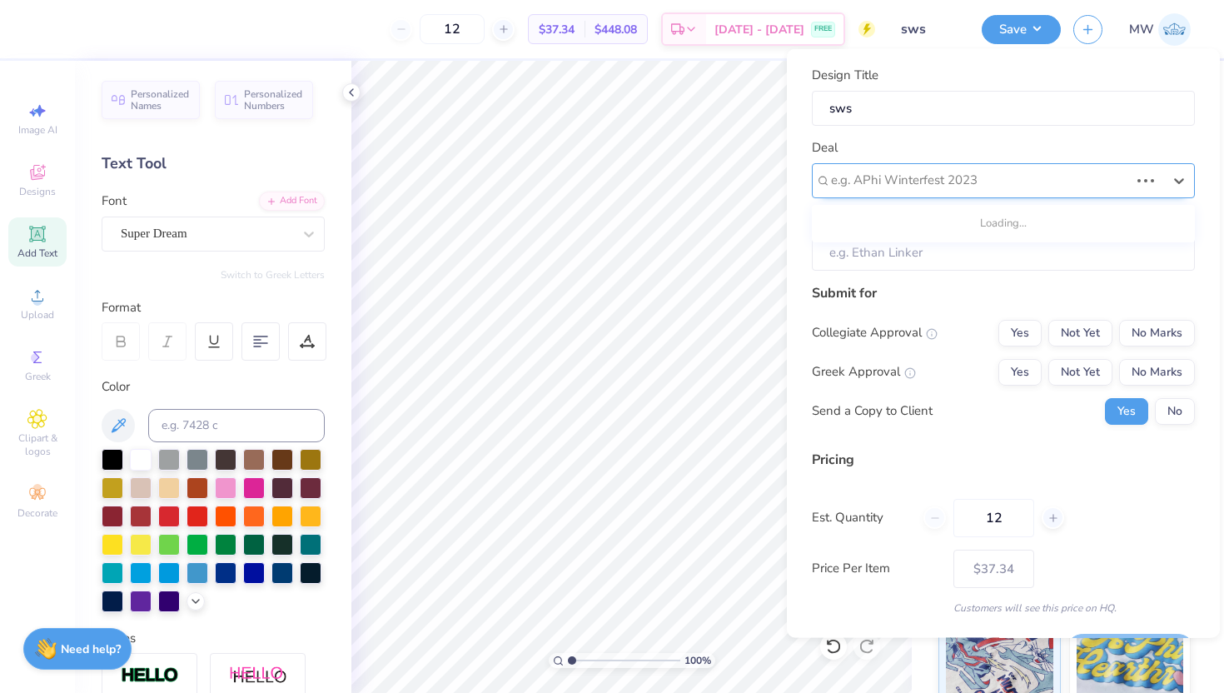
click at [976, 182] on div at bounding box center [980, 180] width 298 height 22
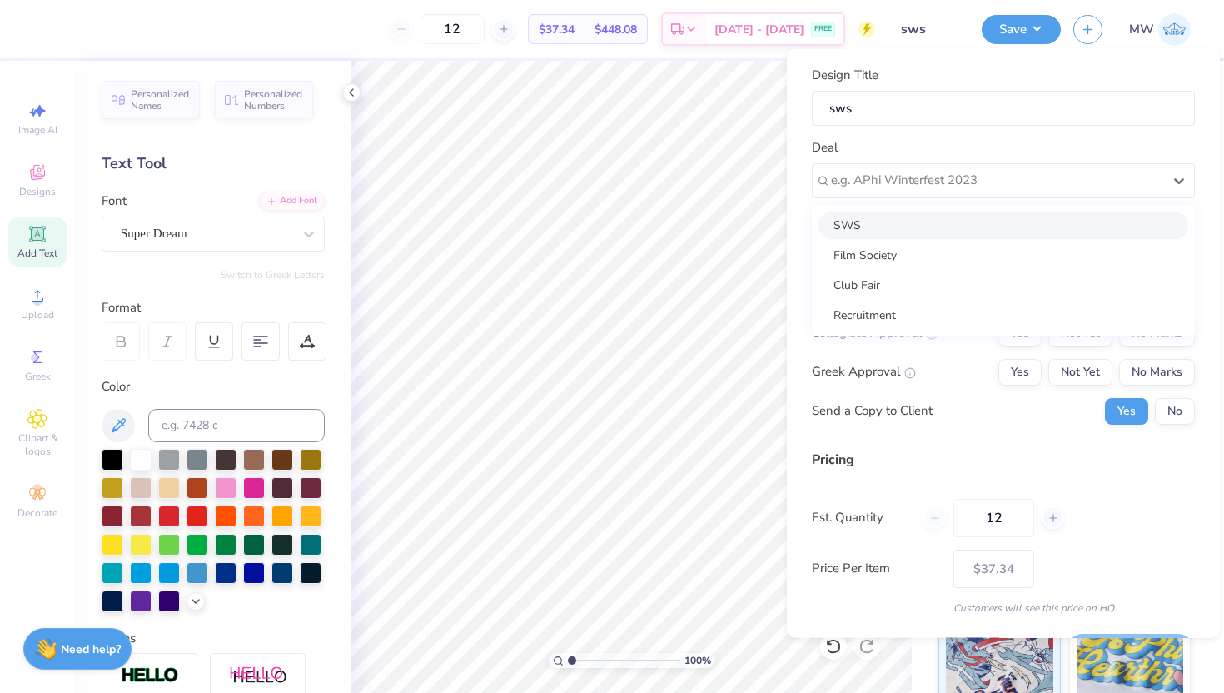
click at [937, 232] on div "SWS" at bounding box center [1003, 224] width 370 height 27
type input "[PERSON_NAME]"
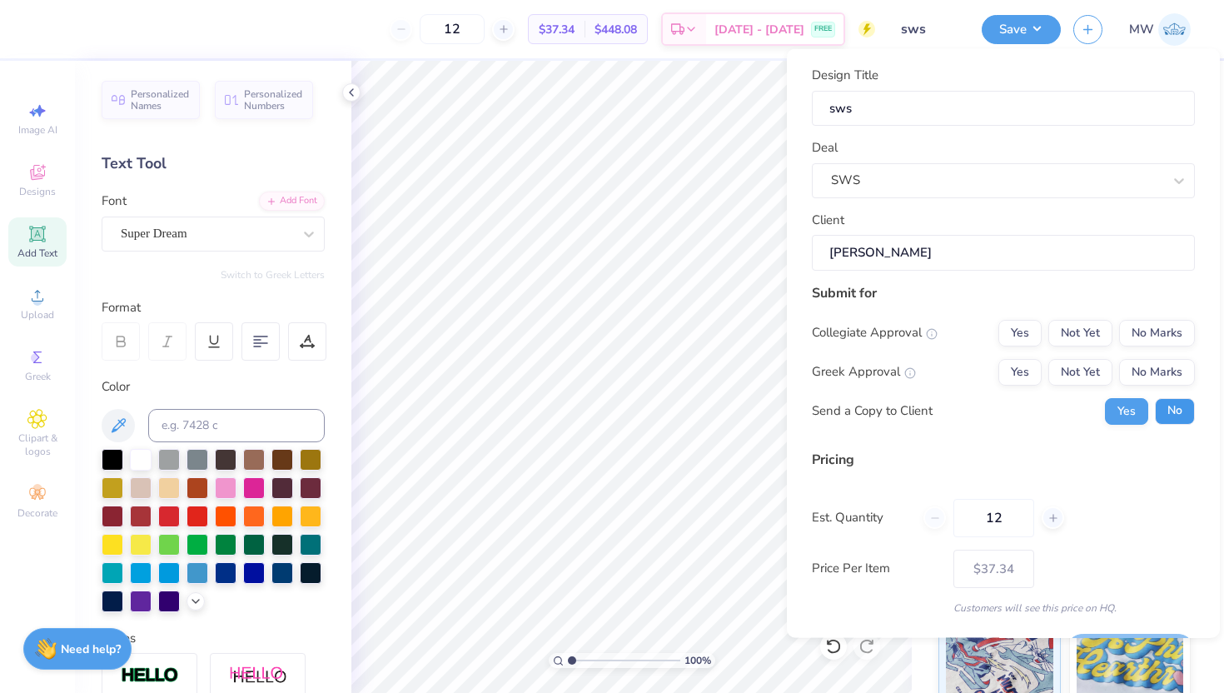
click at [1164, 415] on button "No" at bounding box center [1174, 410] width 40 height 27
click at [1156, 371] on button "No Marks" at bounding box center [1157, 371] width 76 height 27
click at [1154, 345] on div "Collegiate Approval Yes Not Yet No Marks Greek Approval Yes Not Yet No Marks Se…" at bounding box center [1003, 371] width 383 height 105
click at [1154, 338] on button "No Marks" at bounding box center [1157, 332] width 76 height 27
type input "$37.34"
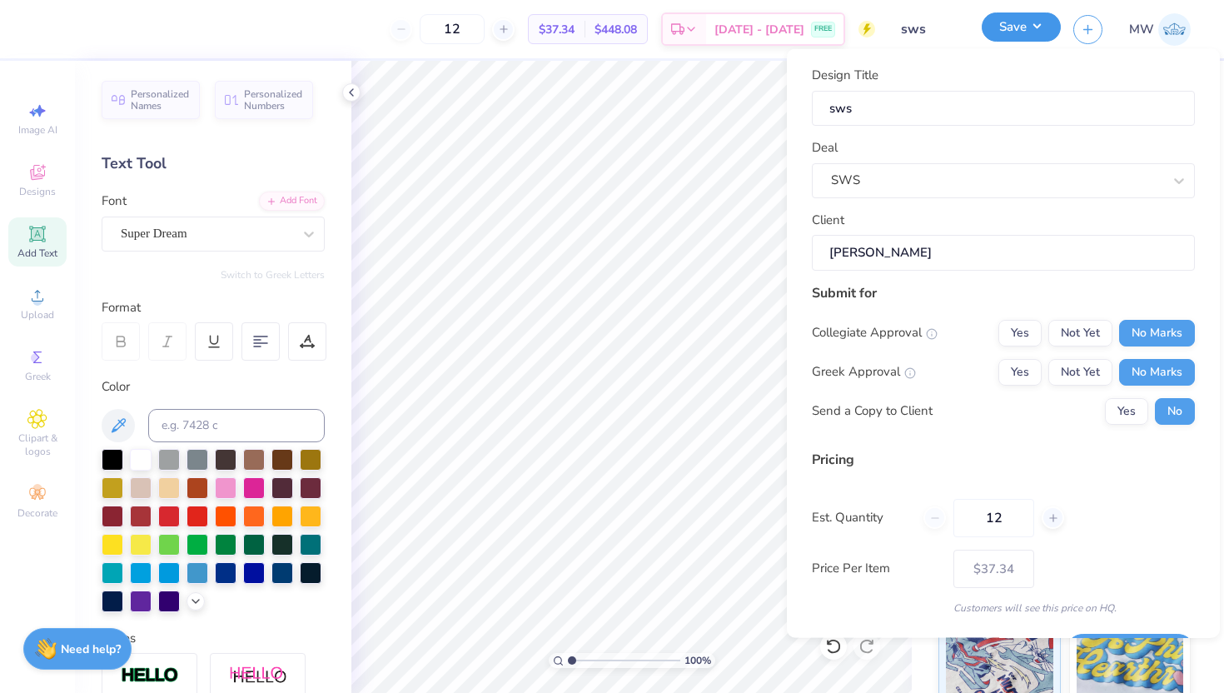
click at [1035, 24] on button "Save" at bounding box center [1020, 26] width 79 height 29
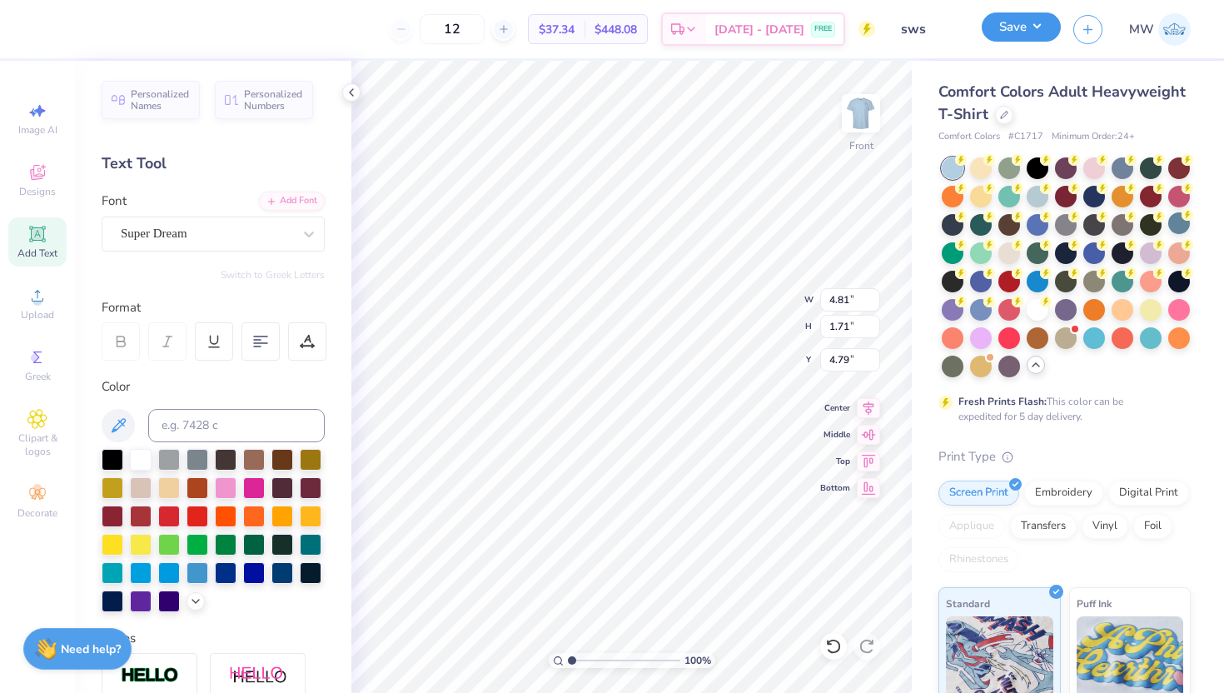
click at [1041, 14] on button "Save" at bounding box center [1020, 26] width 79 height 29
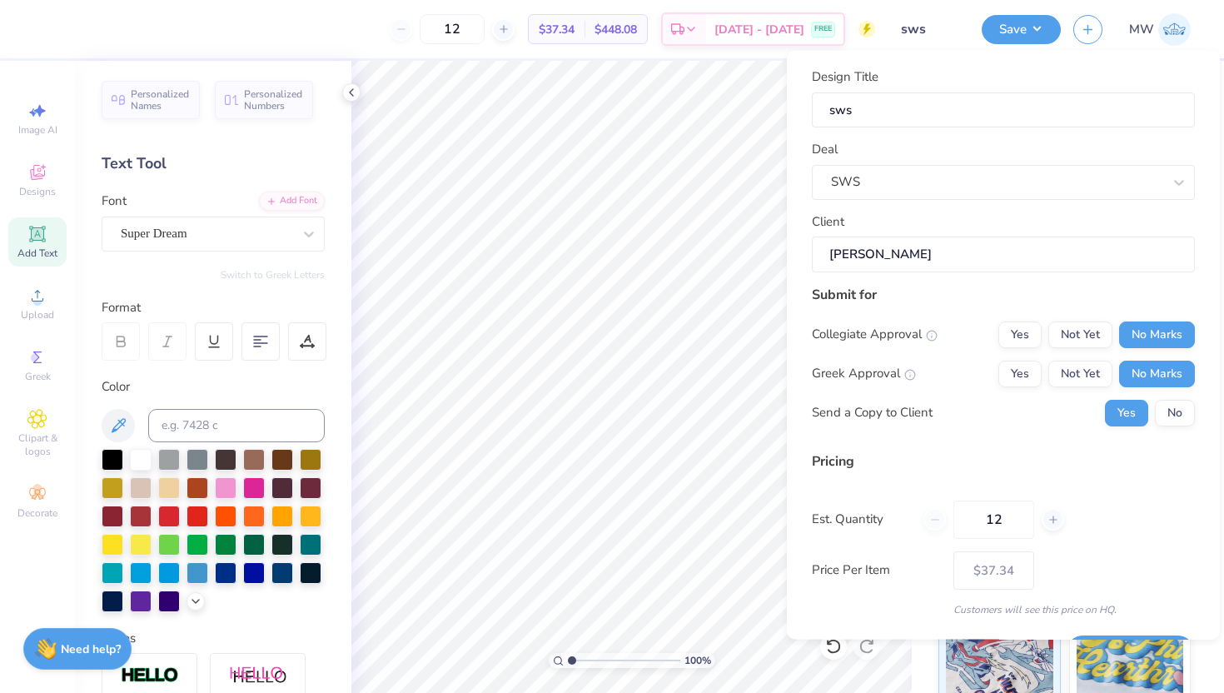
scroll to position [46, 0]
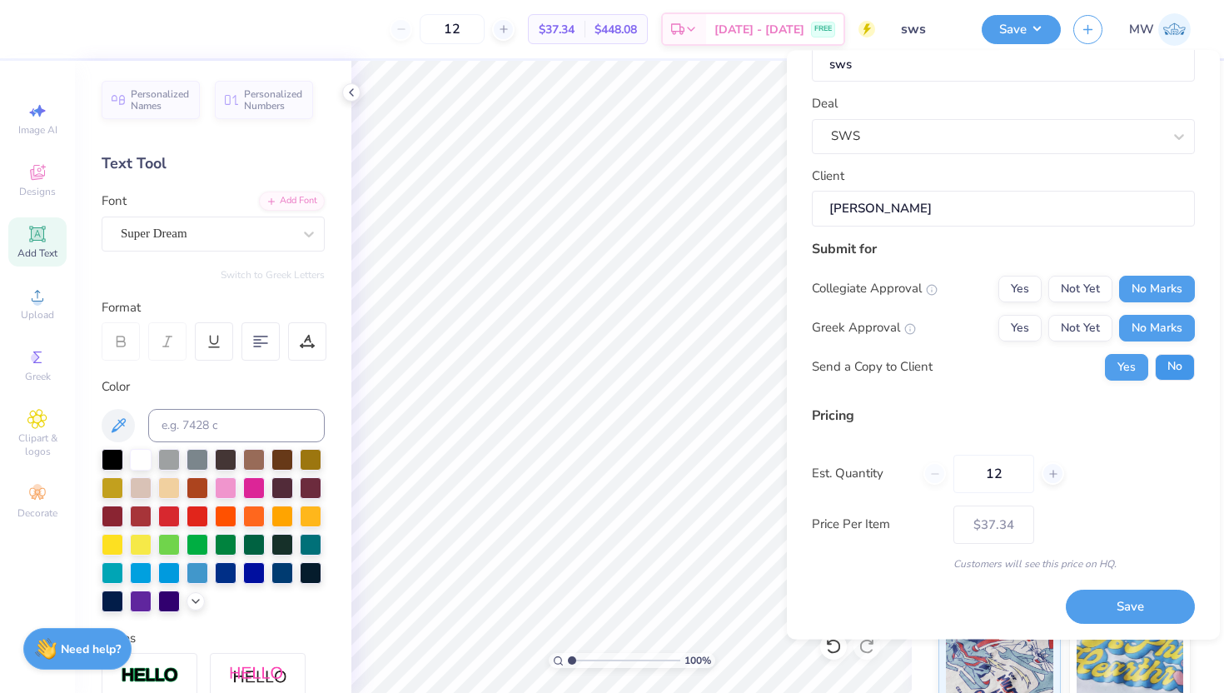
click at [1157, 360] on button "No" at bounding box center [1174, 366] width 40 height 27
click at [1147, 611] on button "Save" at bounding box center [1129, 606] width 129 height 34
type input "$37.34"
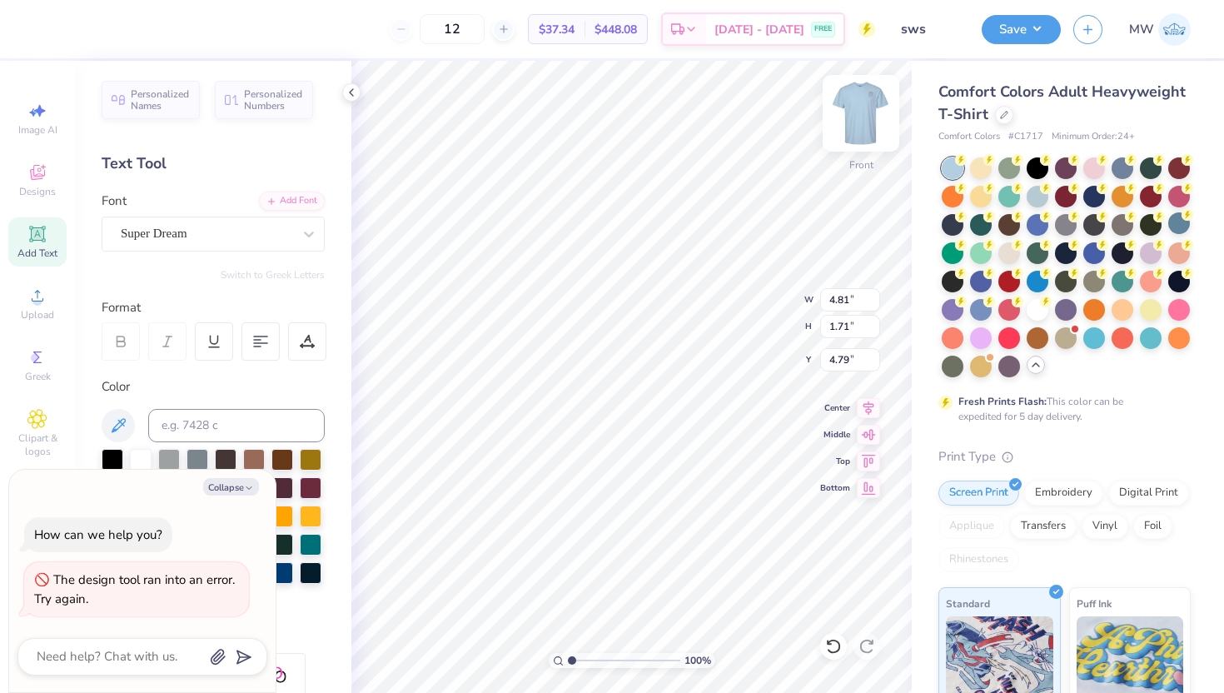
click at [855, 124] on img at bounding box center [860, 113] width 67 height 67
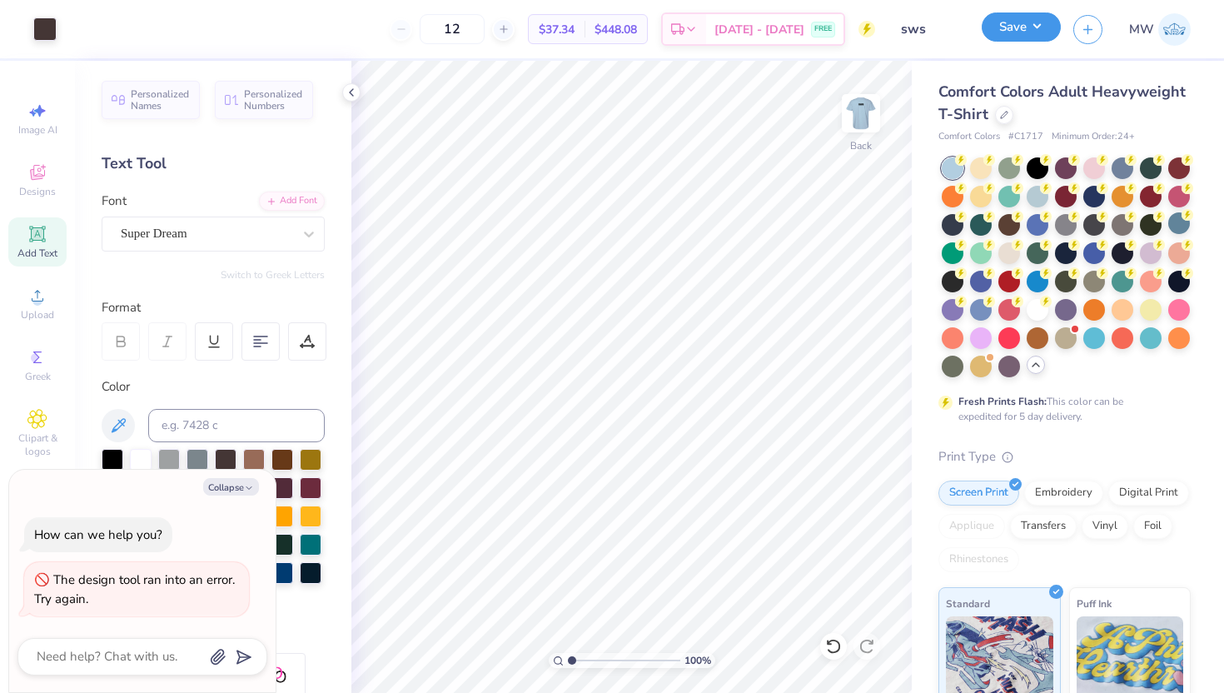
click at [1034, 23] on button "Save" at bounding box center [1020, 26] width 79 height 29
type textarea "x"
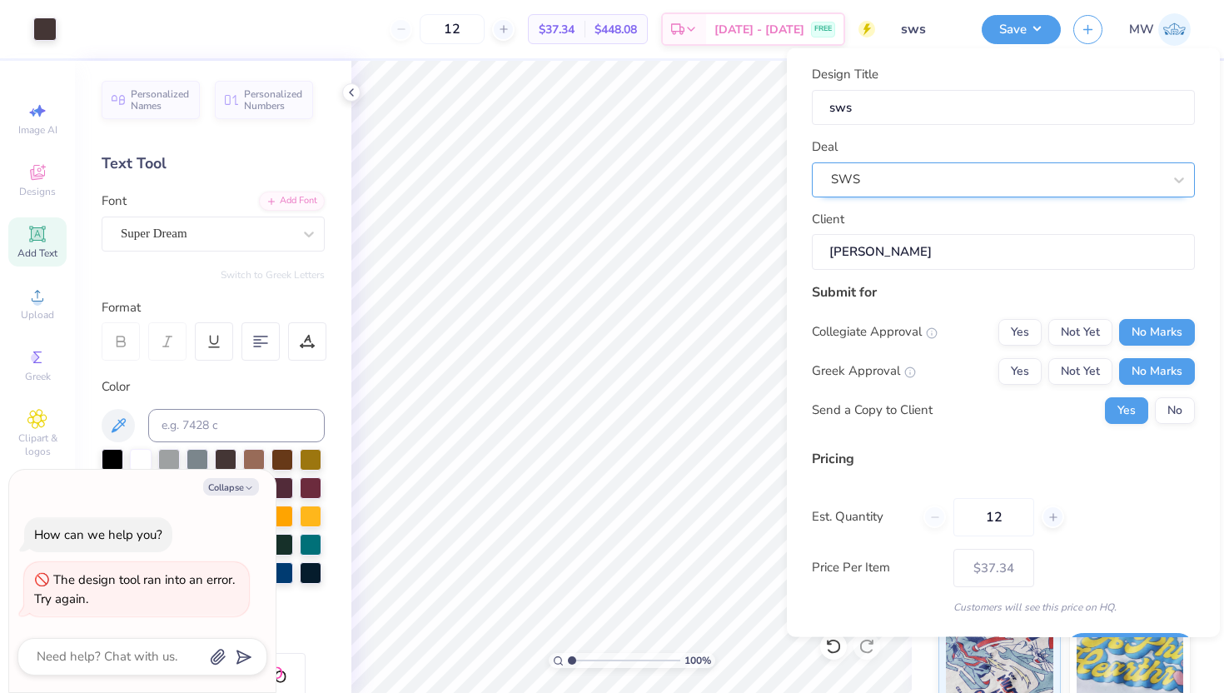
click at [1000, 172] on div "SWS" at bounding box center [996, 179] width 335 height 26
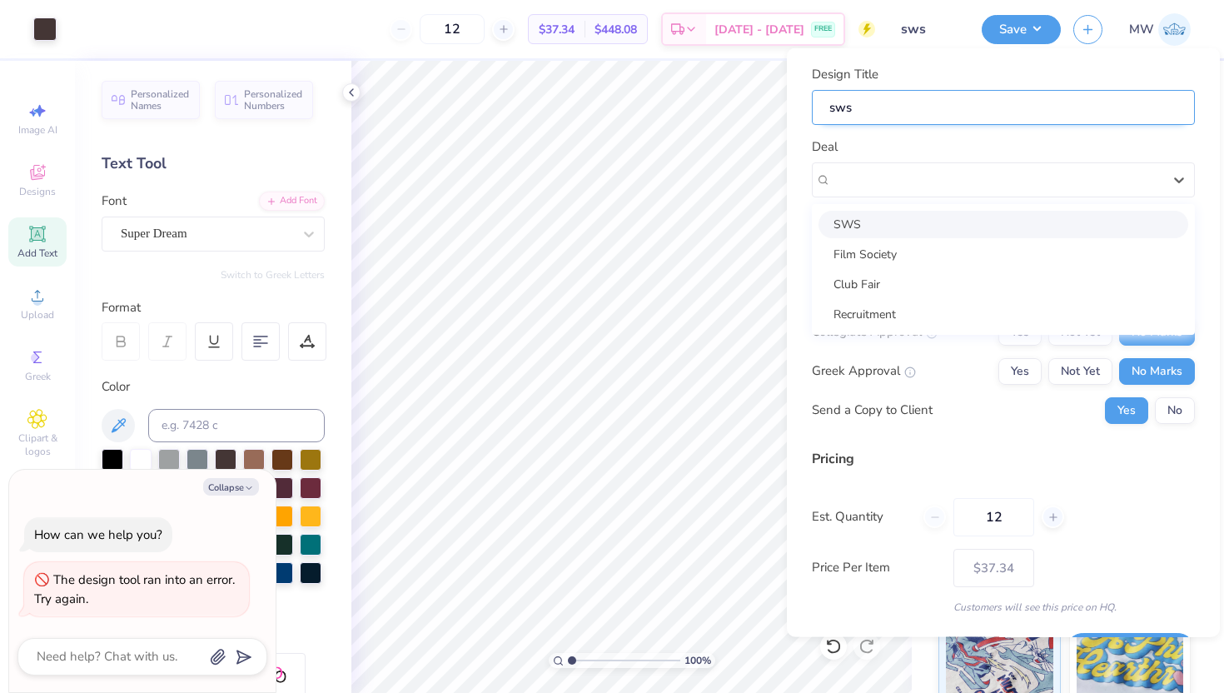
click at [995, 91] on input "sws" at bounding box center [1003, 107] width 383 height 36
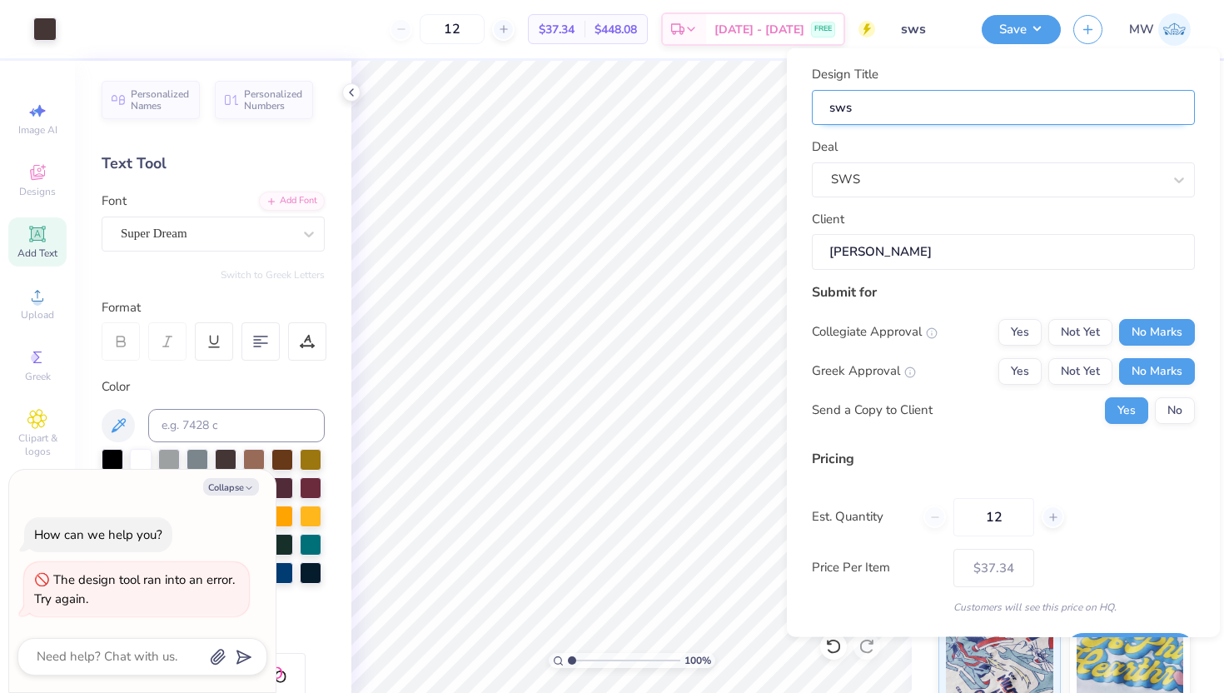
click at [995, 92] on input "sws" at bounding box center [1003, 107] width 383 height 36
type input "b"
type textarea "x"
type input "b"
type input "ba"
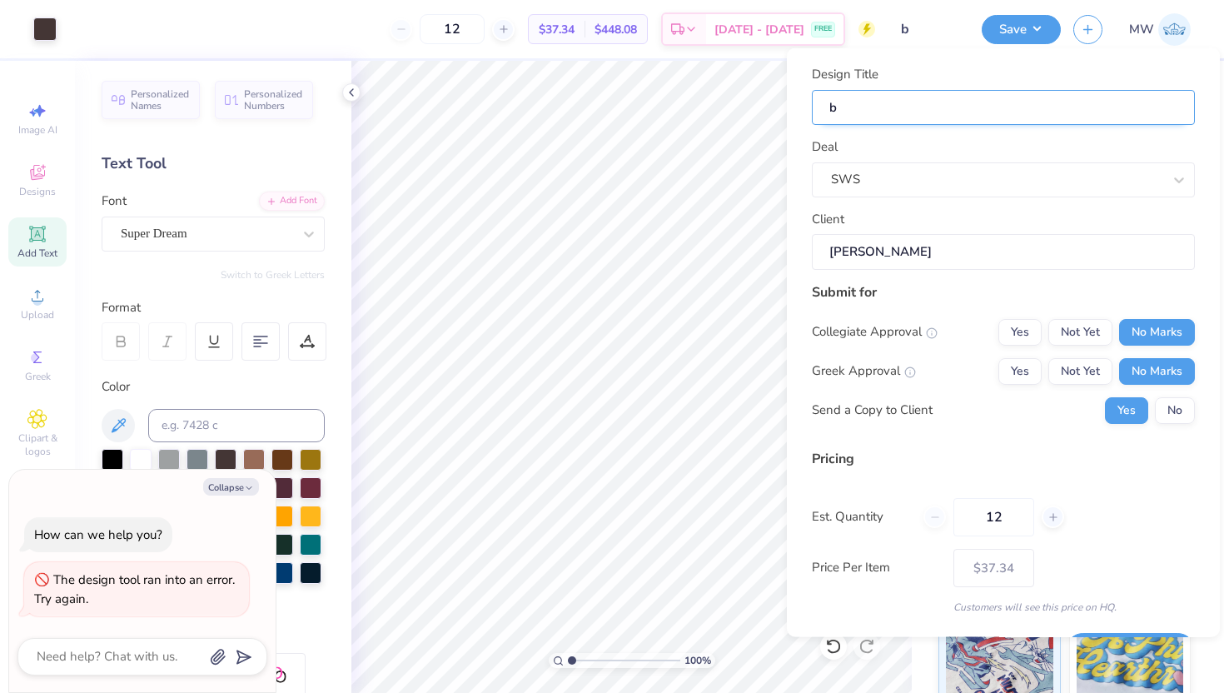
type textarea "x"
type input "ba"
type input "bas"
type textarea "x"
type input "bas"
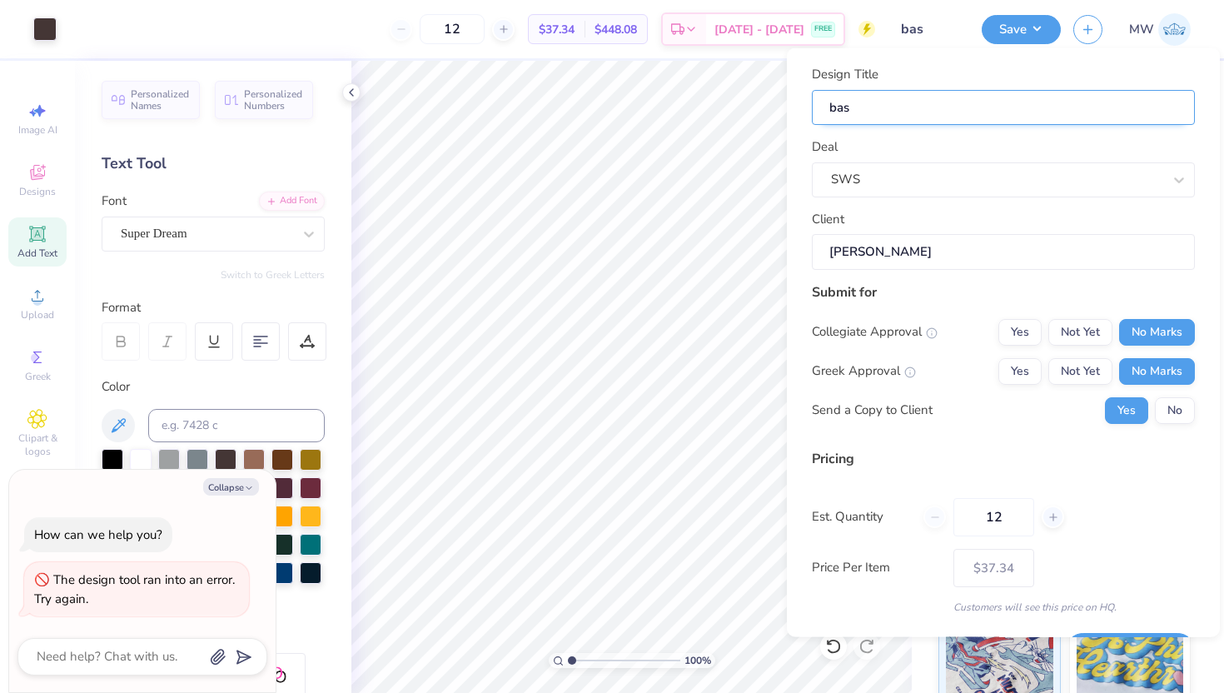
type input "basi"
type textarea "x"
type input "basi"
type input "basic"
type textarea "x"
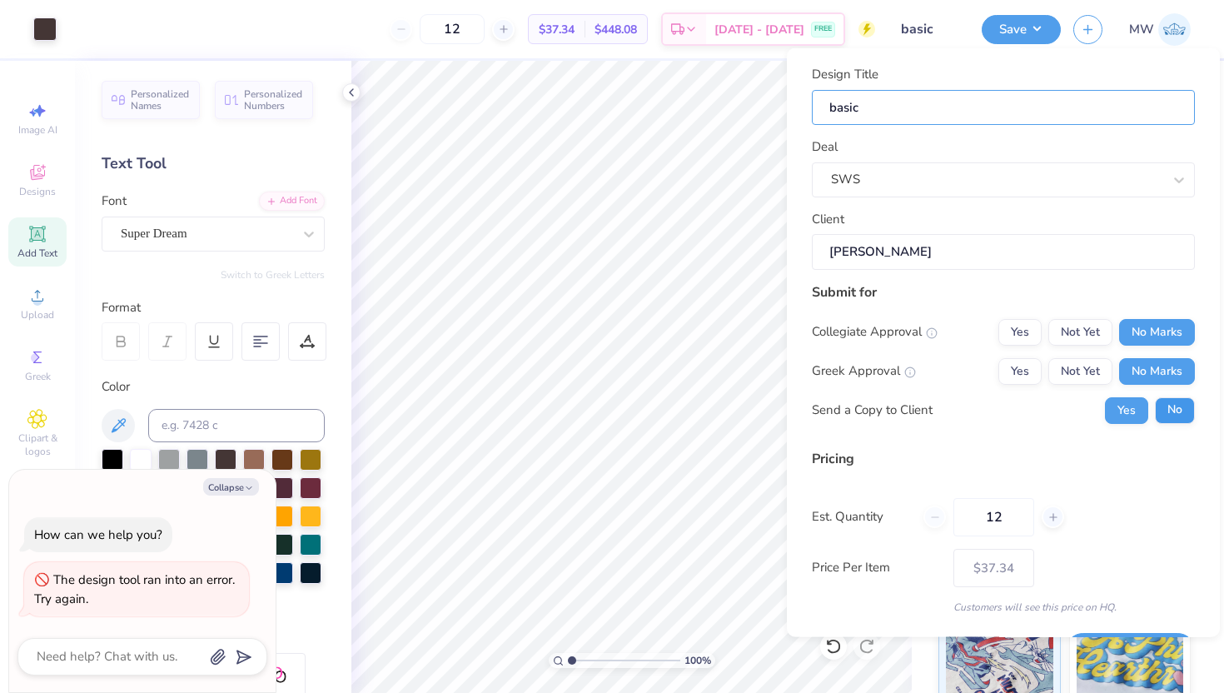
type input "basic"
click at [1157, 407] on button "No" at bounding box center [1174, 409] width 40 height 27
type textarea "x"
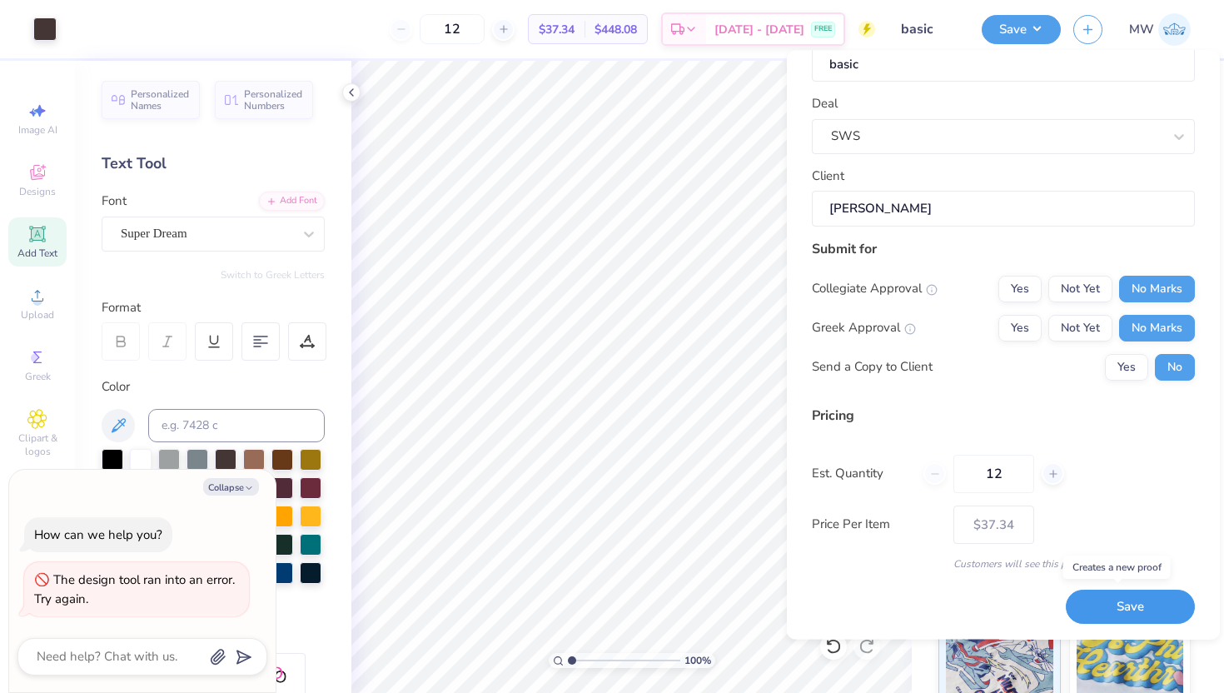
click at [1153, 603] on button "Save" at bounding box center [1129, 606] width 129 height 34
type input "$37.34"
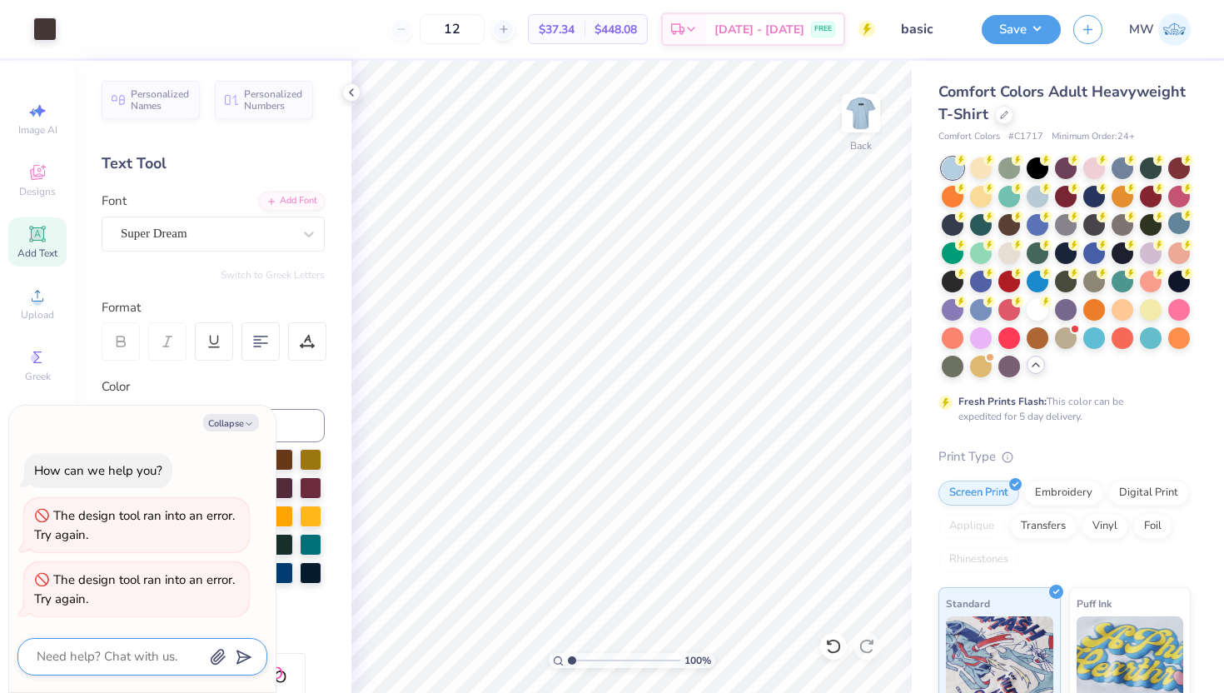
click at [173, 655] on textarea at bounding box center [119, 656] width 169 height 22
click at [1026, 35] on button "Save" at bounding box center [1020, 26] width 79 height 29
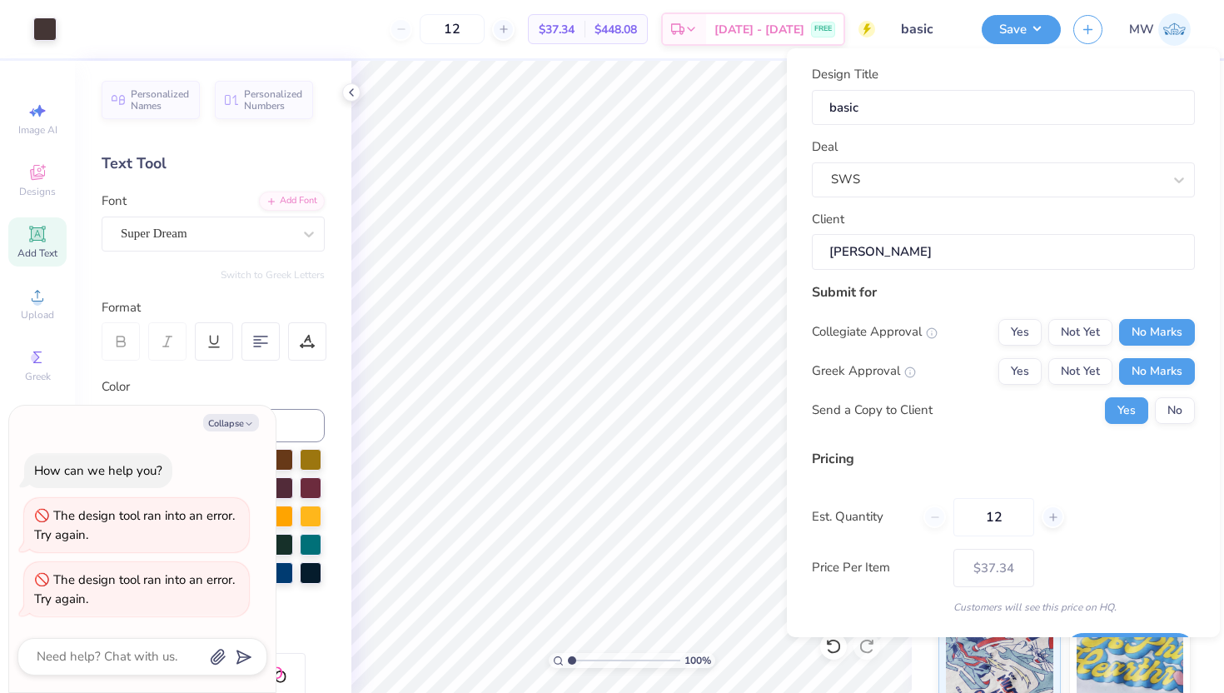
click at [1184, 410] on div "Design Title basic Deal SWS Client Saachi Sainath Submit for Collegiate Approva…" at bounding box center [1003, 342] width 433 height 588
click at [1174, 410] on button "No" at bounding box center [1174, 410] width 40 height 27
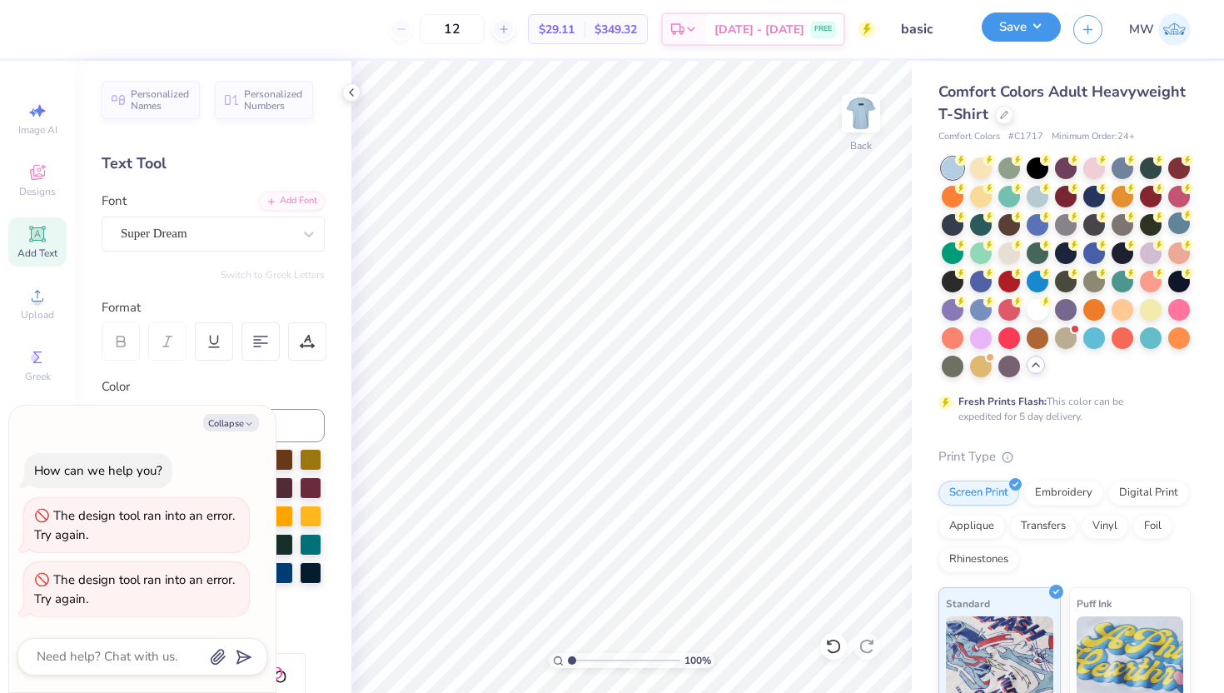
click at [1033, 27] on button "Save" at bounding box center [1020, 26] width 79 height 29
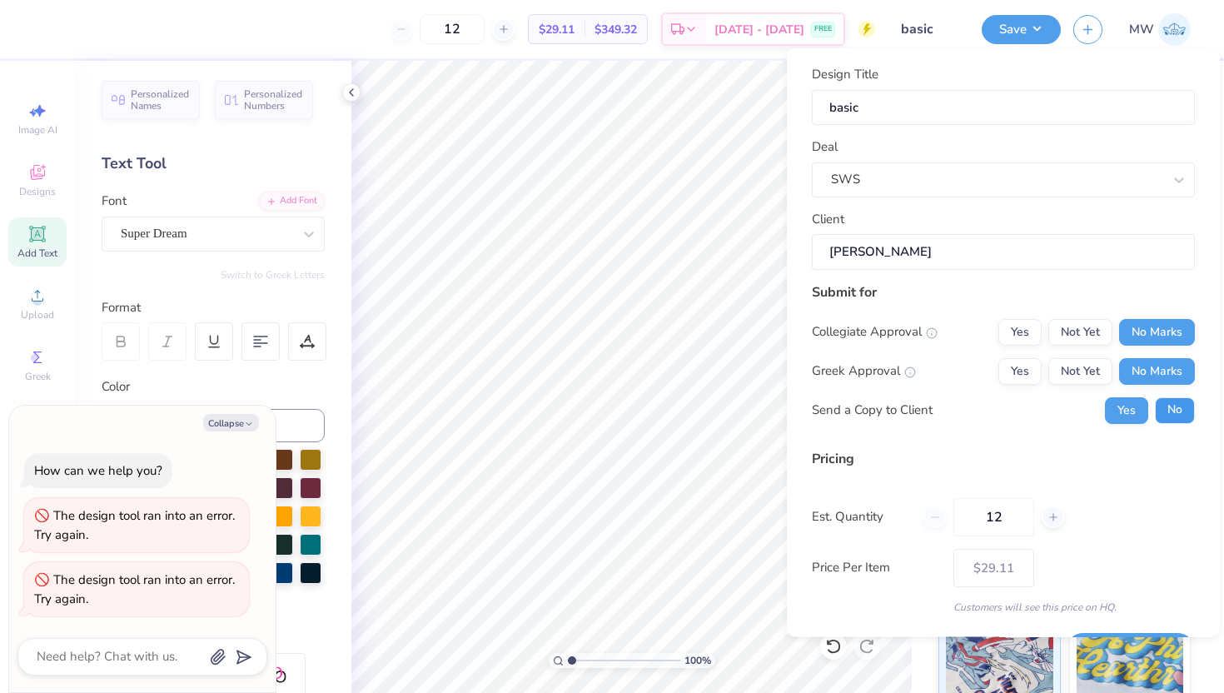
click at [1159, 403] on button "No" at bounding box center [1174, 409] width 40 height 27
type textarea "x"
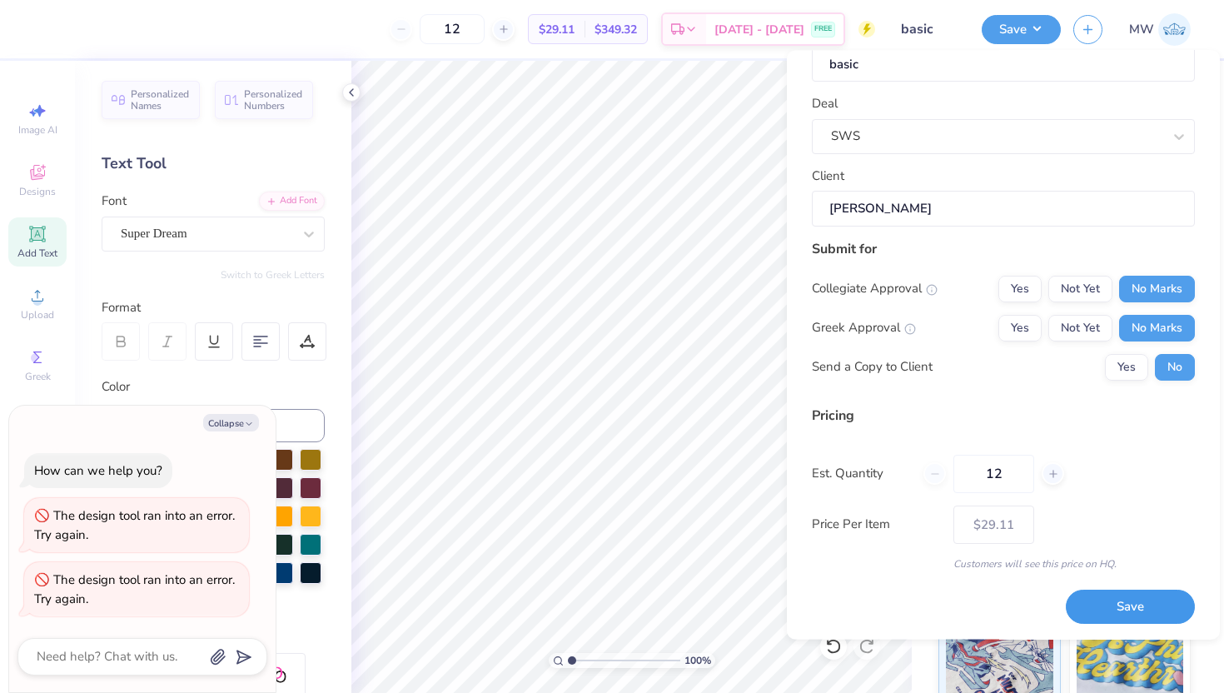
click at [1141, 617] on button "Save" at bounding box center [1129, 606] width 129 height 34
type input "$29.11"
type textarea "x"
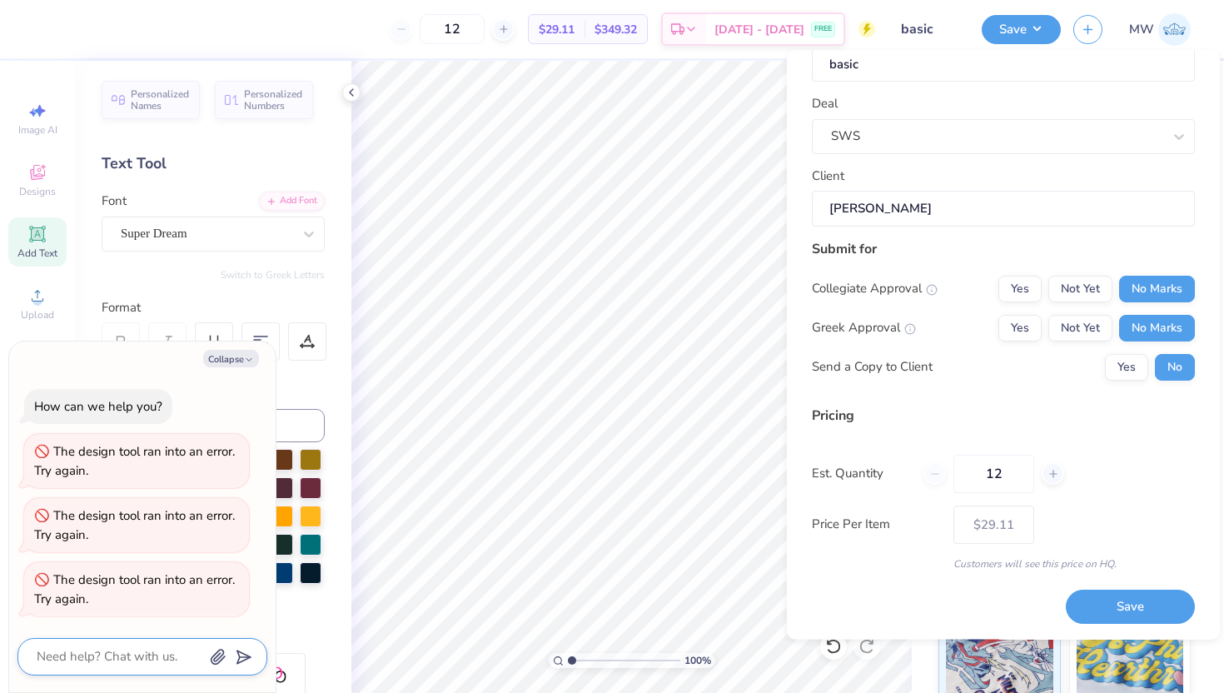
click at [162, 656] on textarea at bounding box center [119, 656] width 169 height 22
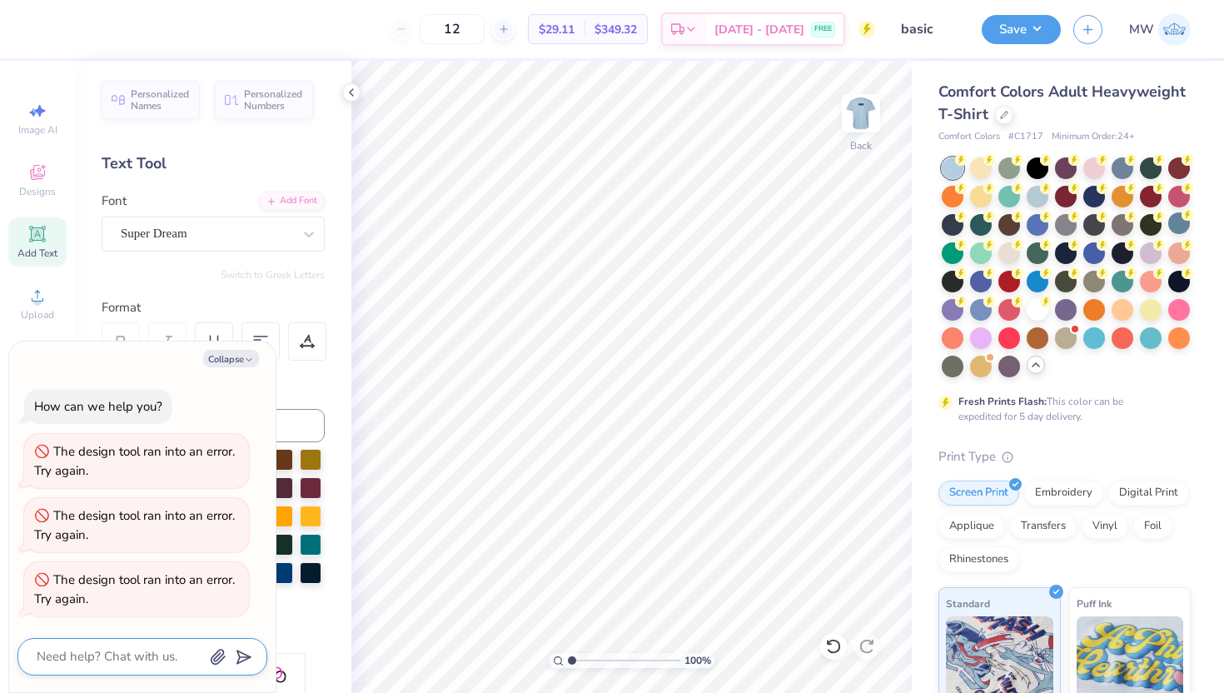
type textarea "T"
type textarea "x"
type textarea "TH"
type textarea "x"
type textarea "T"
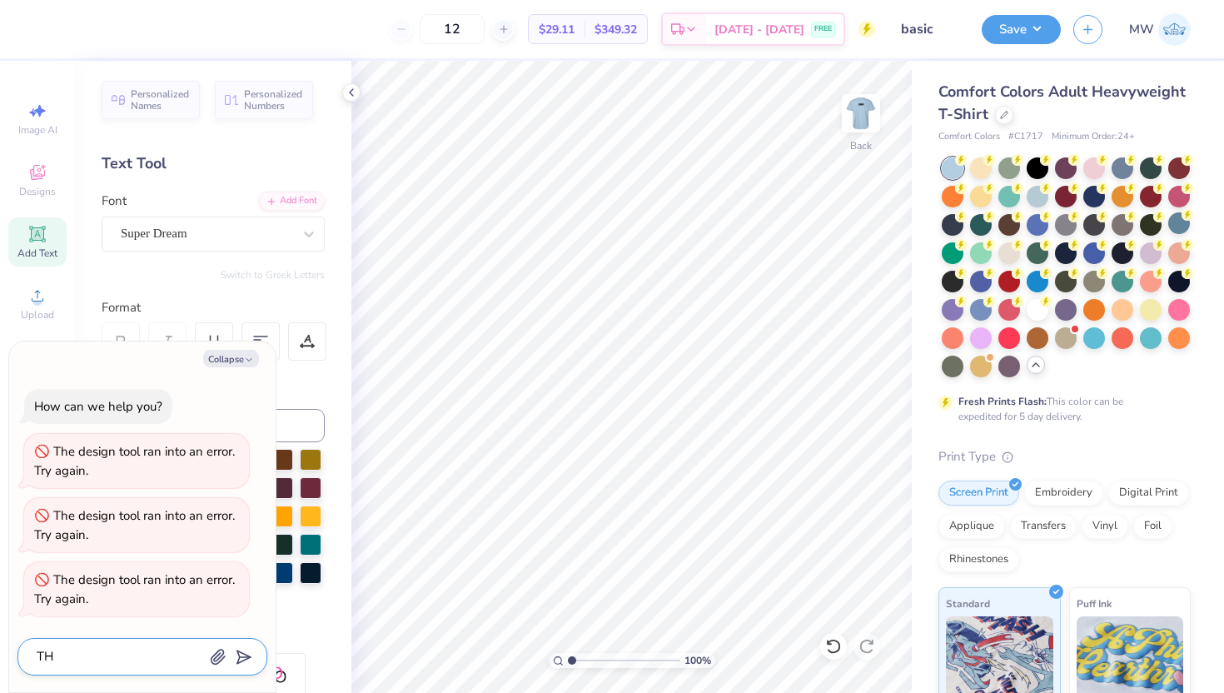
type textarea "x"
type textarea "Th"
type textarea "x"
type textarea "The"
type textarea "x"
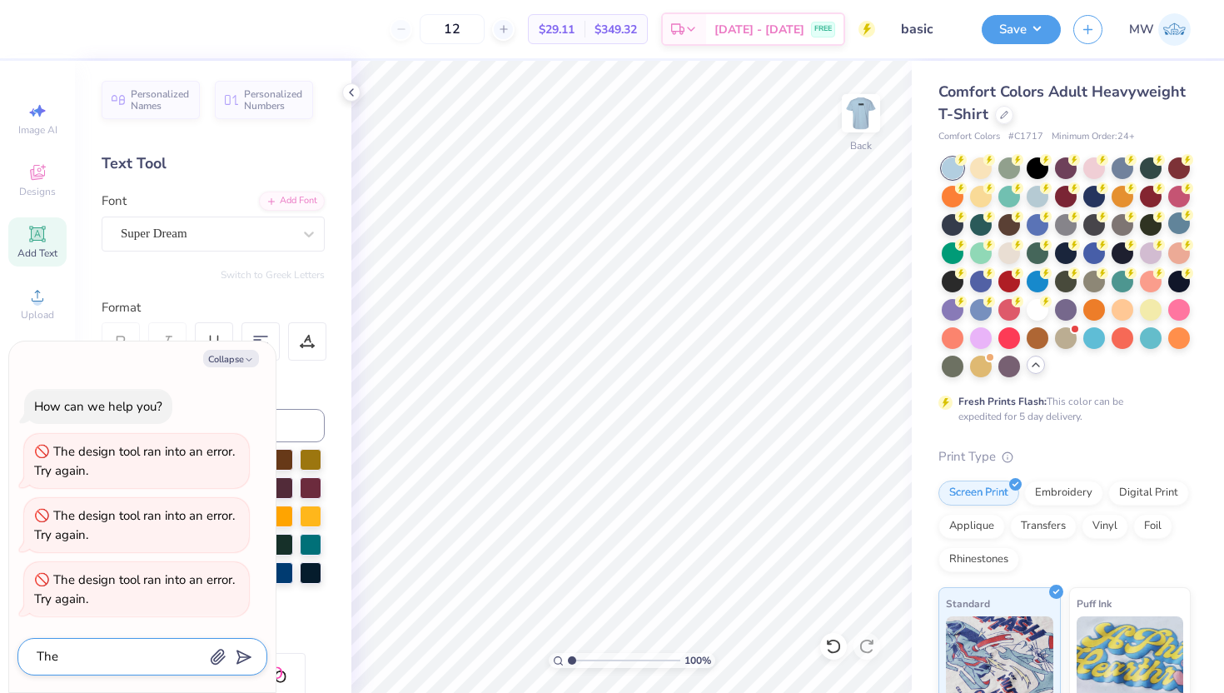
type textarea "The"
type textarea "x"
type textarea "The d"
type textarea "x"
type textarea "The de"
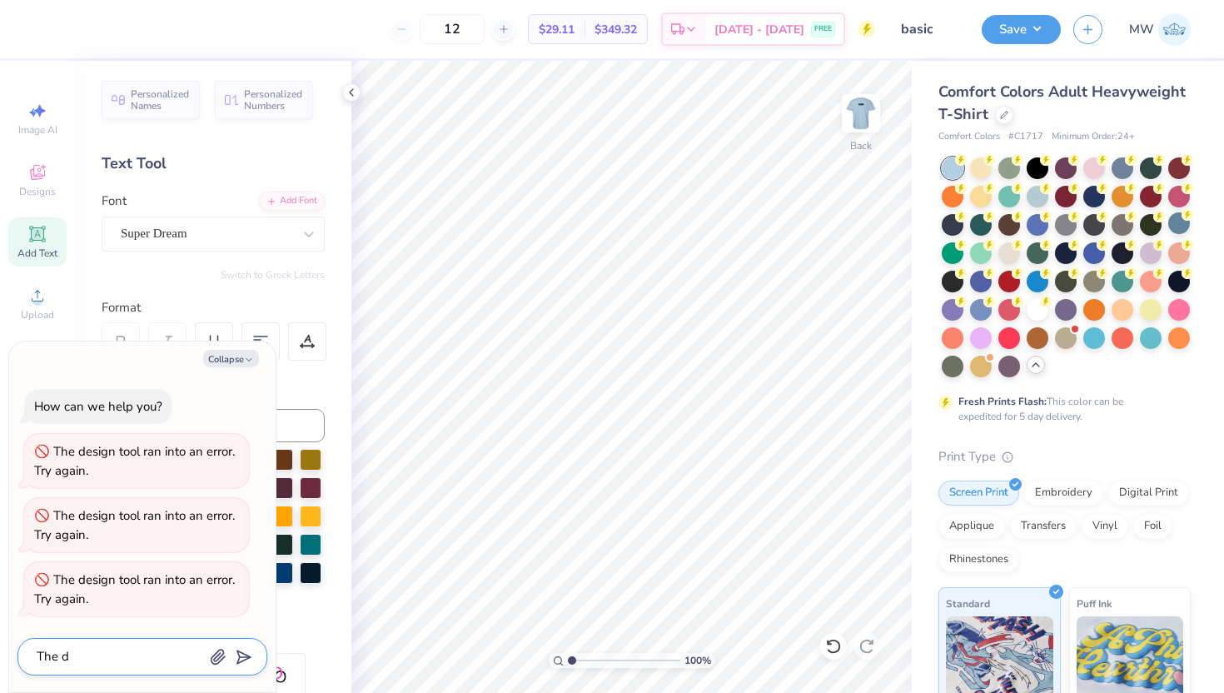
type textarea "x"
type textarea "The des"
type textarea "x"
type textarea "The desi"
type textarea "x"
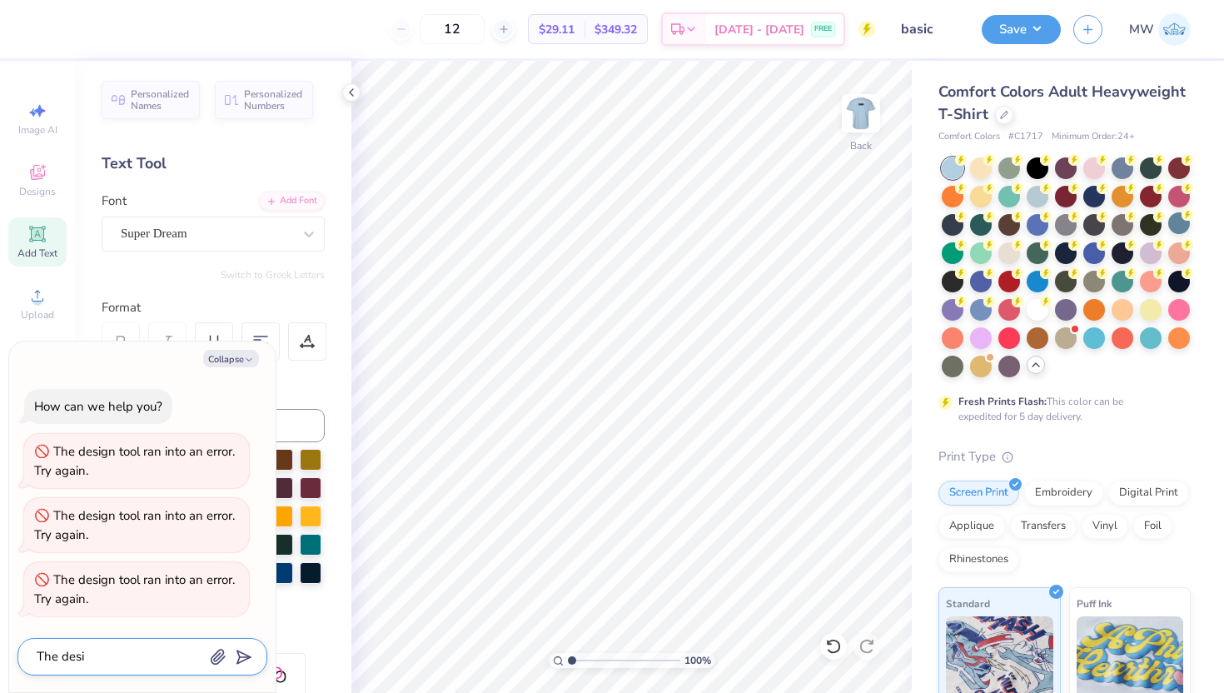
type textarea "The desig"
type textarea "x"
type textarea "The design"
type textarea "x"
type textarea "The design"
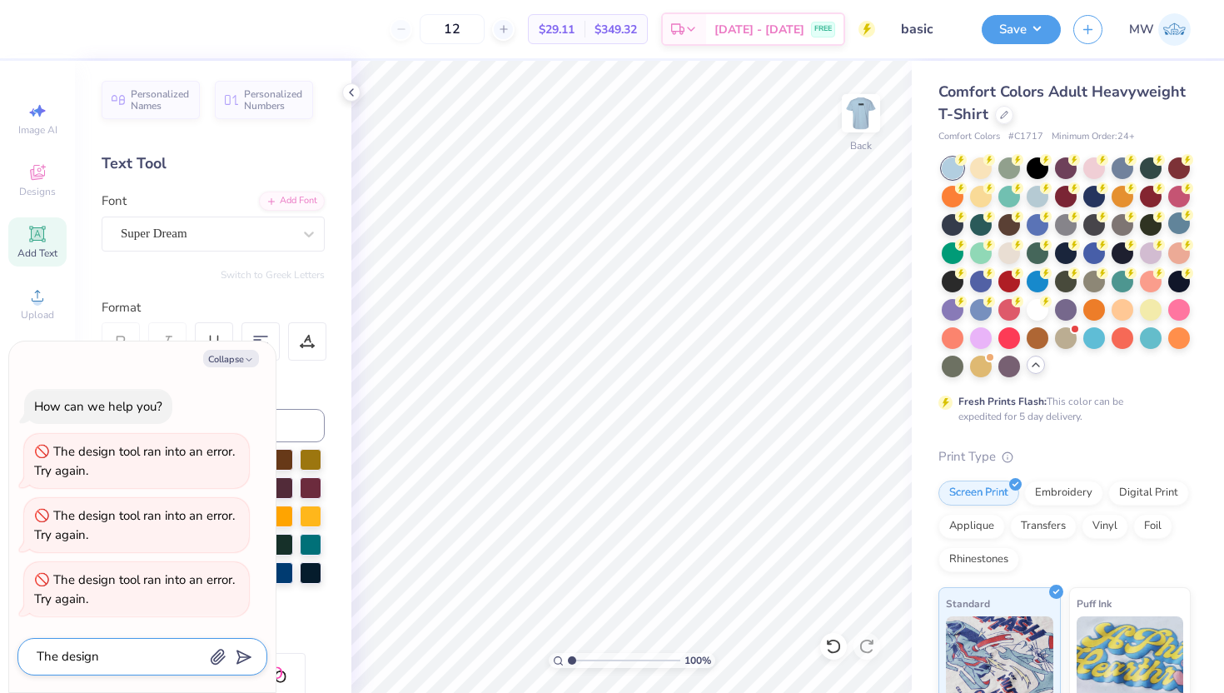
type textarea "x"
type textarea "The design t"
type textarea "x"
type textarea "The design to"
type textarea "x"
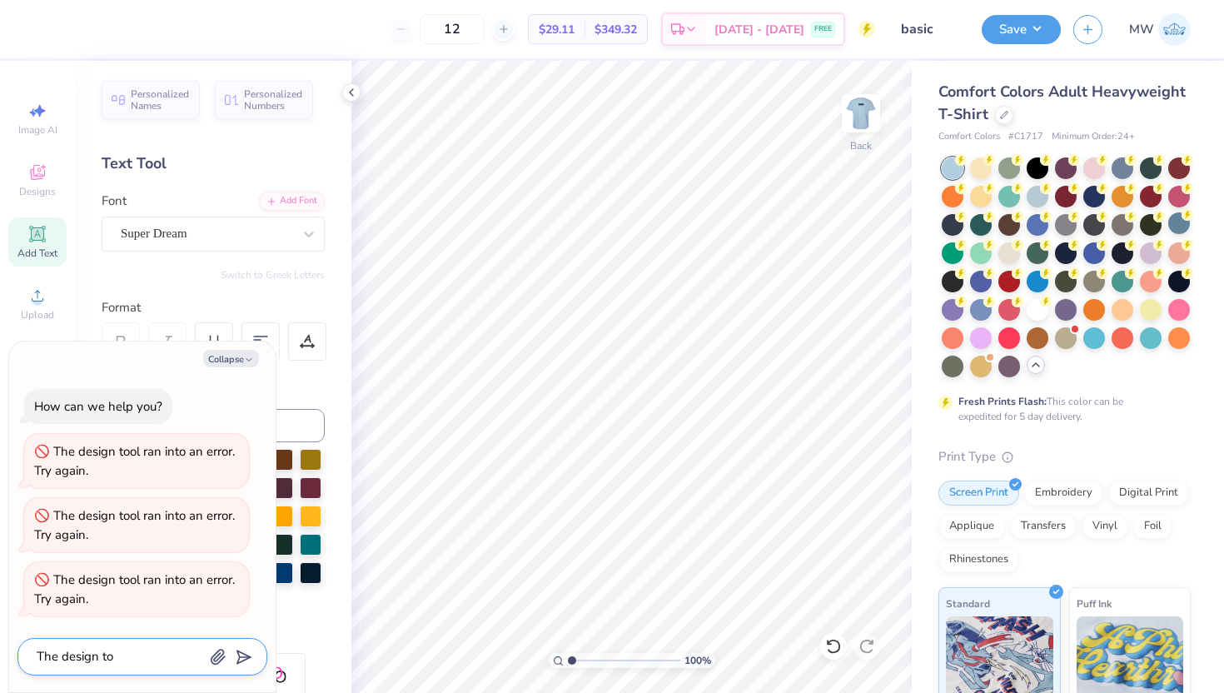
type textarea "The design too"
type textarea "x"
type textarea "The design tool"
type textarea "x"
type textarea "The design tool"
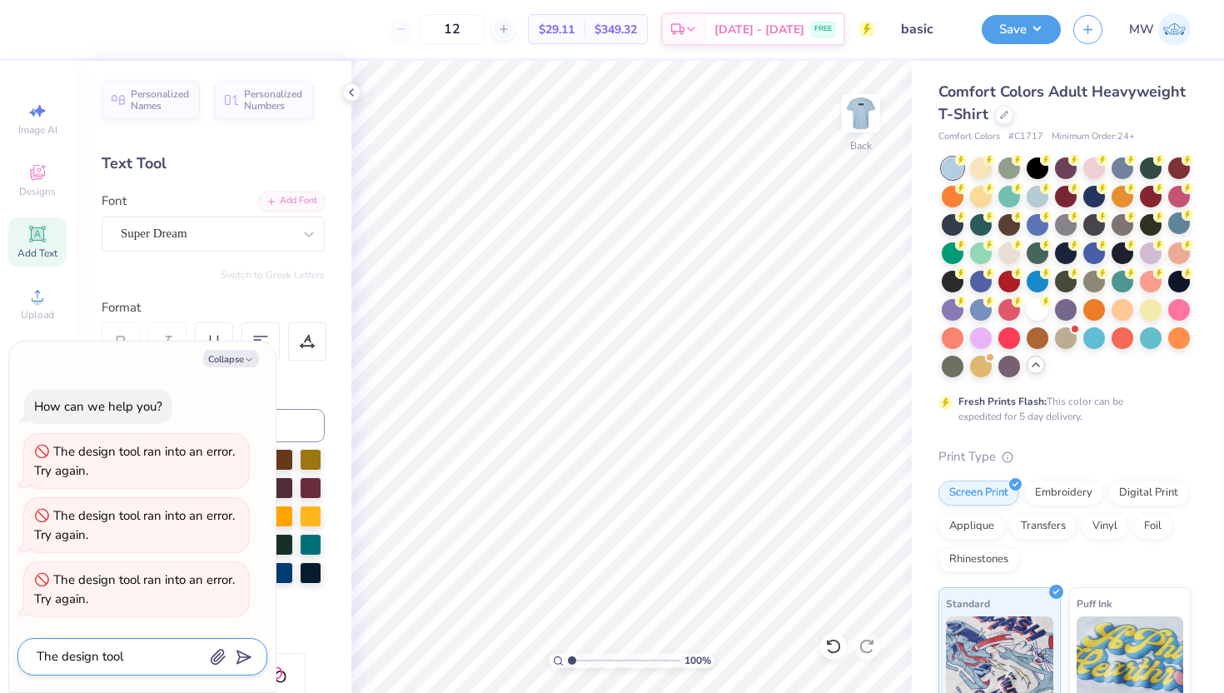
type textarea "x"
type textarea "The design tool s"
type textarea "x"
type textarea "The design tool sa"
type textarea "x"
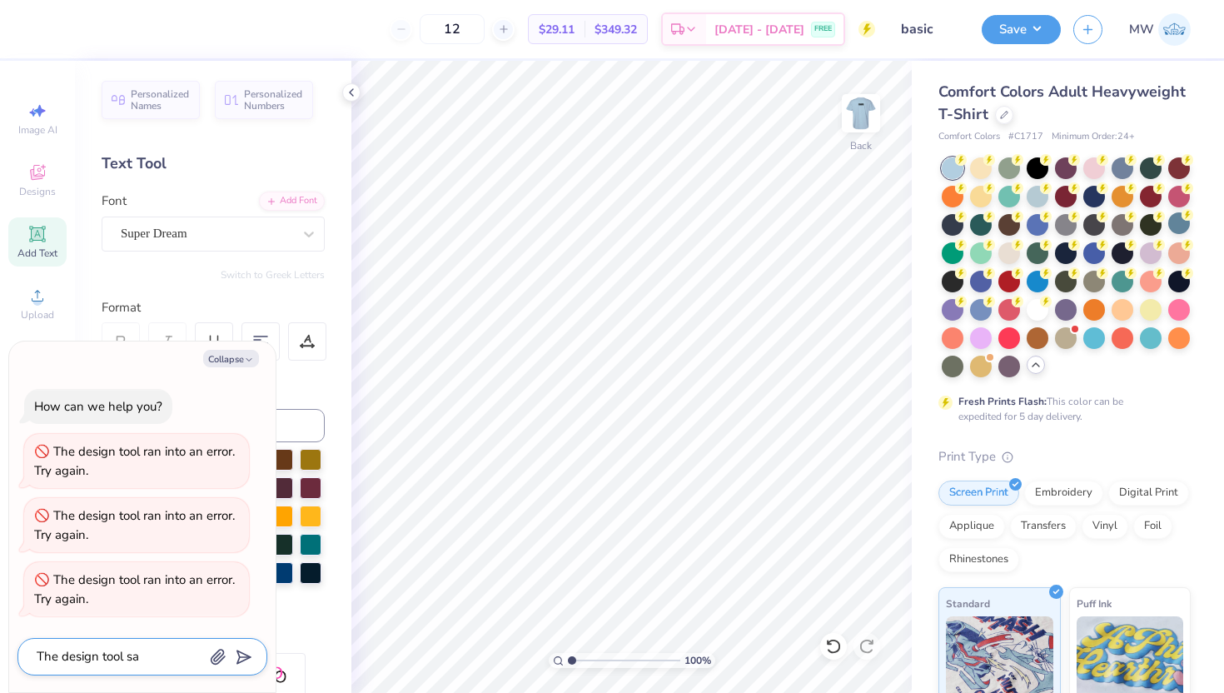
type textarea "The design tool sai"
type textarea "x"
type textarea "The design tool said"
type textarea "x"
type textarea "The design tool said"
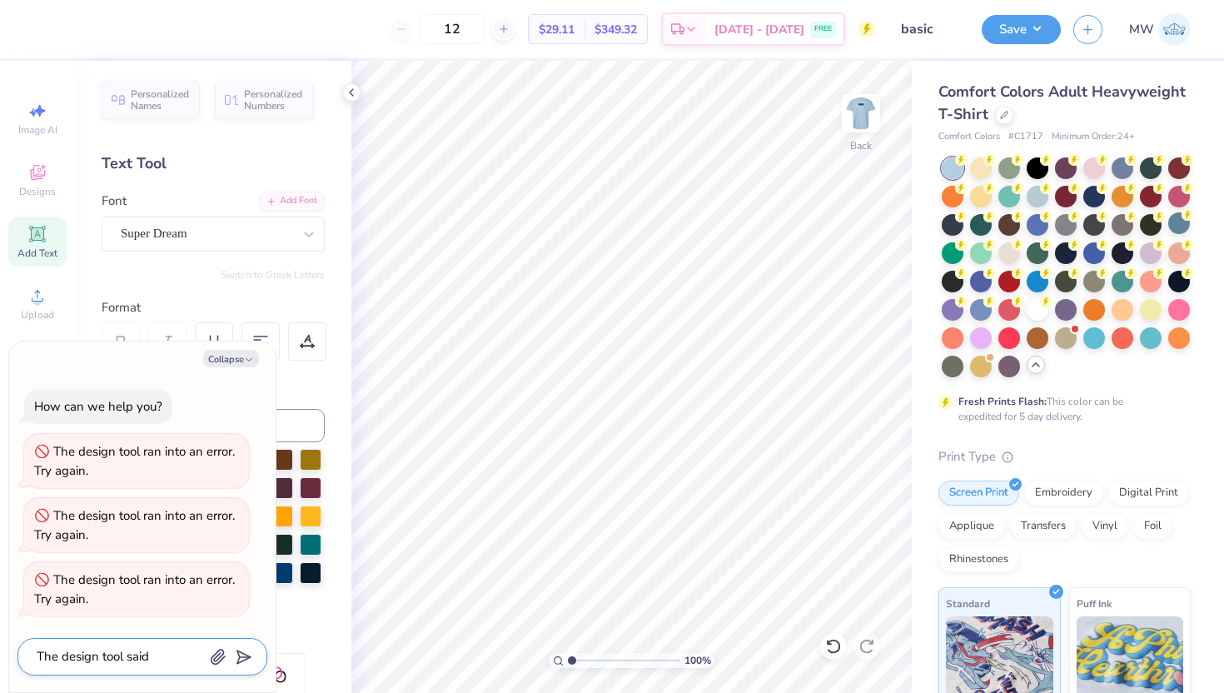
type textarea "x"
type textarea "The design tool said i"
type textarea "x"
type textarea "The design tool said it"
type textarea "x"
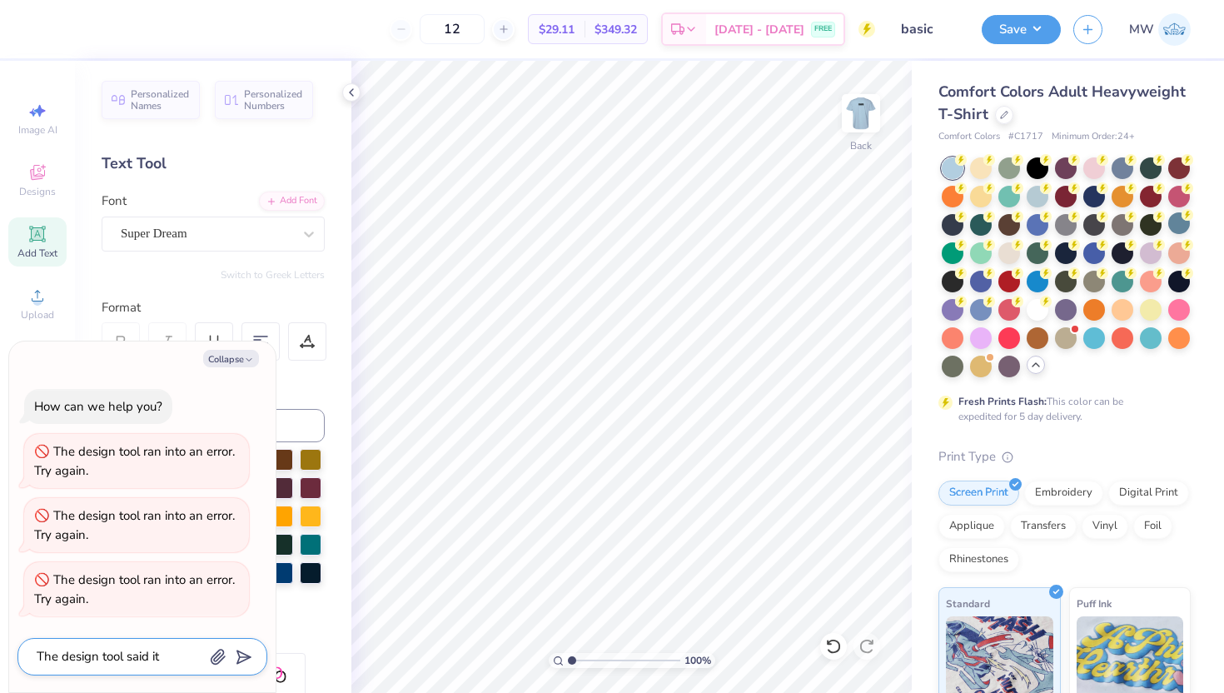
type textarea "The design tool said it"
type textarea "x"
type textarea "The design tool said it r"
type textarea "x"
type textarea "The design tool said it ra"
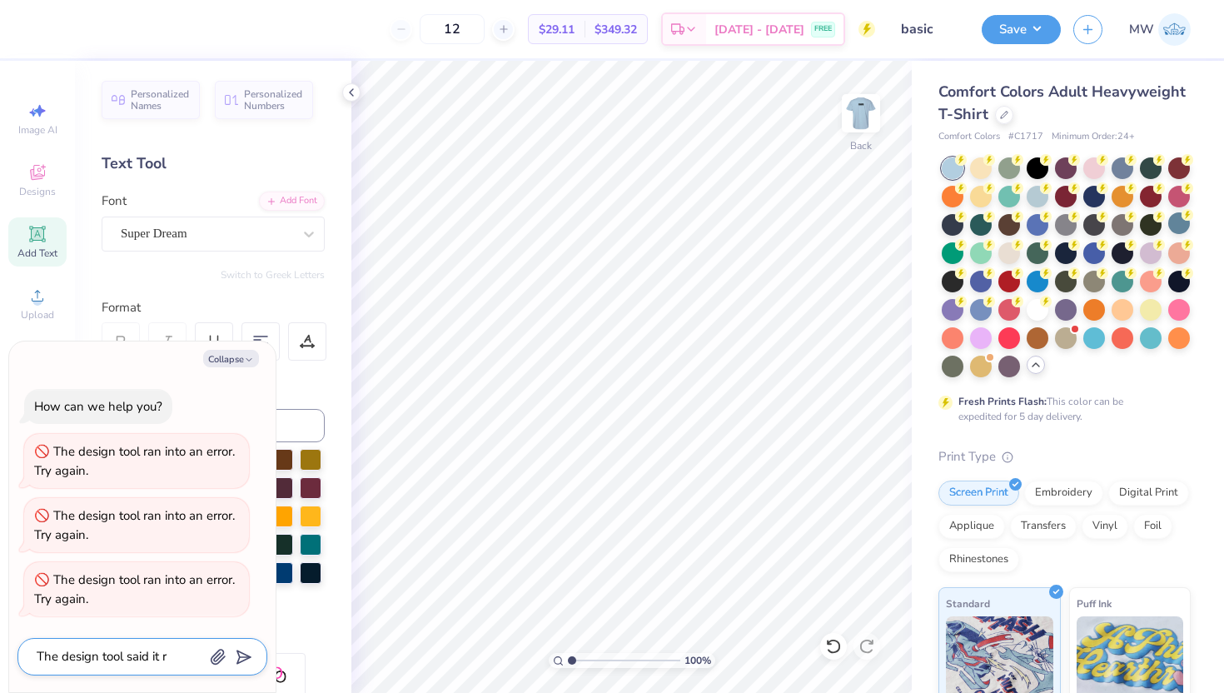
type textarea "x"
type textarea "The design tool said it ran"
type textarea "x"
type textarea "The design tool said it ran"
type textarea "x"
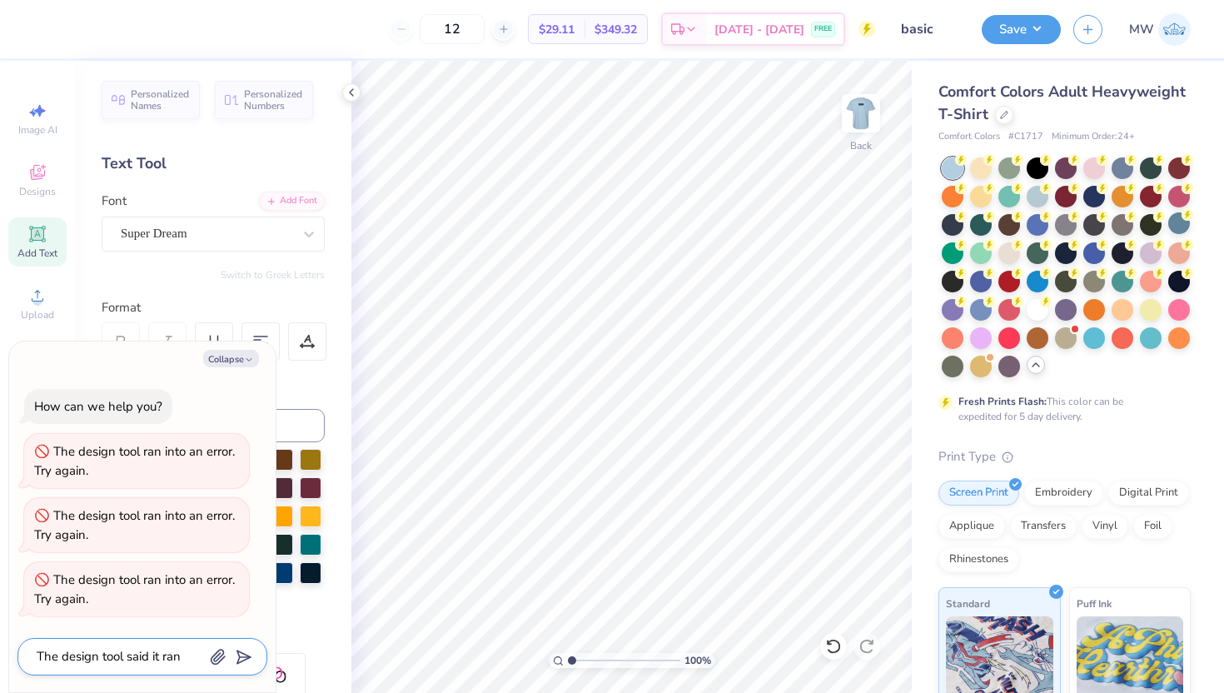
type textarea "The design tool said it ran i"
type textarea "x"
type textarea "The design tool said it ran in"
type textarea "x"
type textarea "The design tool said it ran int"
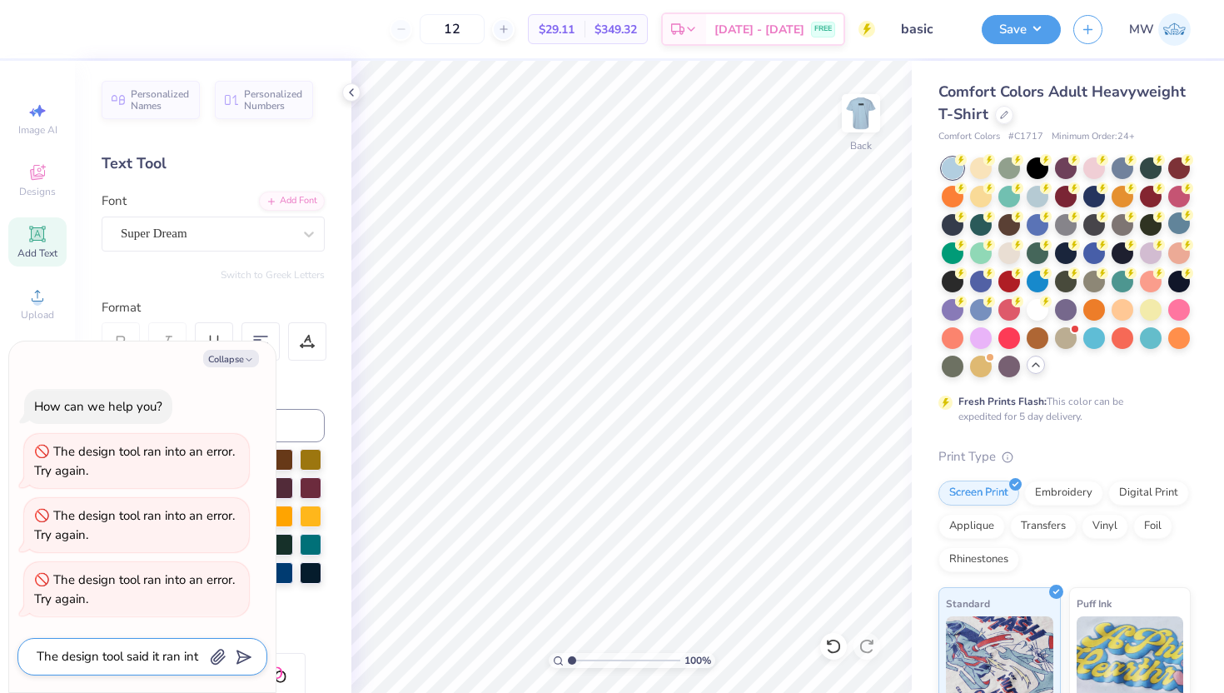
type textarea "x"
type textarea "The design tool said it ran into"
type textarea "x"
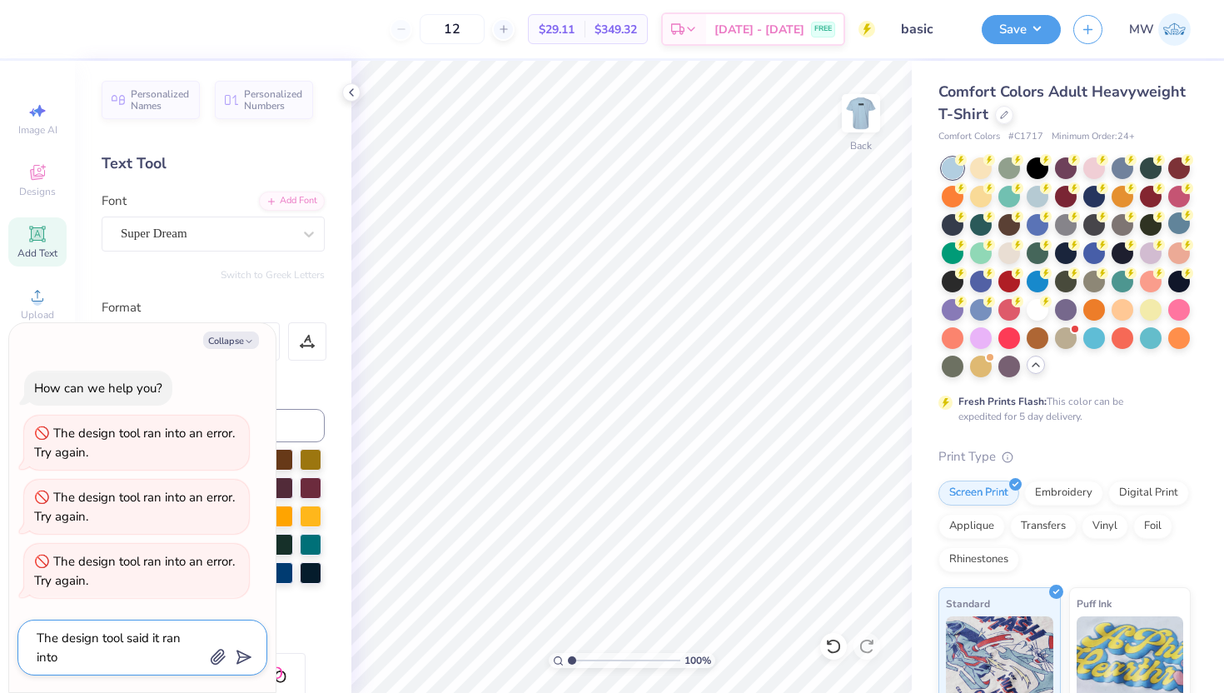
type textarea "The design tool said it ran into"
type textarea "x"
type textarea "The design tool said it ran into a"
type textarea "x"
type textarea "The design tool said it ran into an"
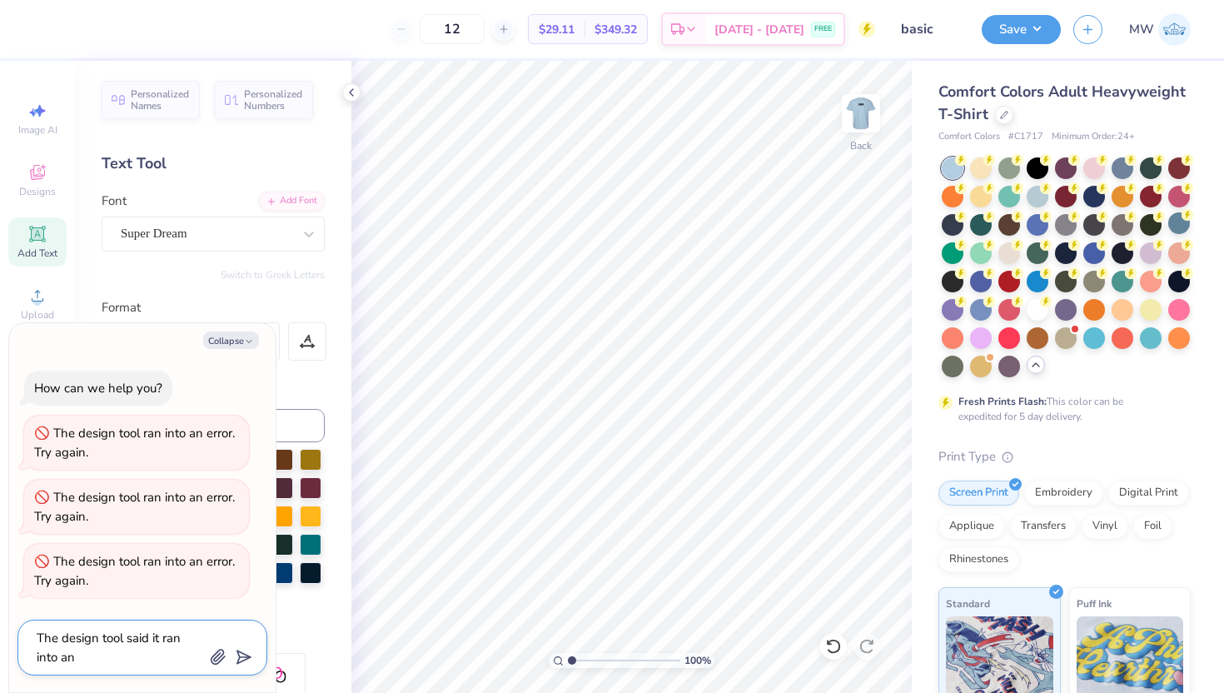
type textarea "x"
type textarea "The design tool said it ran into an"
type textarea "x"
type textarea "The design tool said it ran into an e"
type textarea "x"
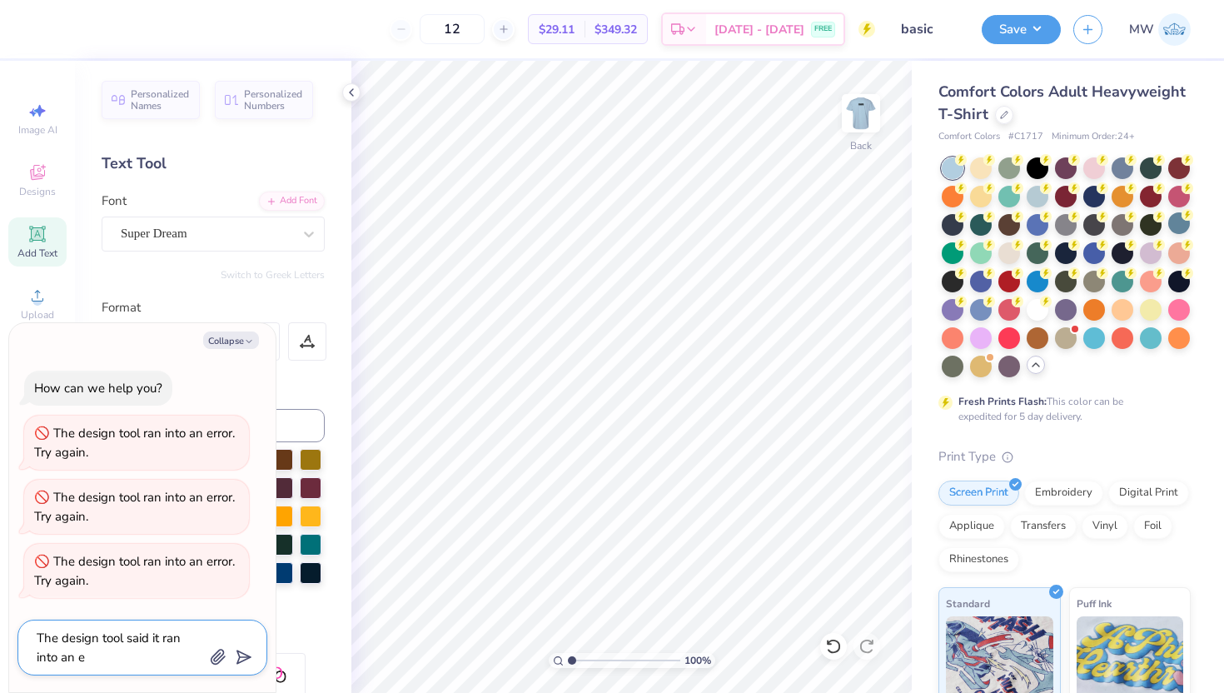
type textarea "The design tool said it ran into an er"
type textarea "x"
type textarea "The design tool said it ran into an err"
type textarea "x"
type textarea "The design tool said it ran into an erro"
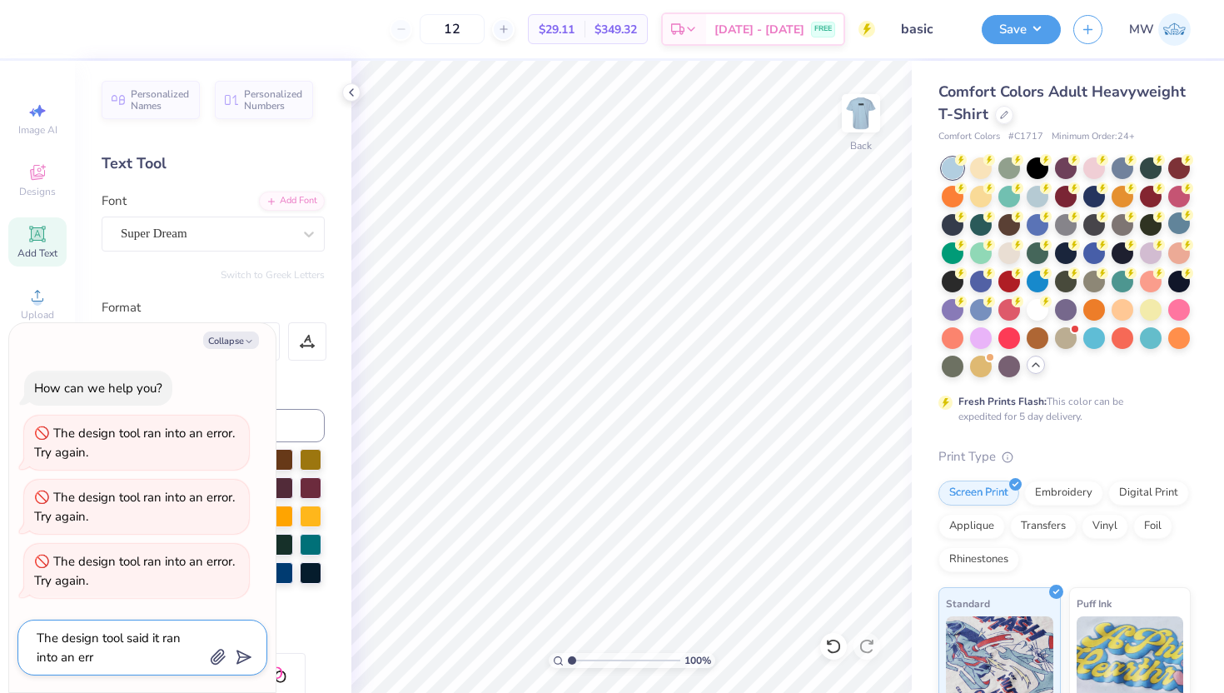
type textarea "x"
type textarea "The design tool said it ran into an error"
type textarea "x"
type textarea "The design tool said it ran into an error?"
type textarea "x"
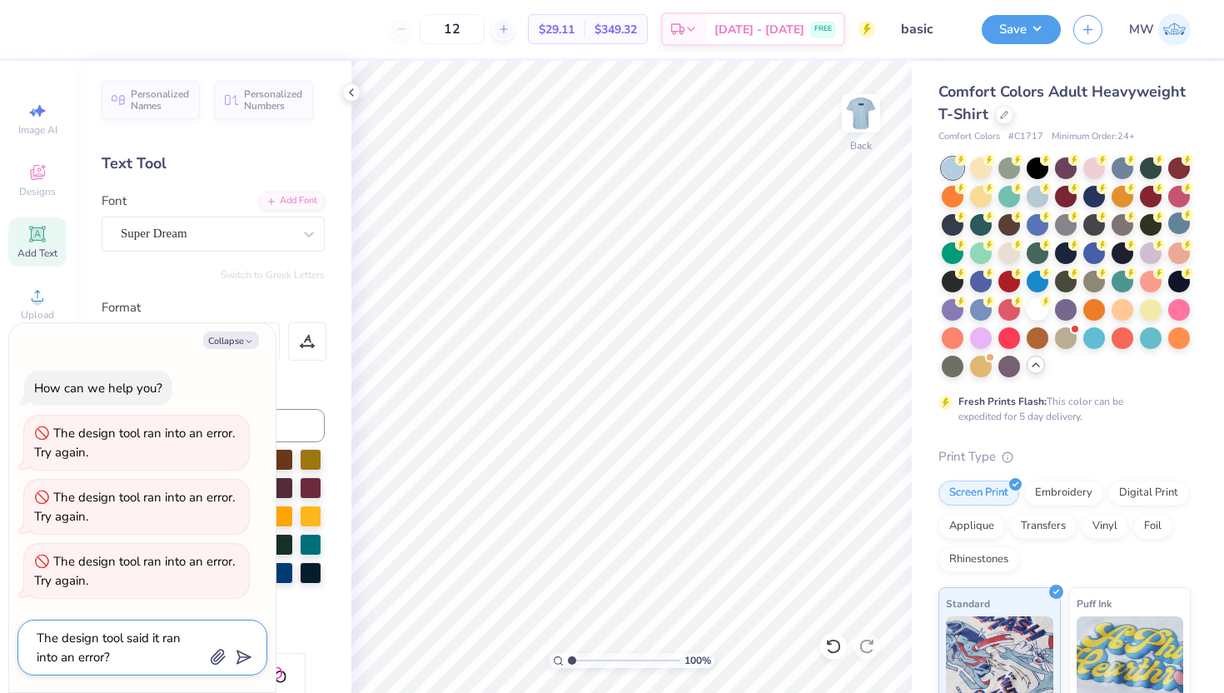
type textarea "The design tool said it ran into an error?"
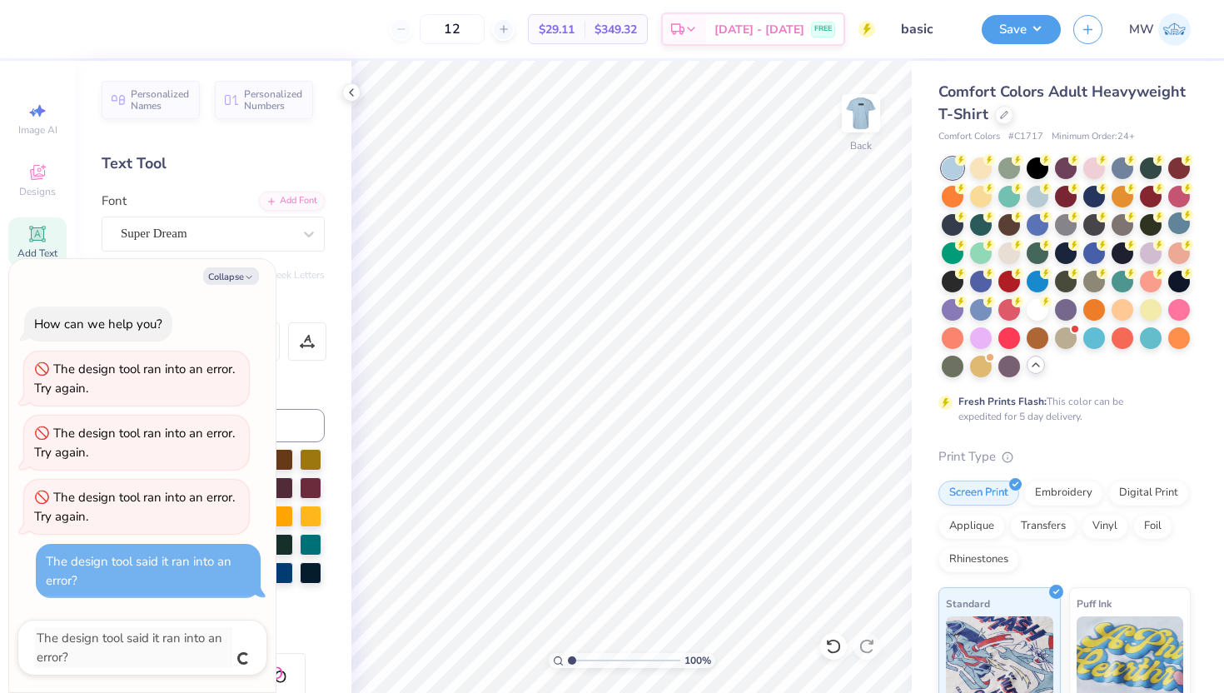
type textarea "x"
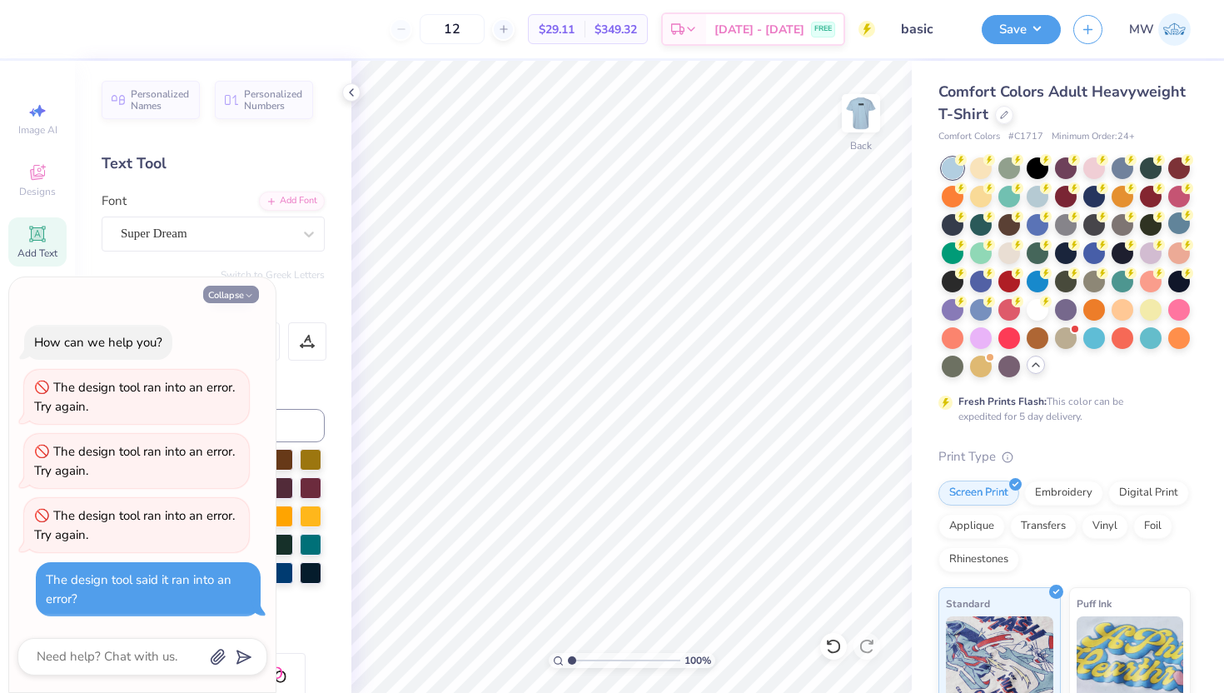
click at [230, 300] on button "Collapse" at bounding box center [231, 293] width 56 height 17
type textarea "x"
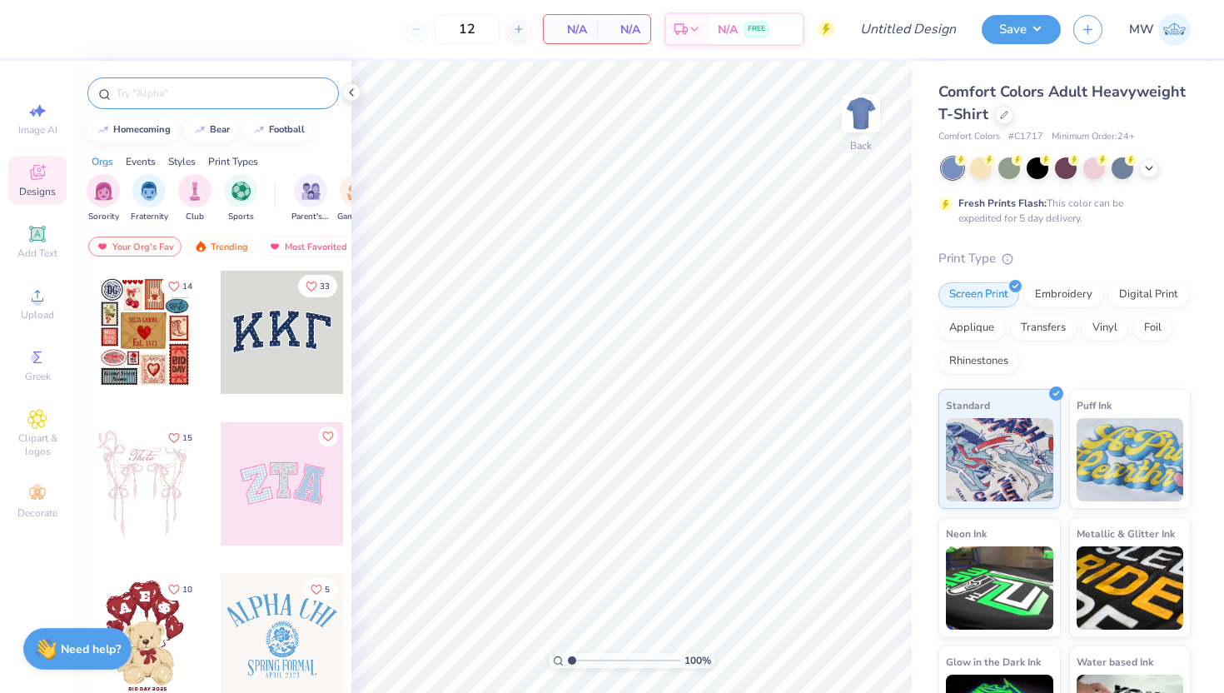
click at [246, 105] on div at bounding box center [212, 93] width 251 height 32
click at [251, 89] on input "text" at bounding box center [221, 93] width 213 height 17
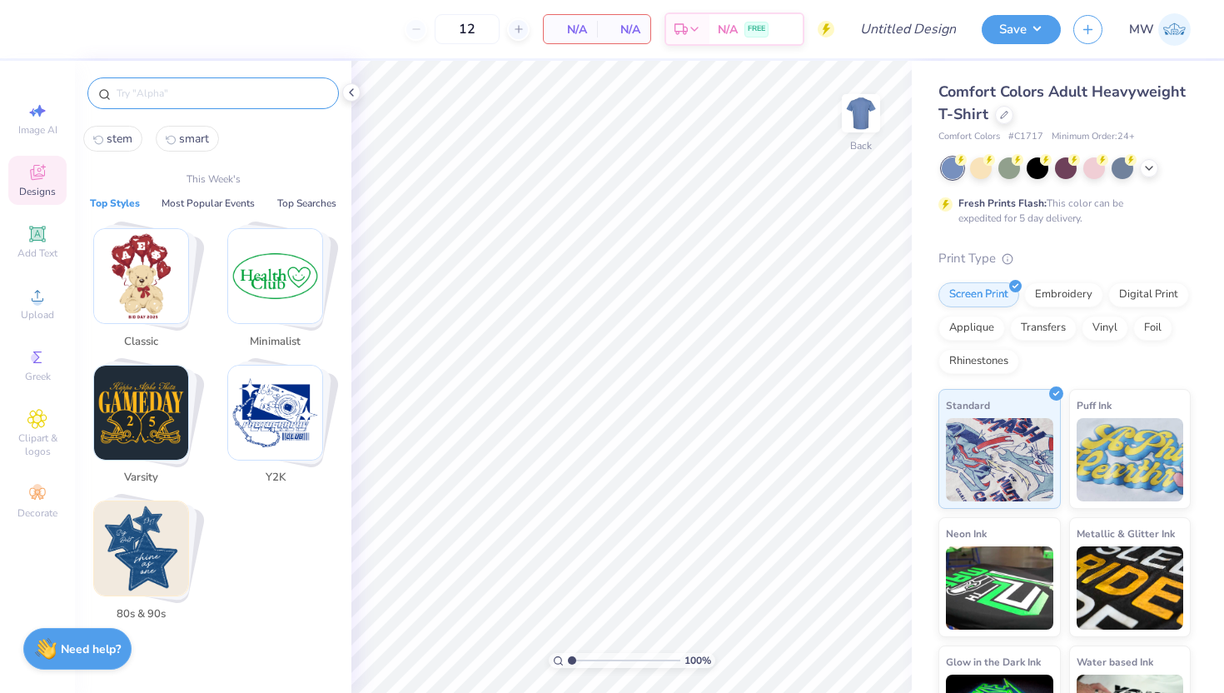
click at [112, 131] on span "stem" at bounding box center [120, 139] width 26 height 16
type input "stem"
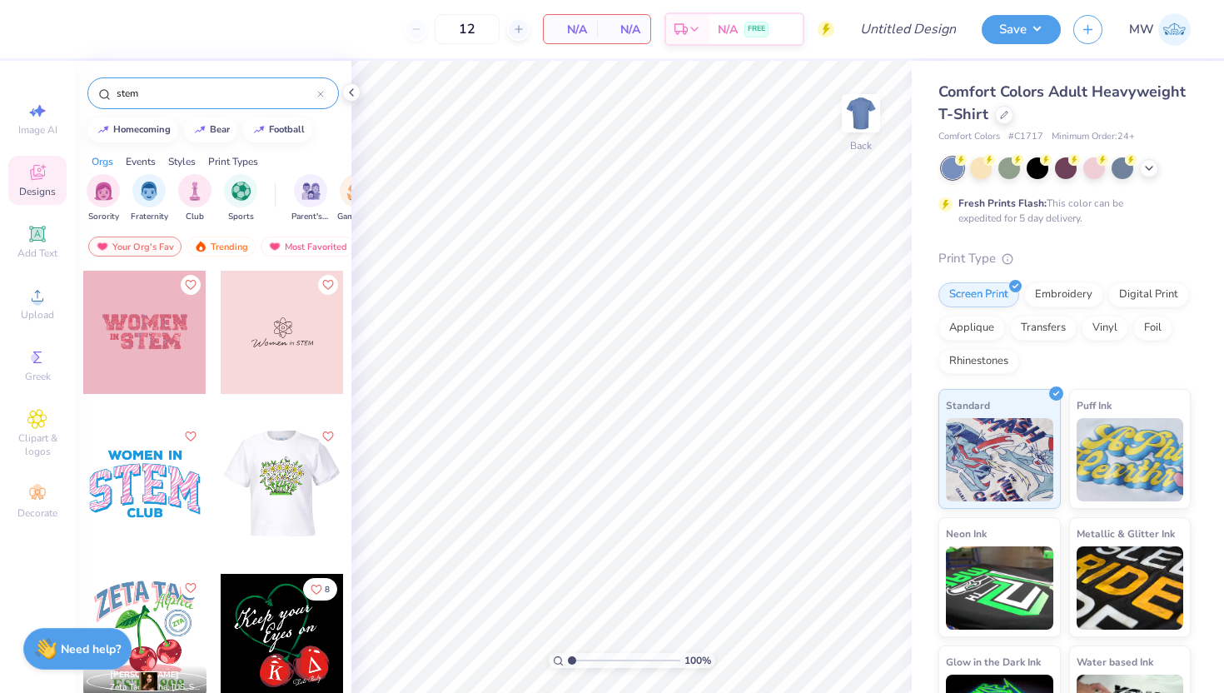
click at [301, 367] on div at bounding box center [282, 332] width 123 height 123
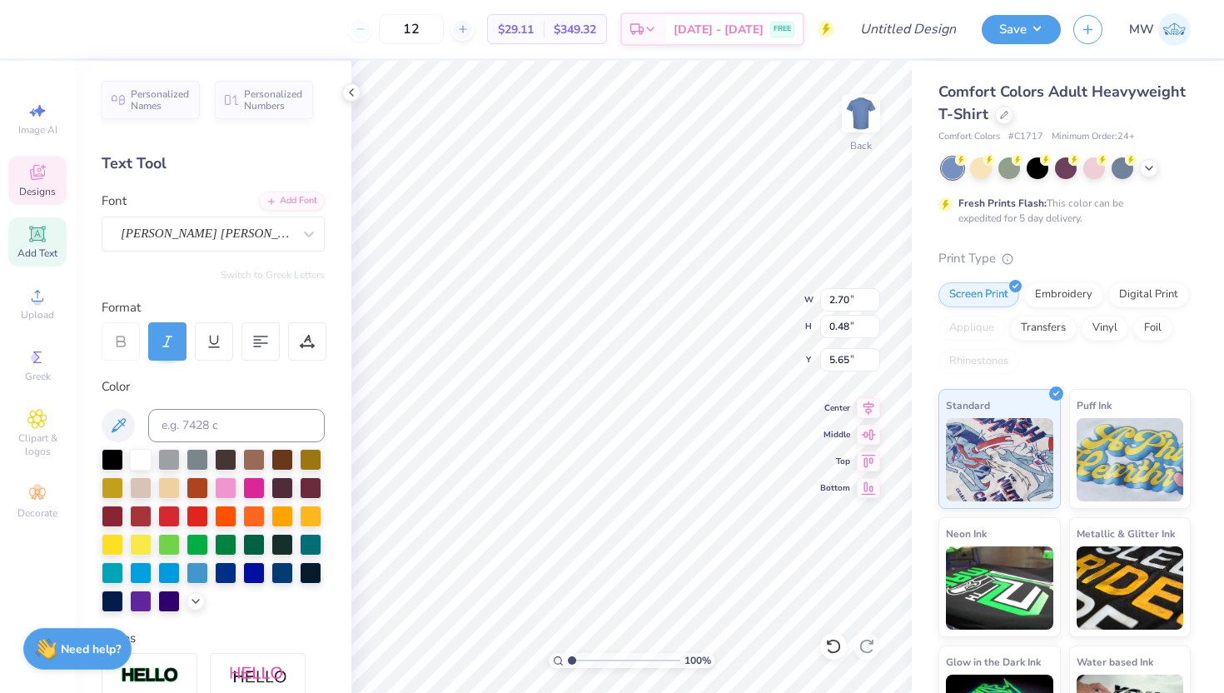
scroll to position [13, 4]
type textarea "in Smart Sec"
type input "4.12"
type input "1.00"
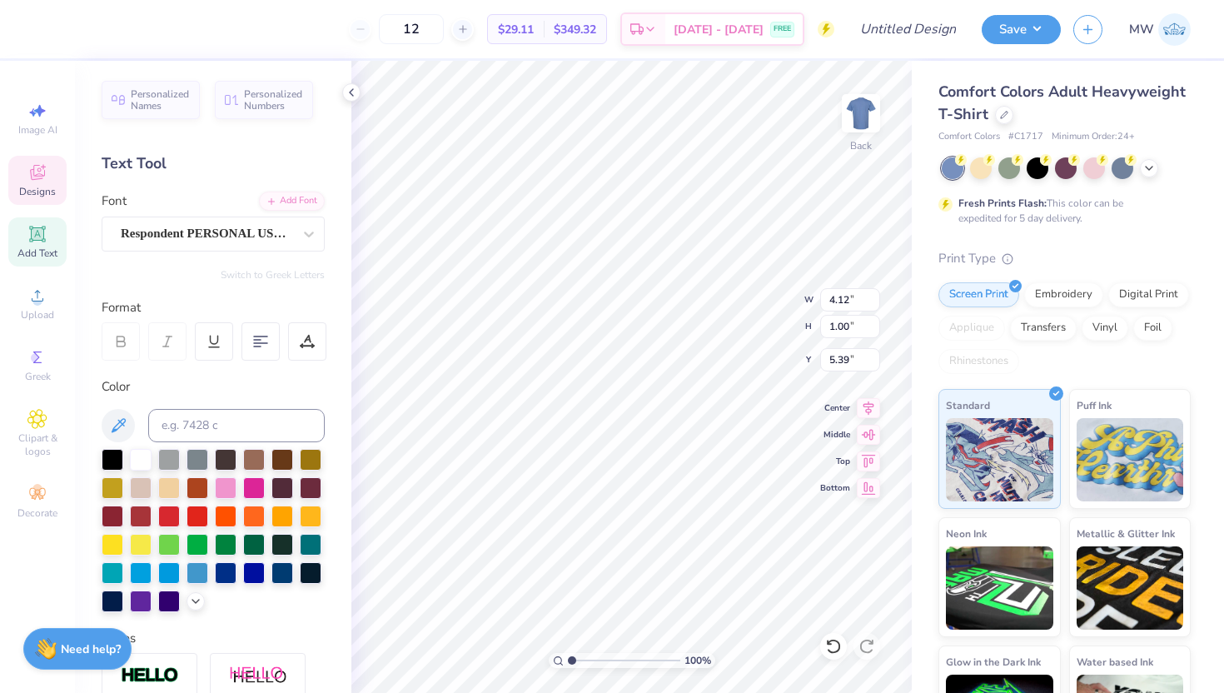
type input "5.39"
type input "4.21"
type input "0.48"
type input "7.46"
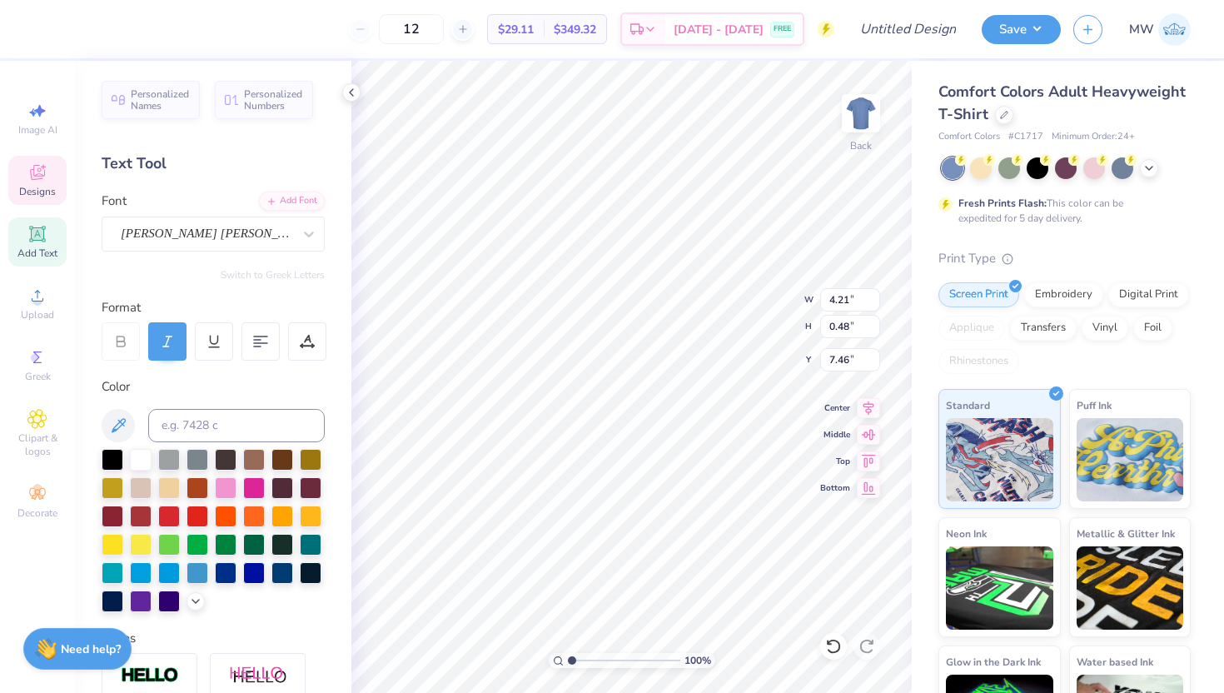
type textarea "Smart Sec"
type input "3.19"
type input "0.45"
type textarea "Smart Securitiy"
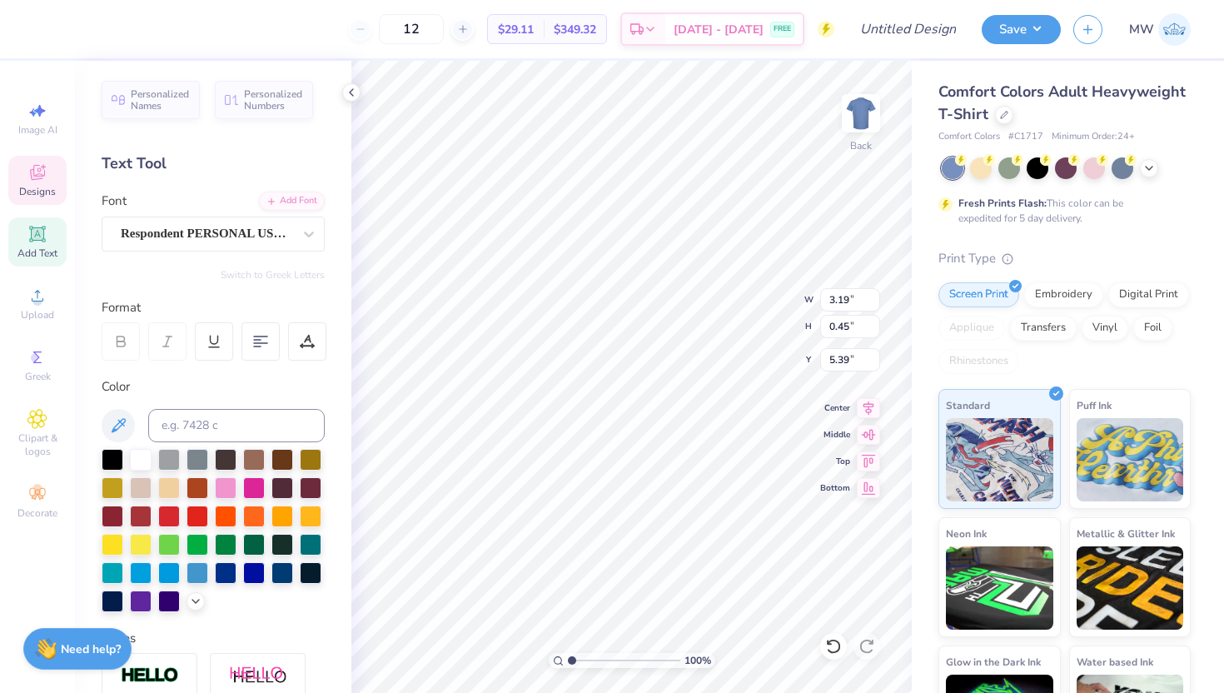
type input "4.12"
type input "1.00"
type input "7.19"
type input "2.07"
type input "2.33"
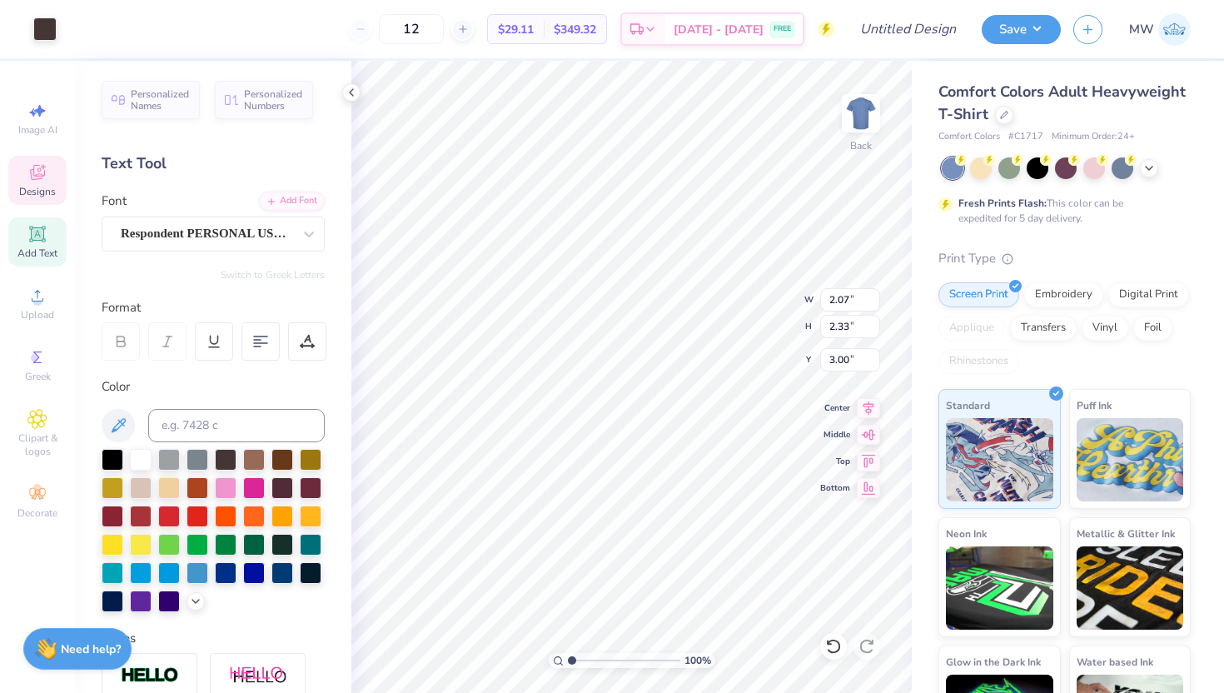
type input "0.88"
type input "8.11"
type input "0.57"
type input "3.50"
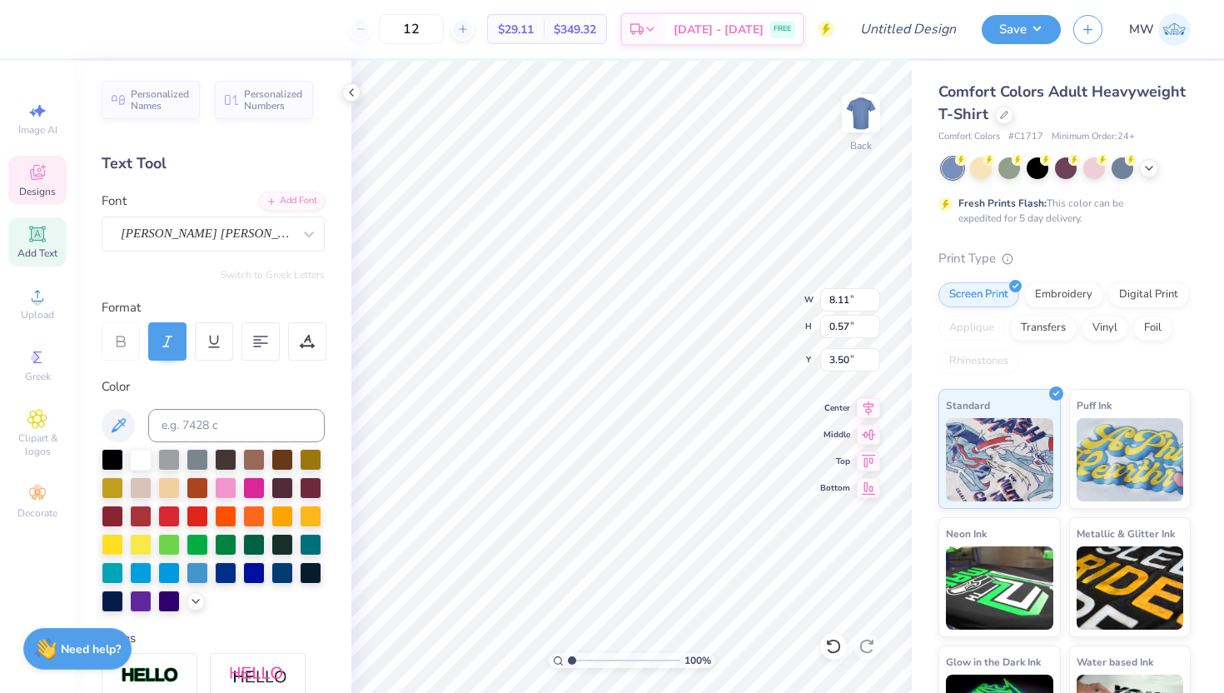
type textarea "Smart Securitiy"
type input "4.12"
type input "1.00"
type input "7.19"
type input "3.60"
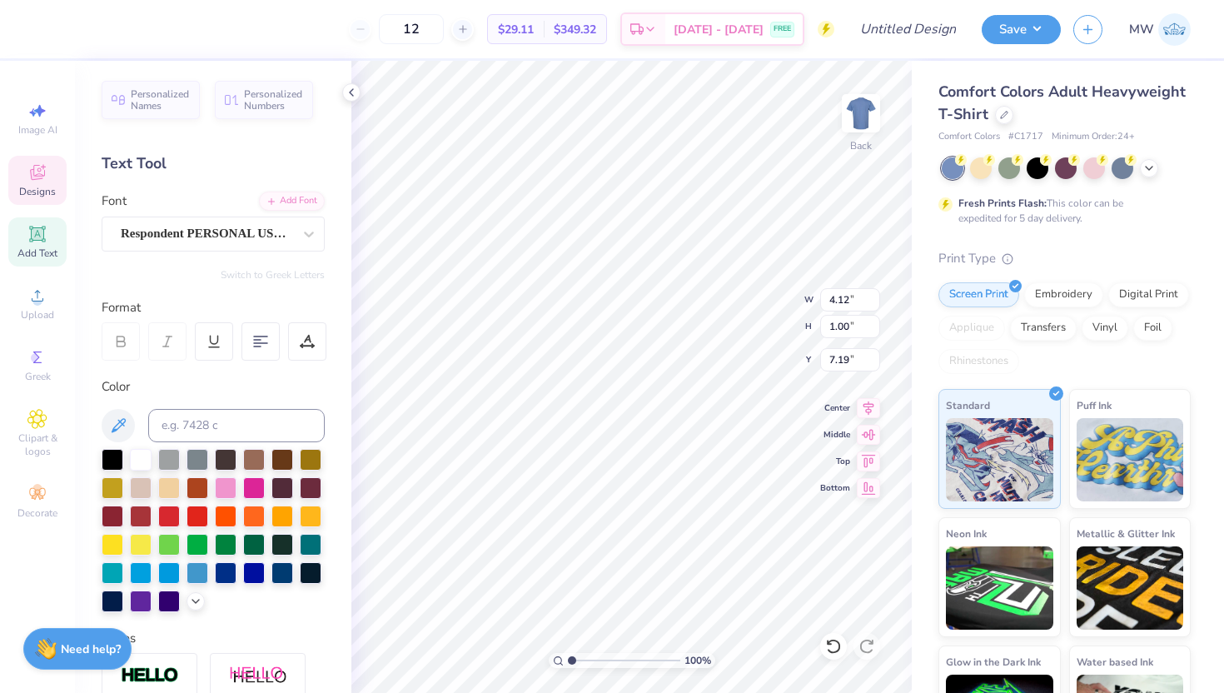
type input "0.88"
type input "3.34"
type input "1.01"
type input "7.82"
type input "8.74"
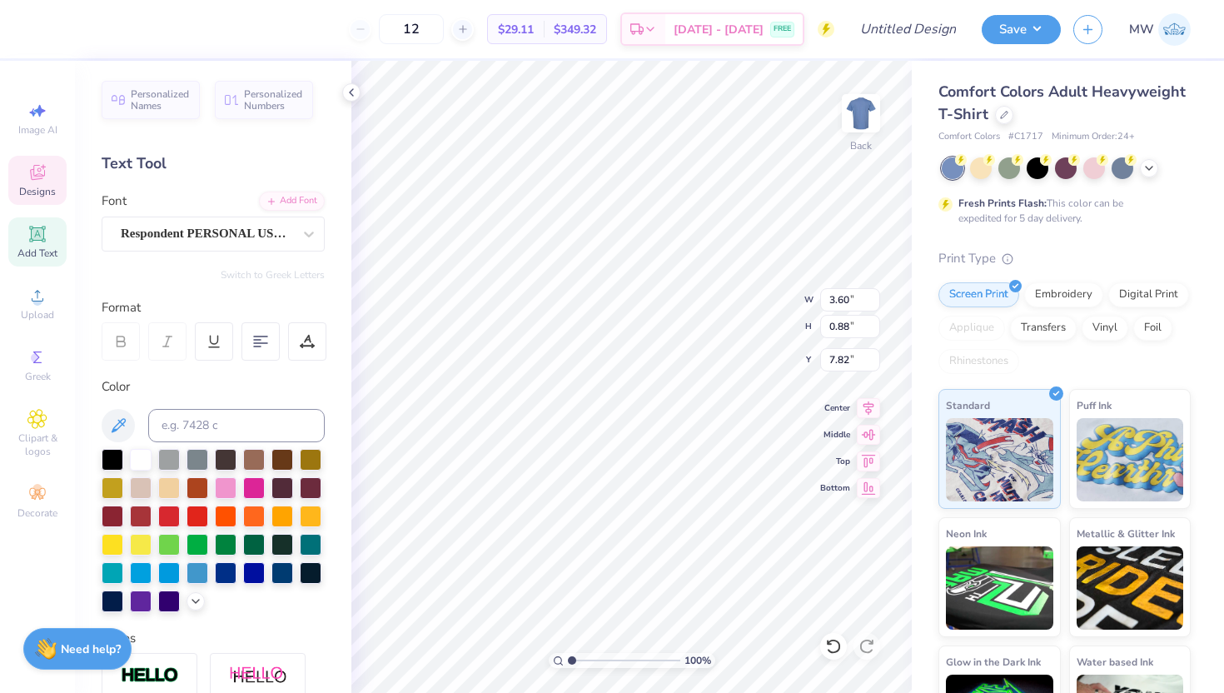
type input "0.57"
type input "8.13"
type input "1.84"
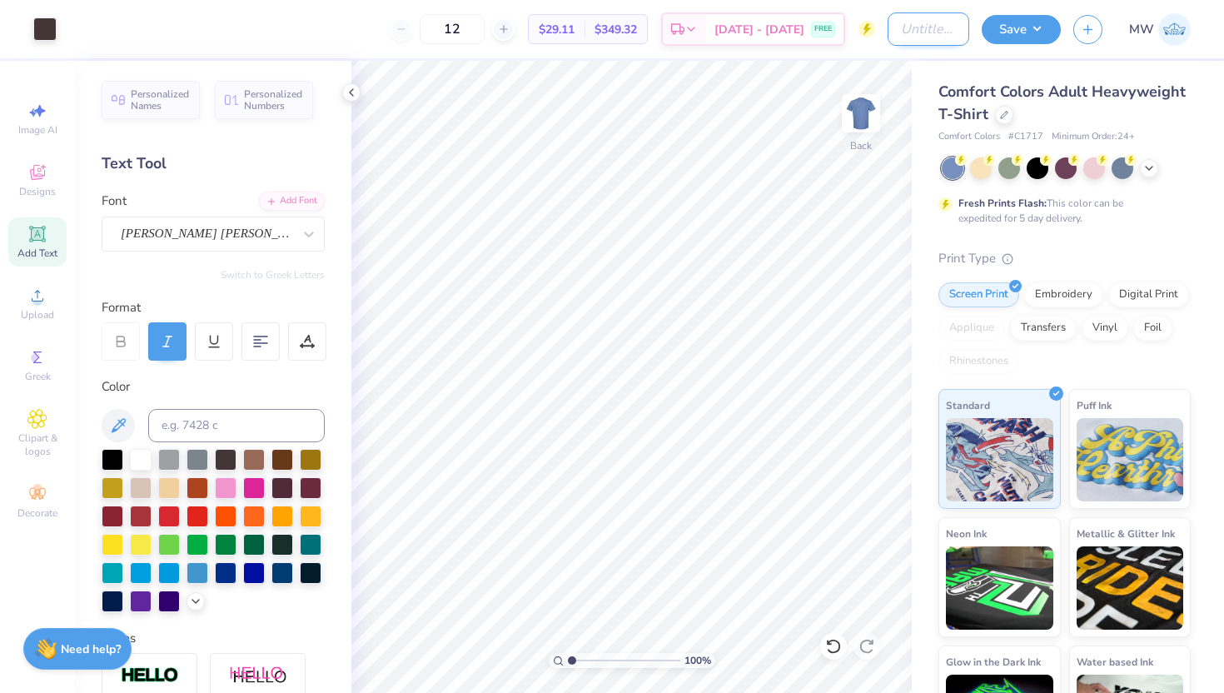
click at [933, 25] on input "Design Title" at bounding box center [928, 28] width 82 height 33
type input "basic"
click at [1010, 47] on div "Save MW" at bounding box center [1102, 29] width 242 height 58
click at [1010, 36] on button "Save" at bounding box center [1020, 26] width 79 height 29
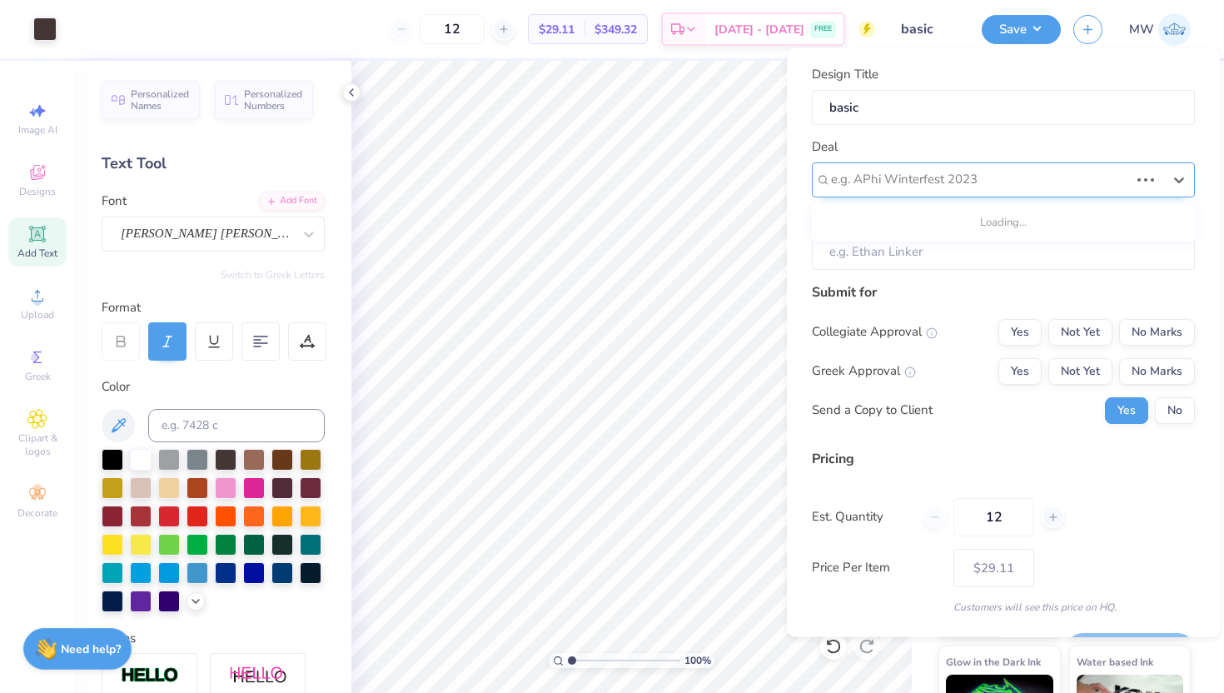
click at [997, 191] on div "e.g. APhi Winterfest 2023" at bounding box center [1003, 178] width 383 height 35
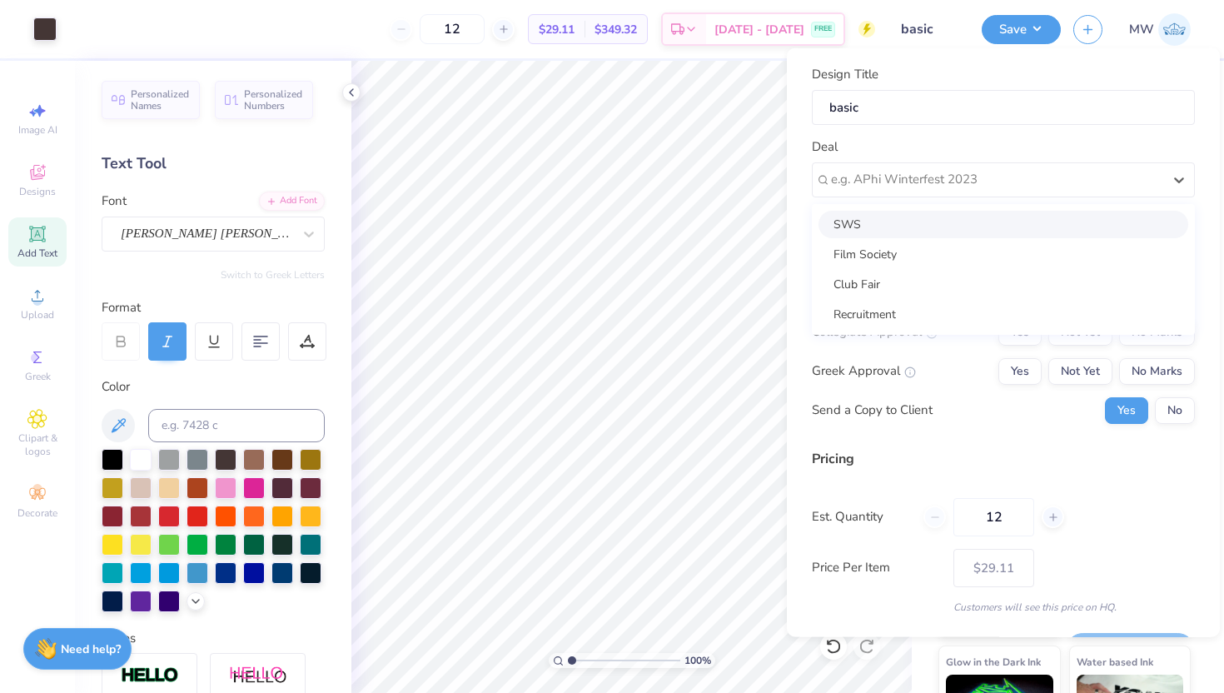
click at [986, 219] on div "SWS" at bounding box center [1003, 223] width 370 height 27
type input "[PERSON_NAME]"
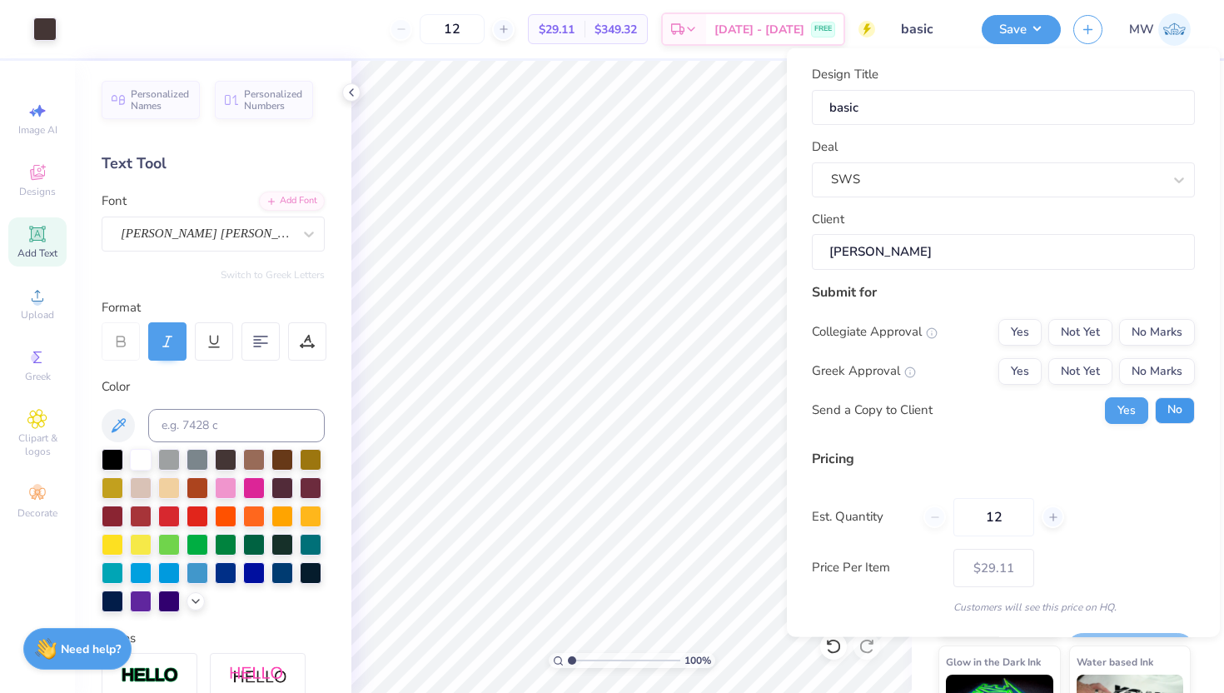
click at [1154, 410] on button "No" at bounding box center [1174, 409] width 40 height 27
click at [1147, 380] on button "No Marks" at bounding box center [1157, 370] width 76 height 27
click at [1147, 344] on button "No Marks" at bounding box center [1157, 331] width 76 height 27
click at [1099, 634] on button "Save" at bounding box center [1129, 650] width 129 height 34
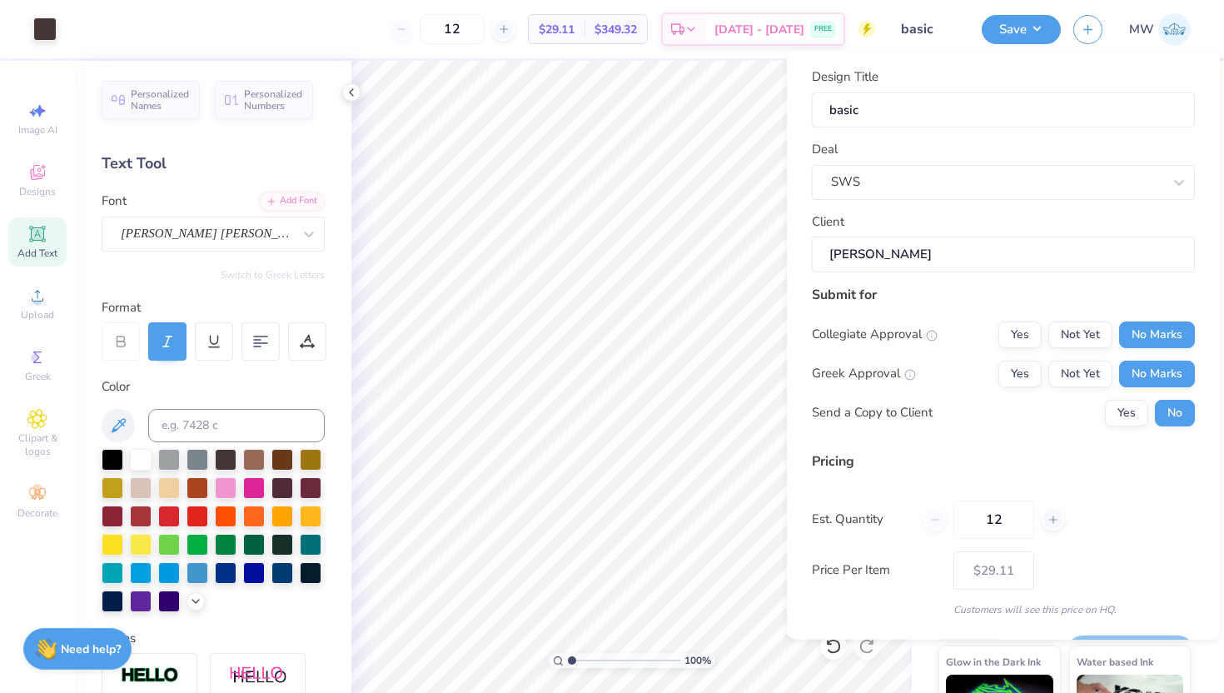
scroll to position [46, 0]
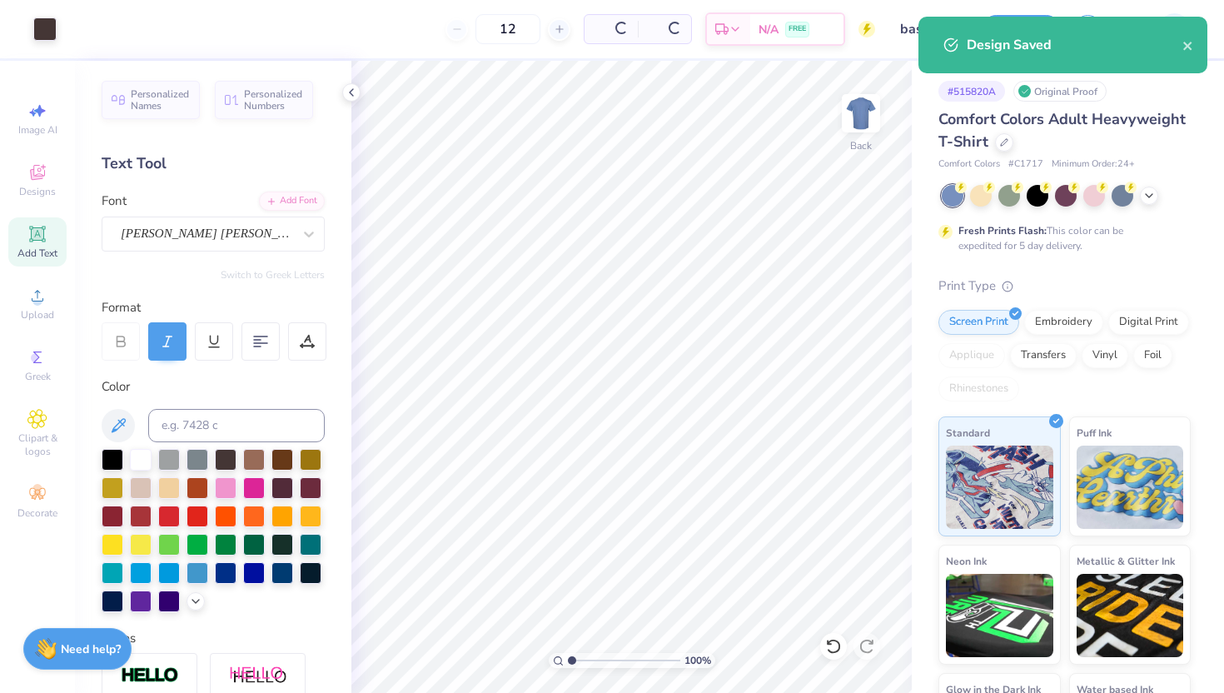
type input "$29.11"
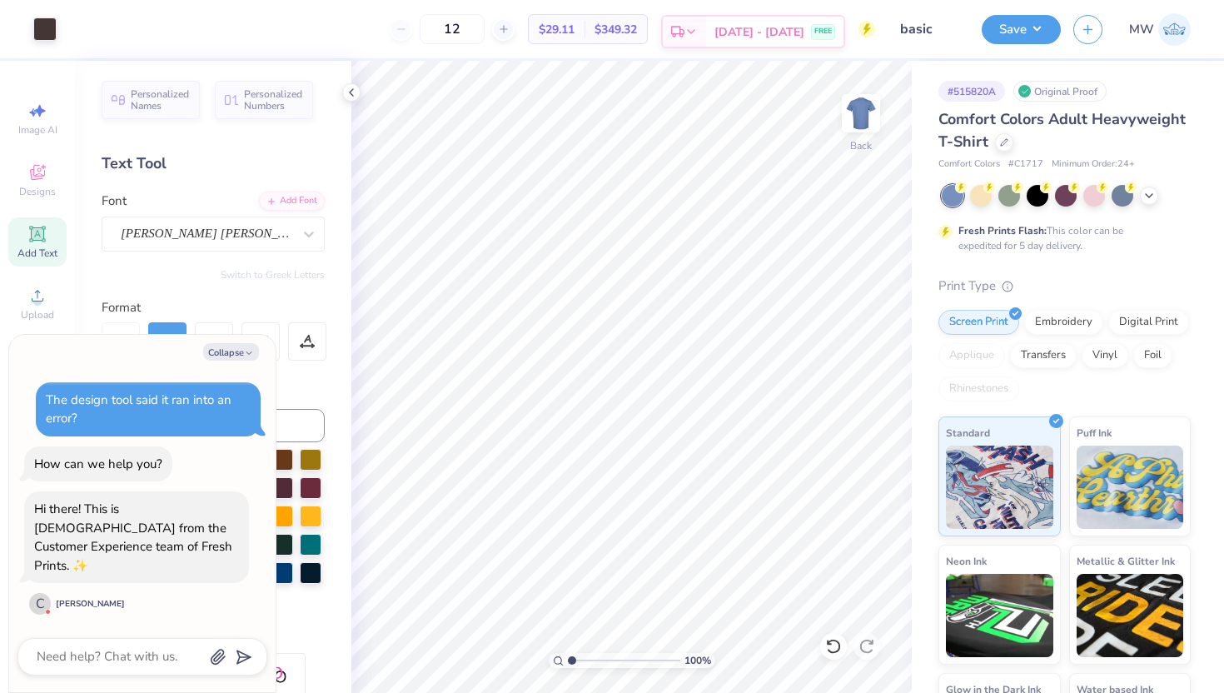
type textarea "x"
